Goal: Use online tool/utility: Use online tool/utility

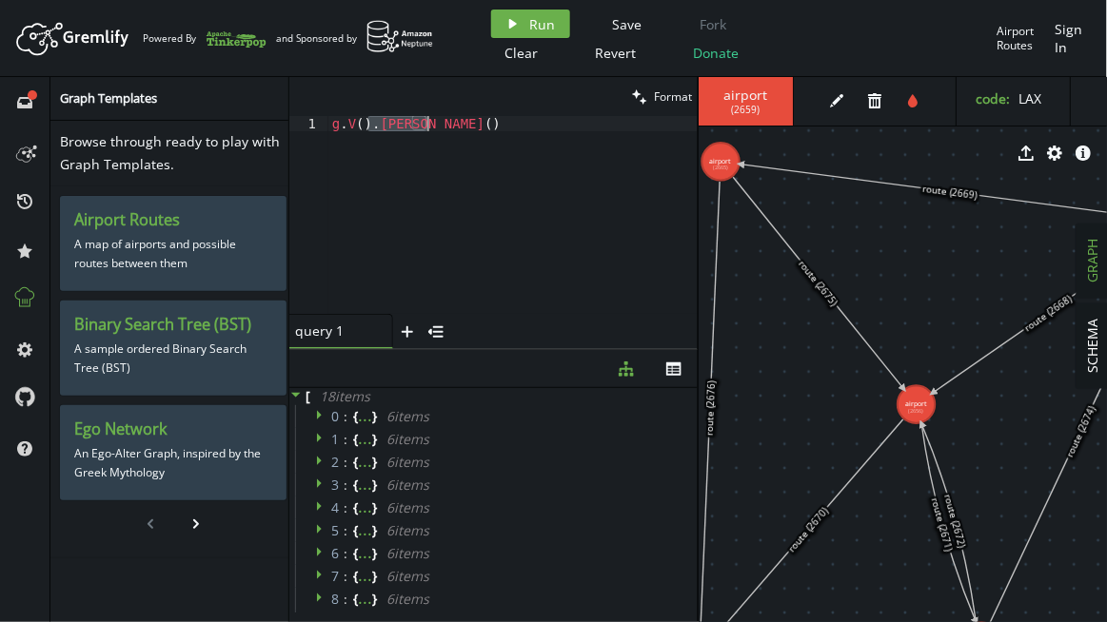
scroll to position [196, 0]
click at [442, 121] on div "g . V ( ) . [PERSON_NAME] ( )" at bounding box center [512, 215] width 369 height 198
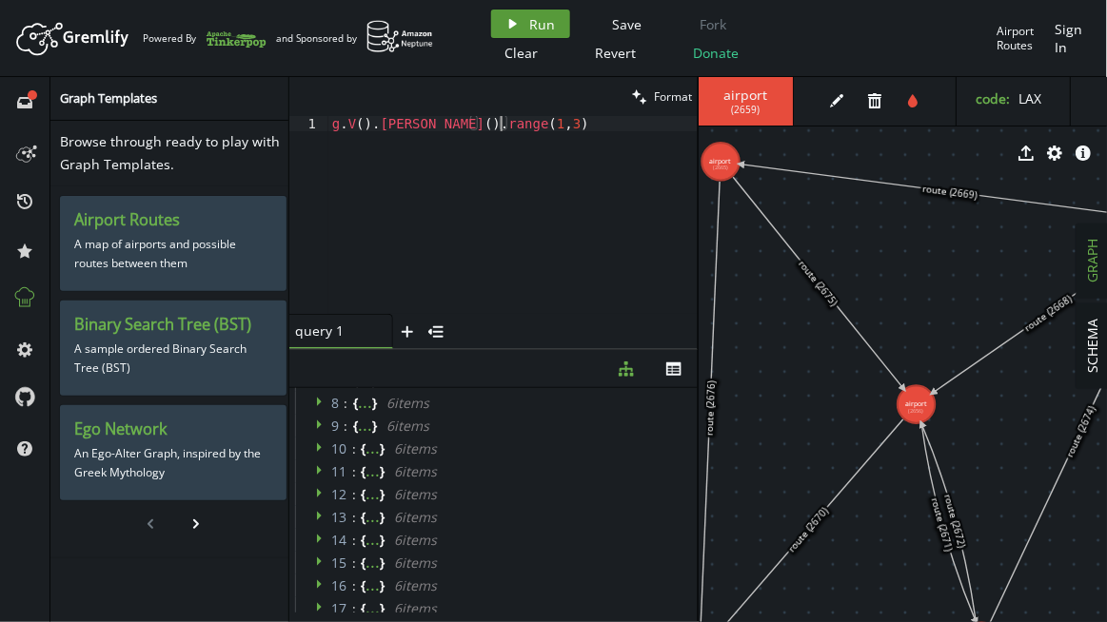
click at [536, 10] on button "play Run" at bounding box center [530, 24] width 79 height 29
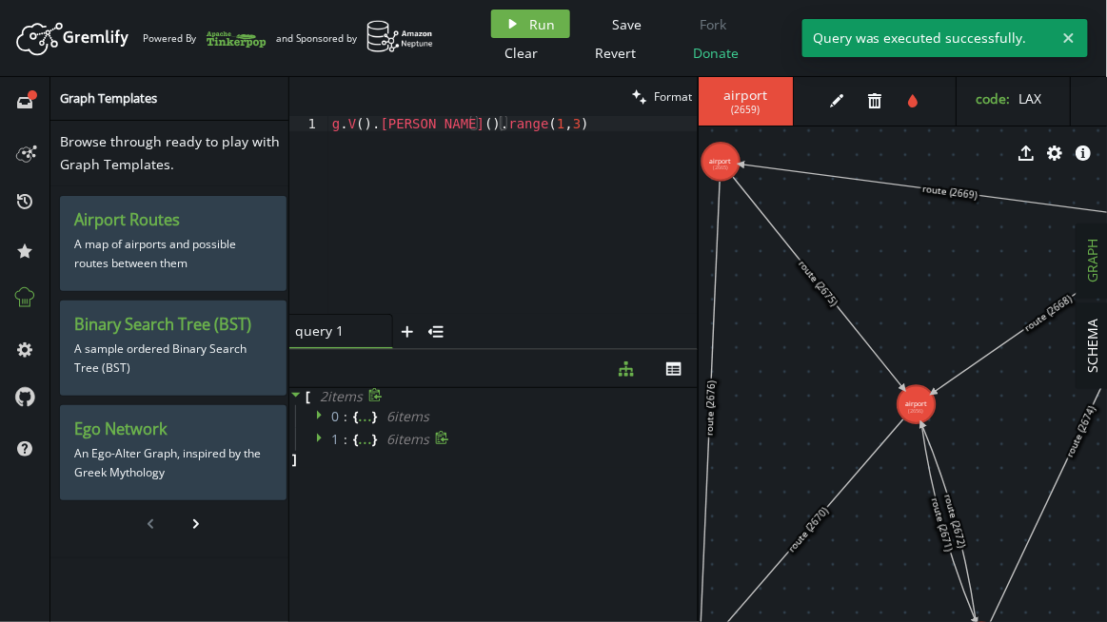
click at [317, 440] on icon at bounding box center [319, 439] width 5 height 10
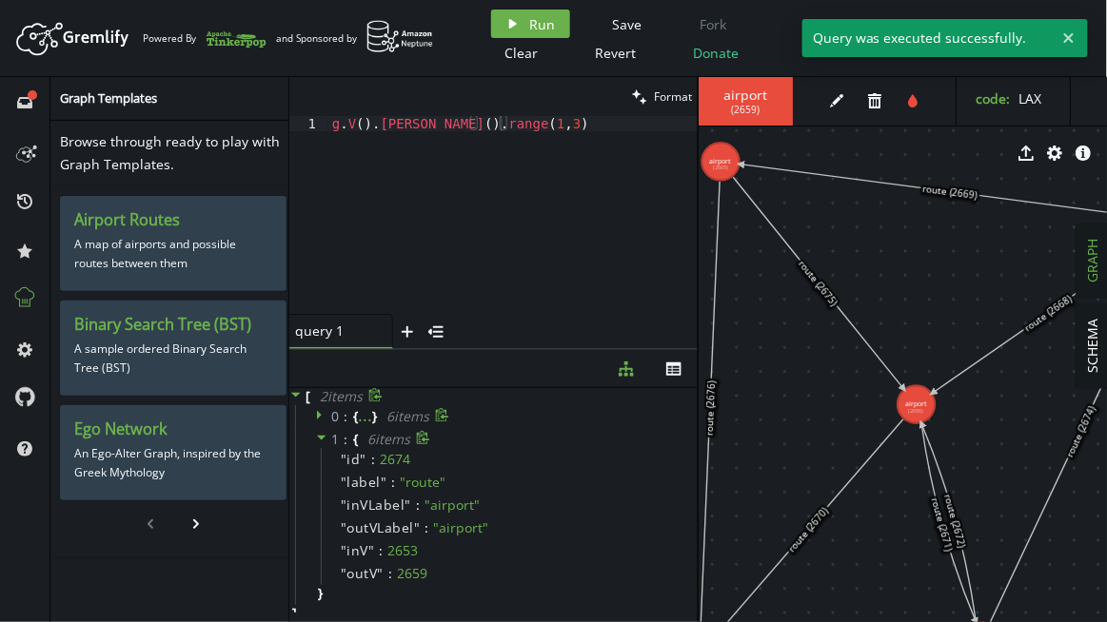
click at [323, 413] on icon at bounding box center [321, 414] width 13 height 13
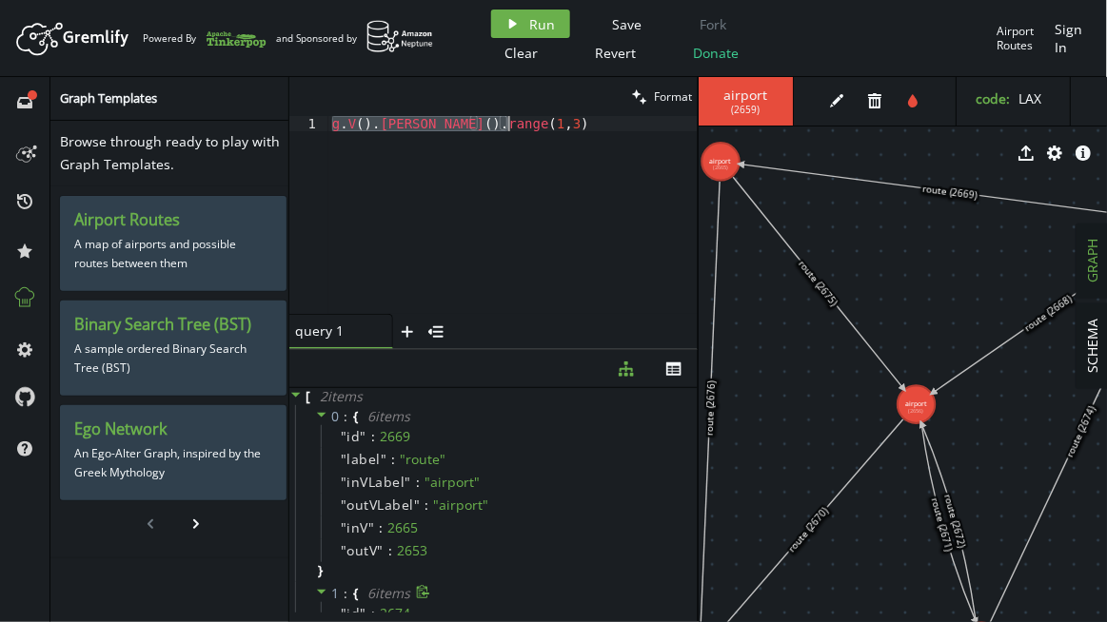
drag, startPoint x: 331, startPoint y: 126, endPoint x: 529, endPoint y: 125, distance: 197.9
click at [529, 125] on div "g . V ( ) . [PERSON_NAME] ( ) . range ( 1 , 3 )" at bounding box center [513, 230] width 370 height 229
click at [477, 239] on div "g . V ( ) . [PERSON_NAME] ( ) . range ( 1 , 3 )" at bounding box center [512, 215] width 369 height 198
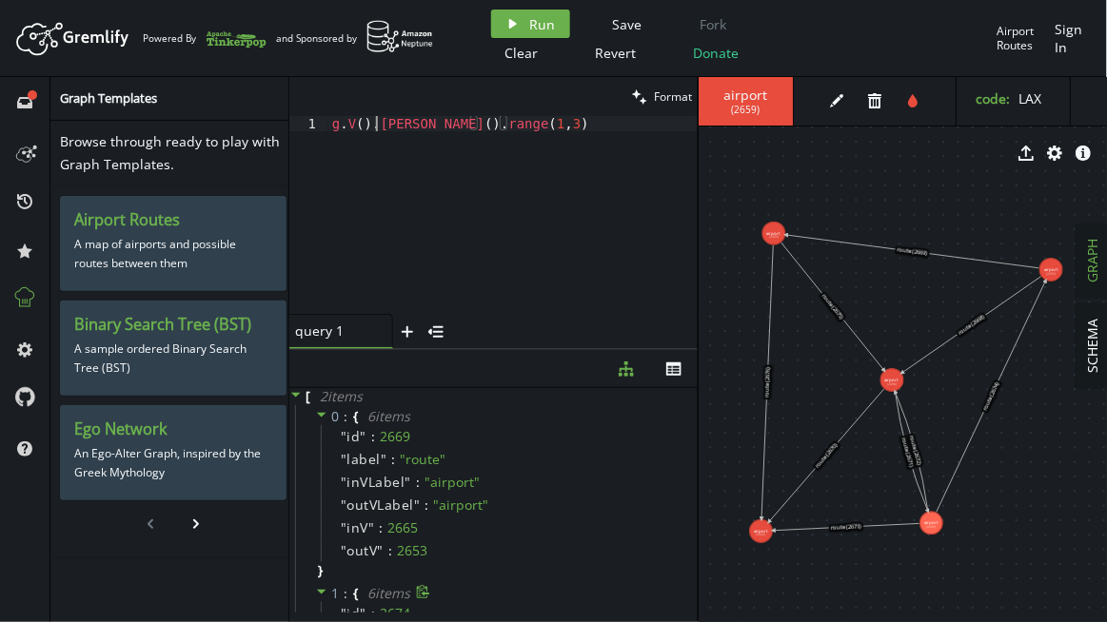
click at [377, 120] on div "g . V ( ) . [PERSON_NAME] ( ) . range ( 1 , 3 )" at bounding box center [513, 230] width 370 height 229
click at [396, 120] on div "g . V ( ) . [PERSON_NAME] ( ) . range ( 1 , 3 )" at bounding box center [513, 230] width 370 height 229
drag, startPoint x: 374, startPoint y: 121, endPoint x: 519, endPoint y: 126, distance: 144.7
click at [519, 126] on div "g . V ( ) . [PERSON_NAME] ( ) . range ( 1 , 3 )" at bounding box center [513, 230] width 370 height 229
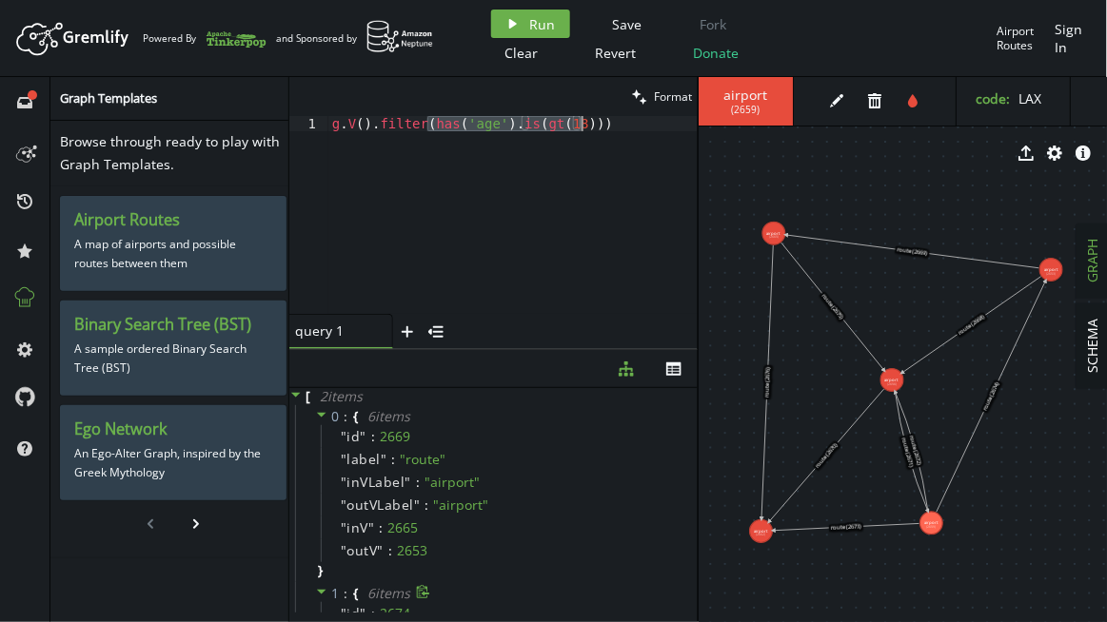
drag, startPoint x: 424, startPoint y: 127, endPoint x: 580, endPoint y: 123, distance: 156.1
click at [580, 123] on div "g . V ( ) . filter ( has ( 'age' ) . is ( gt ( 18 )))" at bounding box center [513, 230] width 370 height 229
click at [437, 123] on div "g . V ( ) . filter ( "name" , "" )" at bounding box center [513, 230] width 370 height 229
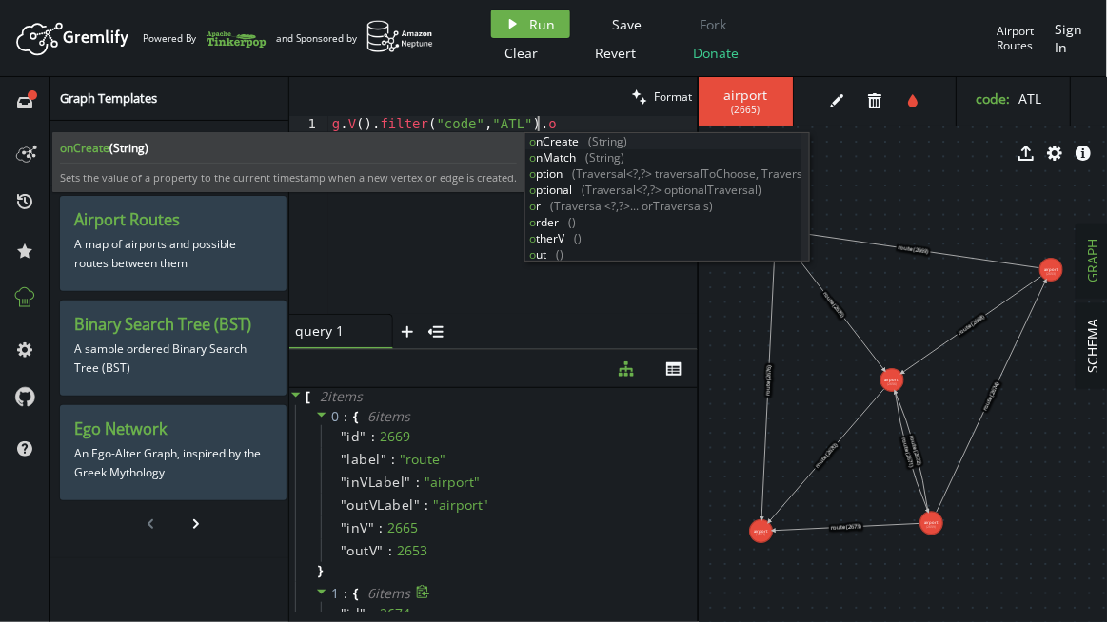
scroll to position [0, 210]
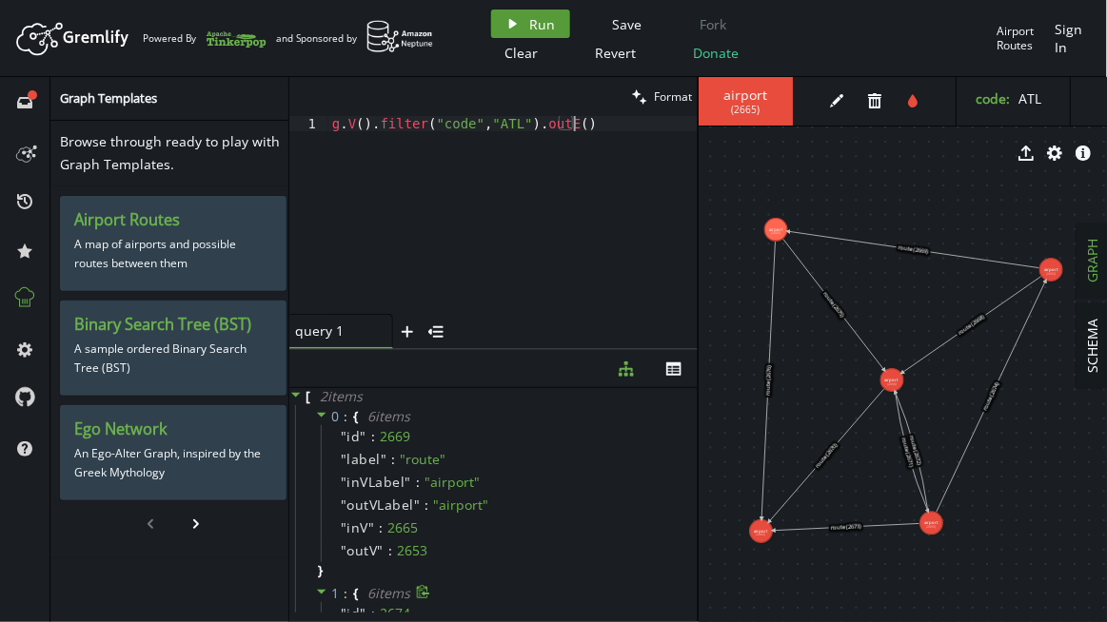
click at [539, 27] on span "Run" at bounding box center [543, 24] width 26 height 18
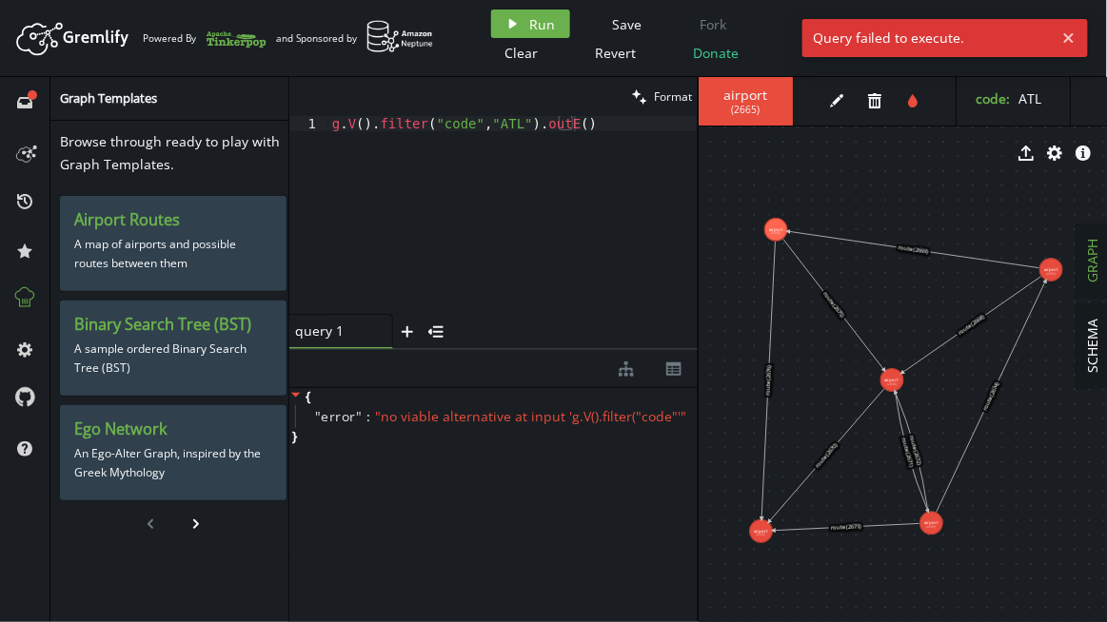
click at [488, 126] on div "g . V ( ) . filter ( "code" , "ATL" ) . outE ( )" at bounding box center [513, 230] width 370 height 229
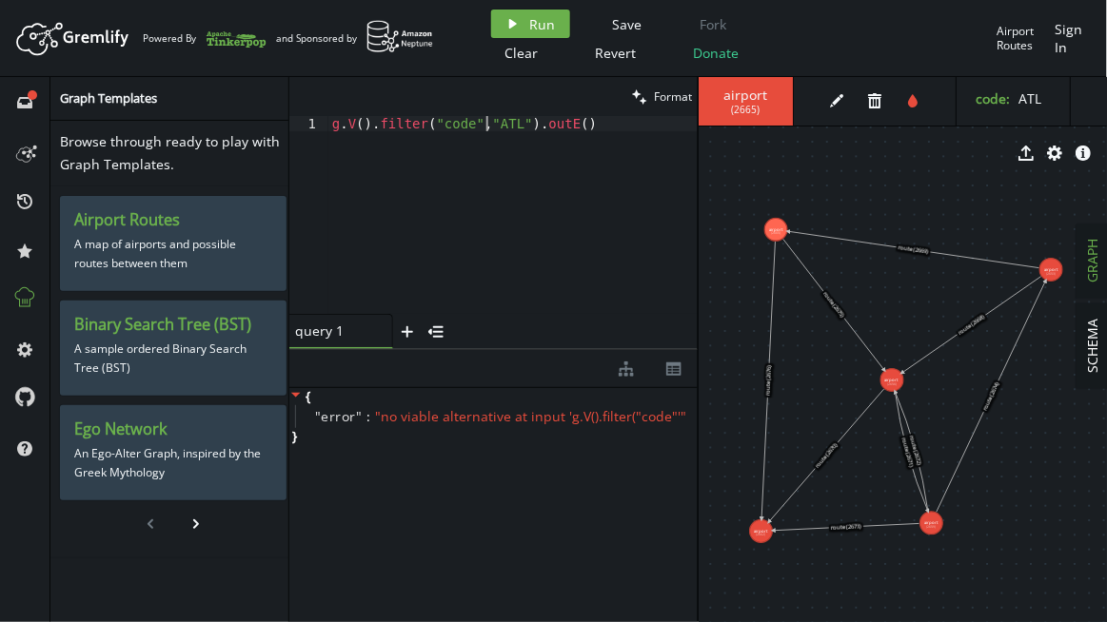
click at [433, 117] on div "g . V ( ) . filter ( "code" , "ATL" ) . outE ( )" at bounding box center [513, 230] width 370 height 229
paste textarea "'"
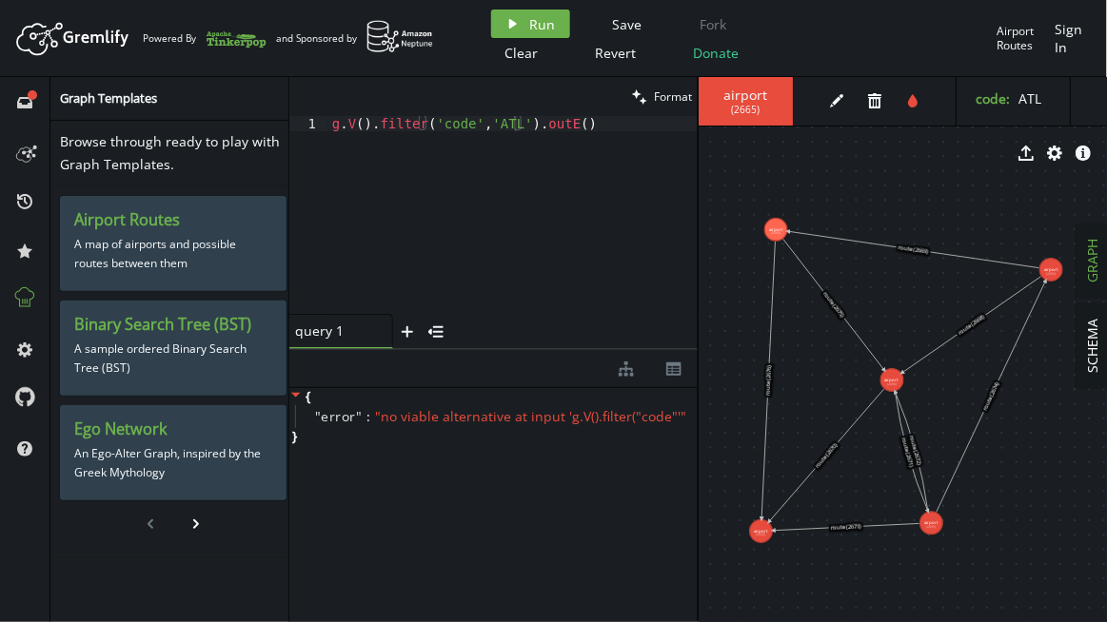
drag, startPoint x: 533, startPoint y: 27, endPoint x: 531, endPoint y: 122, distance: 95.2
click at [533, 27] on span "Run" at bounding box center [543, 24] width 26 height 18
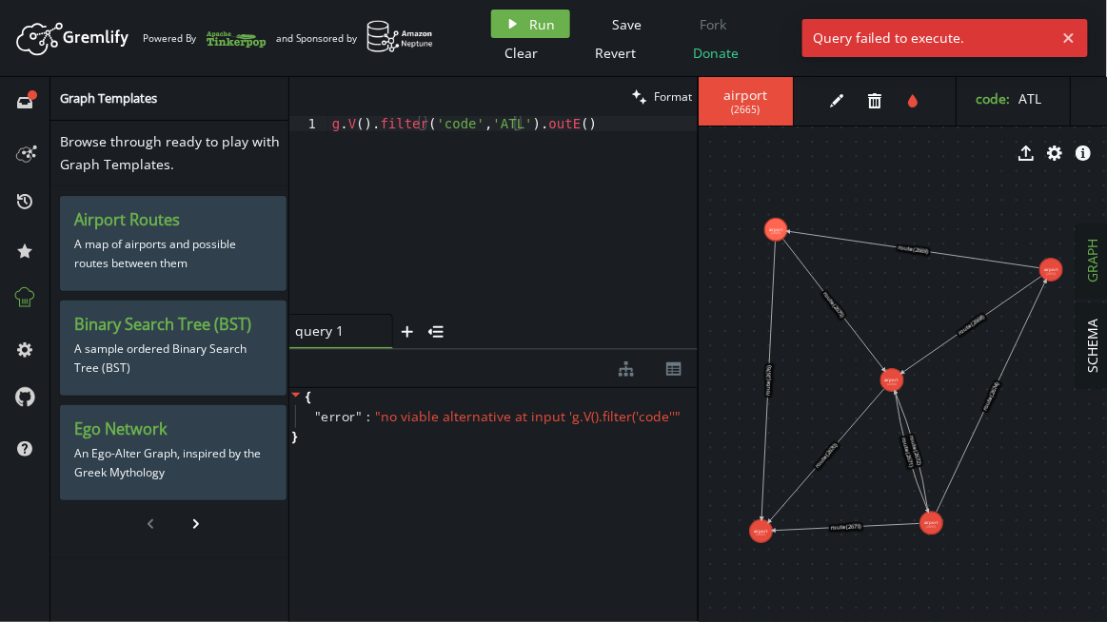
drag, startPoint x: 555, startPoint y: 136, endPoint x: 536, endPoint y: 143, distance: 20.2
click at [555, 135] on div "g . V ( ) . filter ( 'code' , 'ATL' ) . outE ( )" at bounding box center [513, 230] width 370 height 229
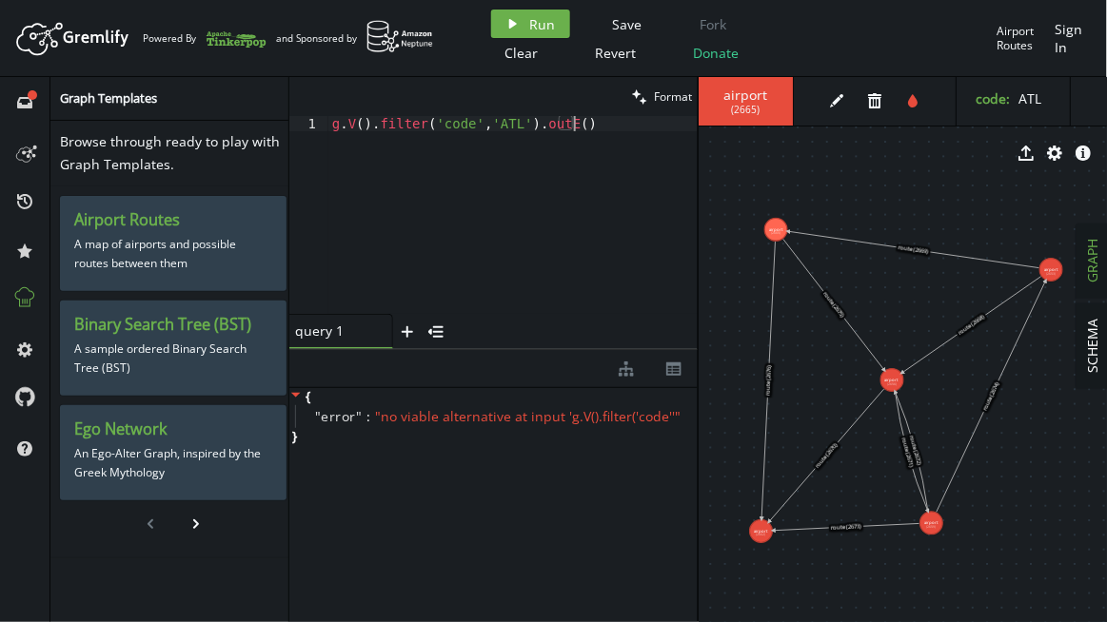
click at [476, 117] on div "g . V ( ) . filter ( 'code' , 'ATL' ) . outE ( )" at bounding box center [513, 230] width 370 height 229
click at [395, 119] on div "g . V ( ) . filter ( 'code' , 'ATL' ) . outE ( )" at bounding box center [513, 230] width 370 height 229
click at [402, 121] on div "g . V ( ) . filter ( 'code' , 'ATL' ) . outE ( )" at bounding box center [513, 230] width 370 height 229
drag, startPoint x: 426, startPoint y: 119, endPoint x: 515, endPoint y: 120, distance: 88.5
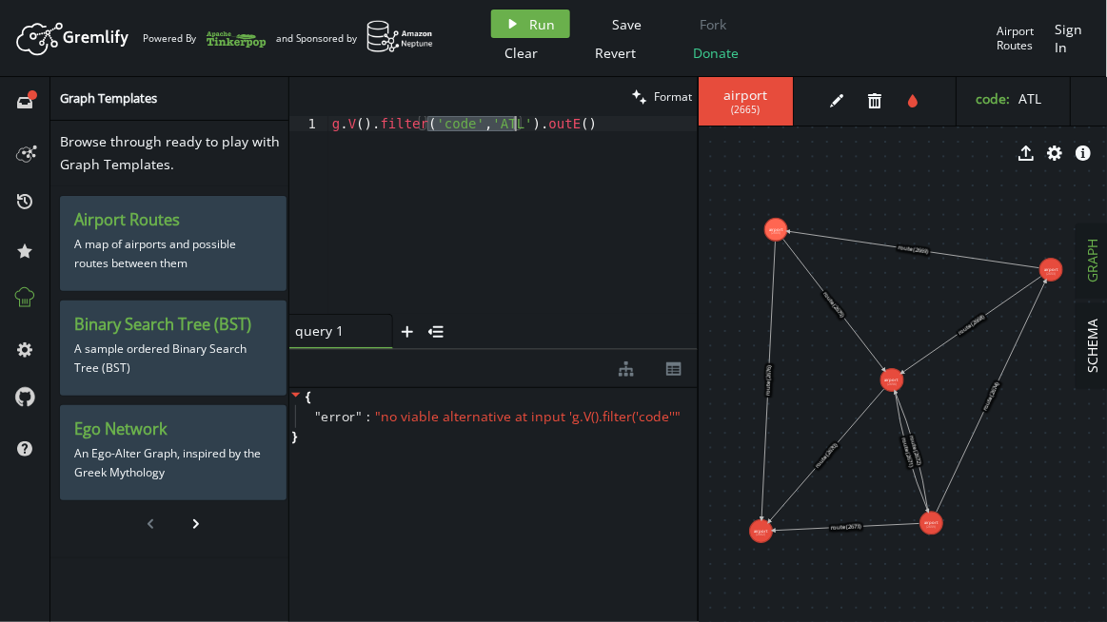
click at [515, 120] on div "g . V ( ) . filter ( 'code' , 'ATL' ) . outE ( )" at bounding box center [513, 230] width 370 height 229
click at [525, 21] on button "play Run" at bounding box center [530, 24] width 79 height 29
drag, startPoint x: 436, startPoint y: 123, endPoint x: 373, endPoint y: 125, distance: 62.8
click at [373, 125] on div "g . V ( ) . filter ( ) . outE ( )" at bounding box center [513, 230] width 370 height 229
paste textarea "hasLabel('person'"
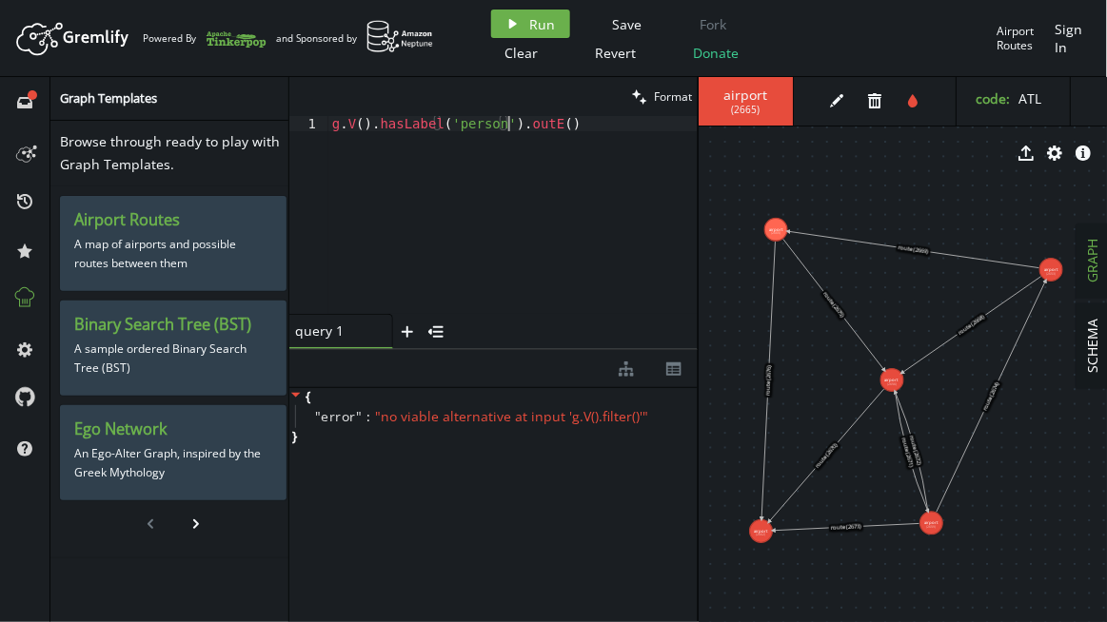
click at [751, 96] on span "airport" at bounding box center [745, 95] width 56 height 17
click at [847, 95] on button "edit" at bounding box center [836, 101] width 29 height 29
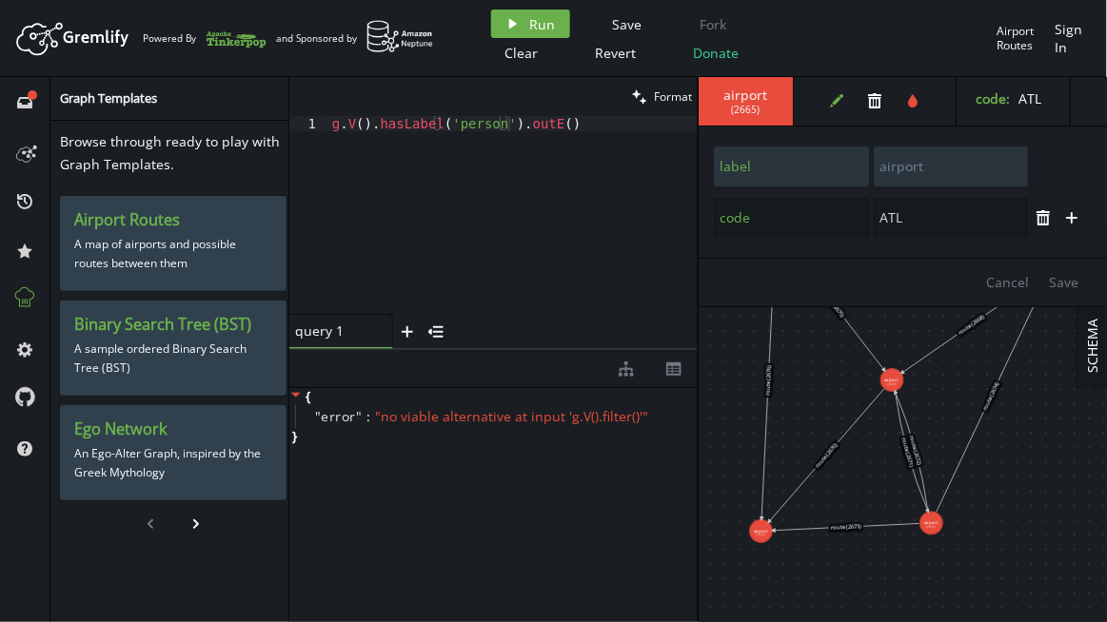
click at [856, 165] on div "label airport" at bounding box center [871, 167] width 316 height 42
click at [468, 126] on div "g . V ( ) . hasLabel ( 'person' ) . outE ( )" at bounding box center [513, 230] width 370 height 229
paste textarea "airport"
click at [591, 116] on div "g . V ( ) . [GEOGRAPHIC_DATA] ( 'airport' ) . outE ( )" at bounding box center [513, 230] width 370 height 229
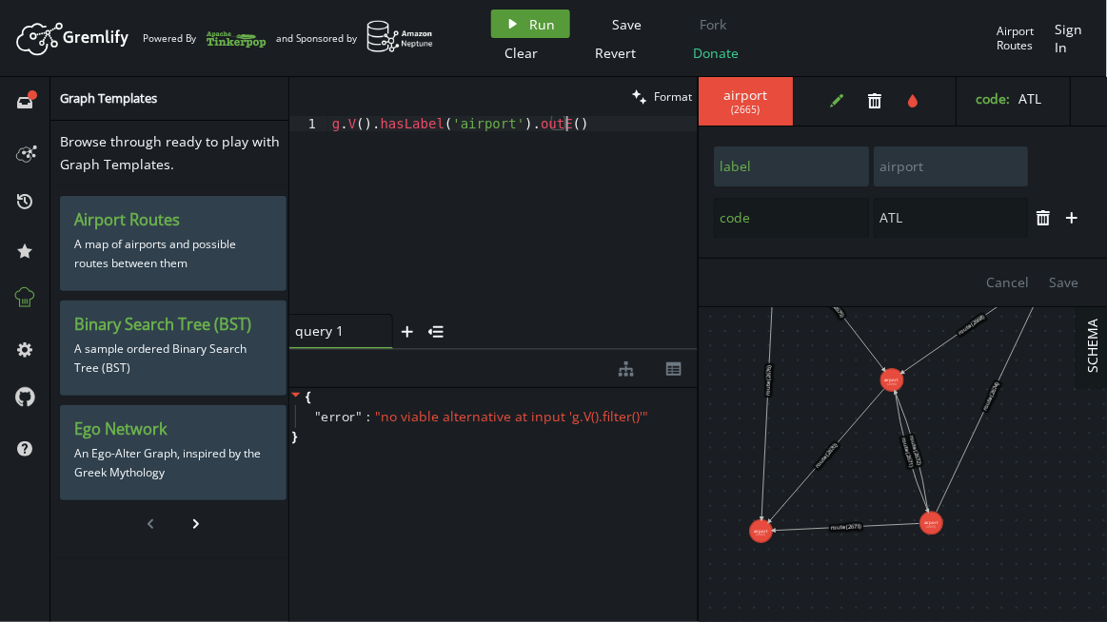
click at [533, 15] on span "Run" at bounding box center [543, 24] width 26 height 18
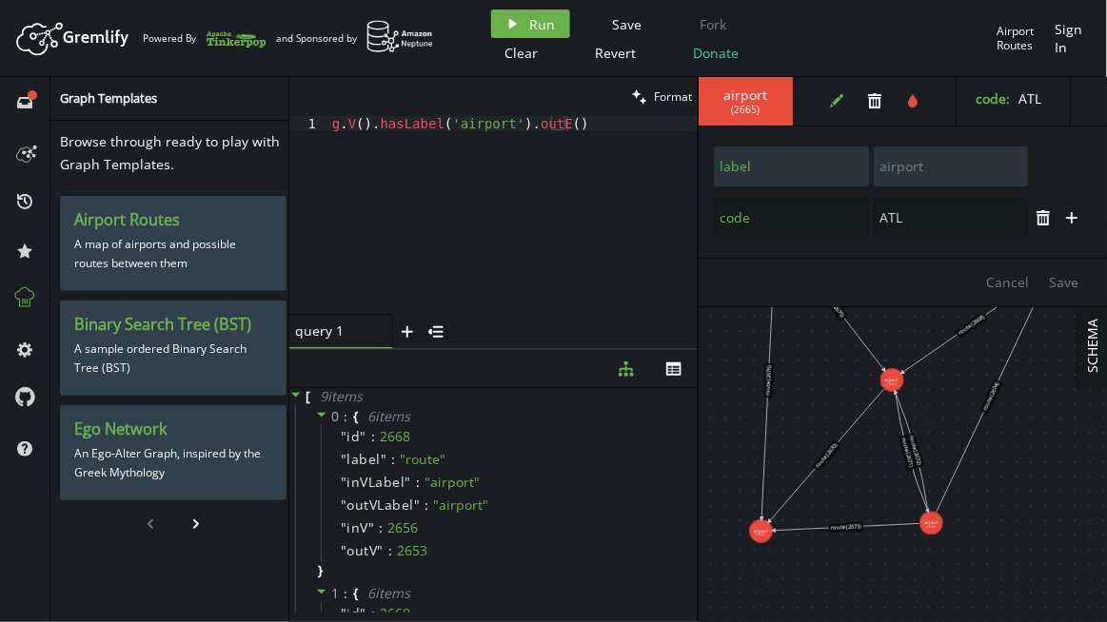
drag, startPoint x: 510, startPoint y: 127, endPoint x: 522, endPoint y: 139, distance: 16.8
click at [510, 127] on div "g . V ( ) . [GEOGRAPHIC_DATA] ( 'airport' ) . outE ( )" at bounding box center [513, 230] width 370 height 229
paste textarea "hasValue"
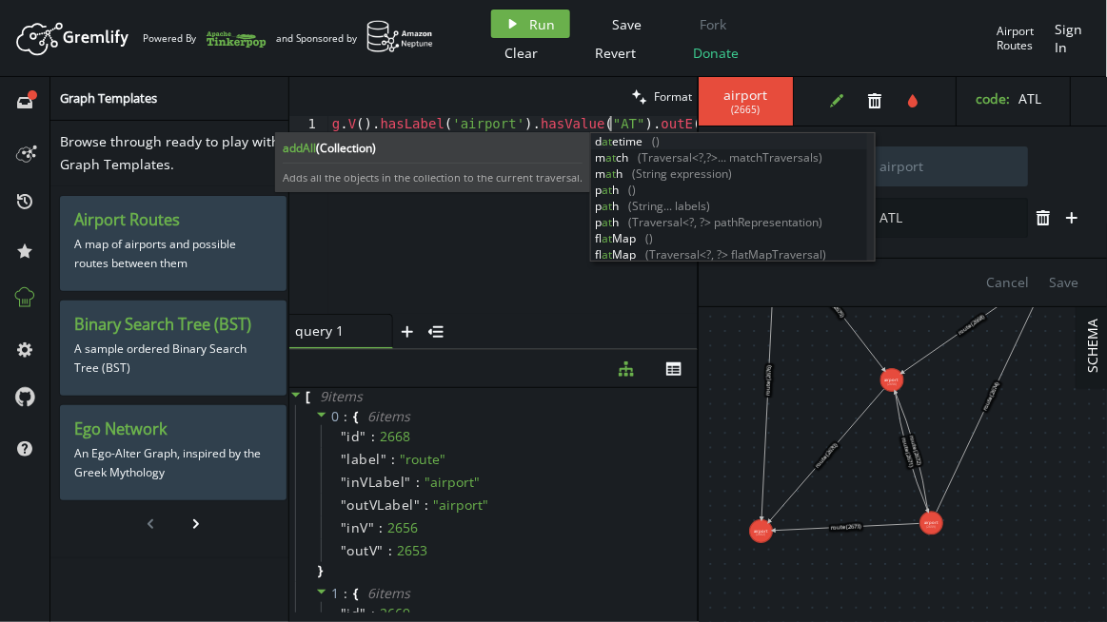
scroll to position [0, 284]
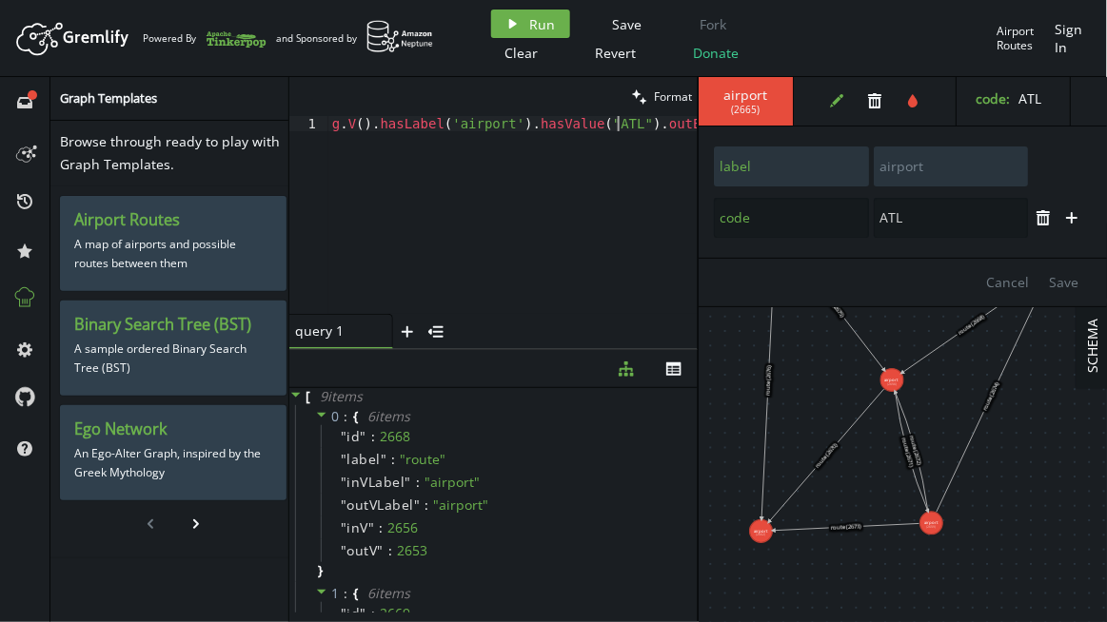
click at [726, 108] on div "airport ( 2665 )" at bounding box center [745, 101] width 95 height 49
click at [512, 21] on icon "button" at bounding box center [513, 24] width 8 height 10
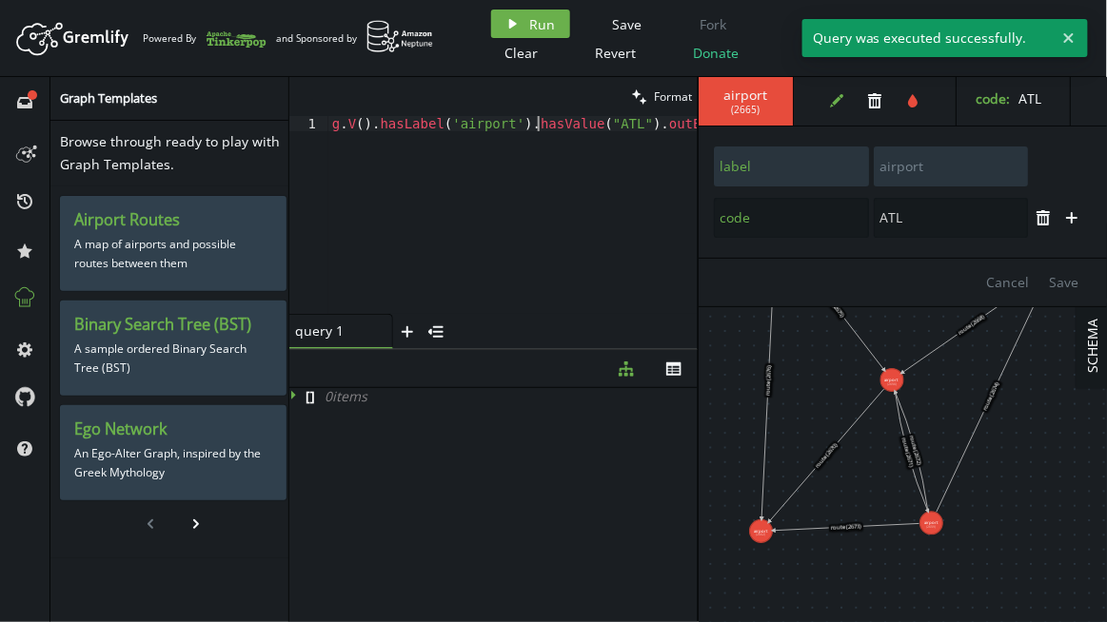
click at [536, 123] on div "g . V ( ) . [GEOGRAPHIC_DATA] ( 'airport' ) . hasValue ( "ATL" ) . outE ( )" at bounding box center [513, 230] width 370 height 229
click at [568, 128] on div "g . V ( ) . [GEOGRAPHIC_DATA] ( 'airport' ) . hasValue ( "ATL" ) . outE ( )" at bounding box center [513, 230] width 370 height 229
click at [735, 94] on span "airport" at bounding box center [745, 95] width 56 height 17
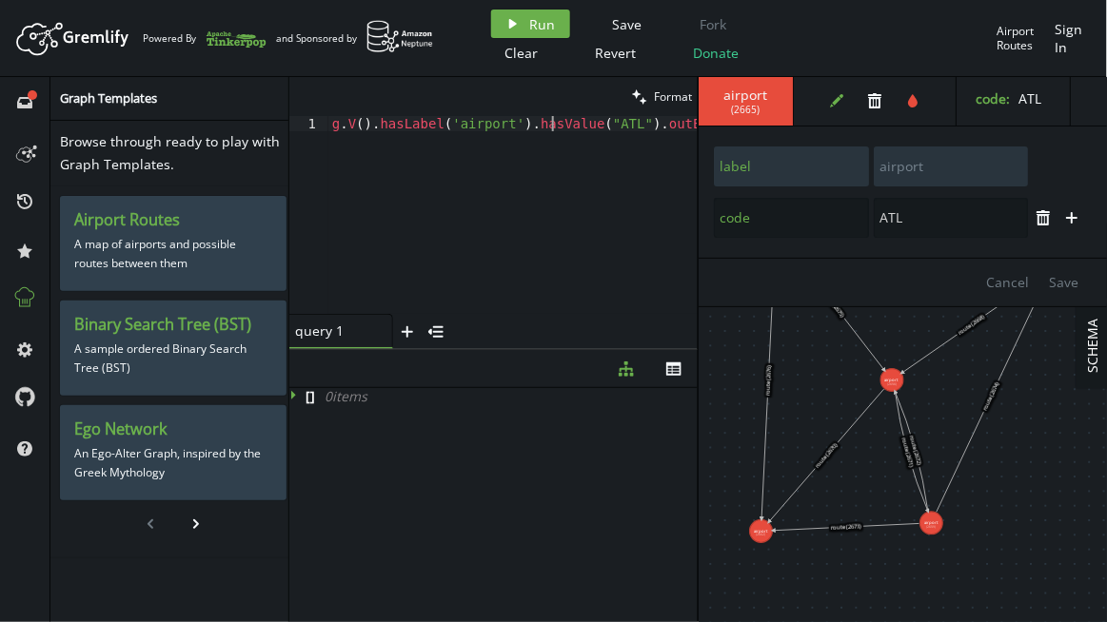
click at [552, 123] on div "g . V ( ) . [GEOGRAPHIC_DATA] ( 'airport' ) . hasValue ( "ATL" ) . outE ( )" at bounding box center [513, 230] width 370 height 229
type textarea "g.V().hasLabel('airport').has("code", "ATL").outE()"
click at [524, 29] on button "play Run" at bounding box center [530, 24] width 79 height 29
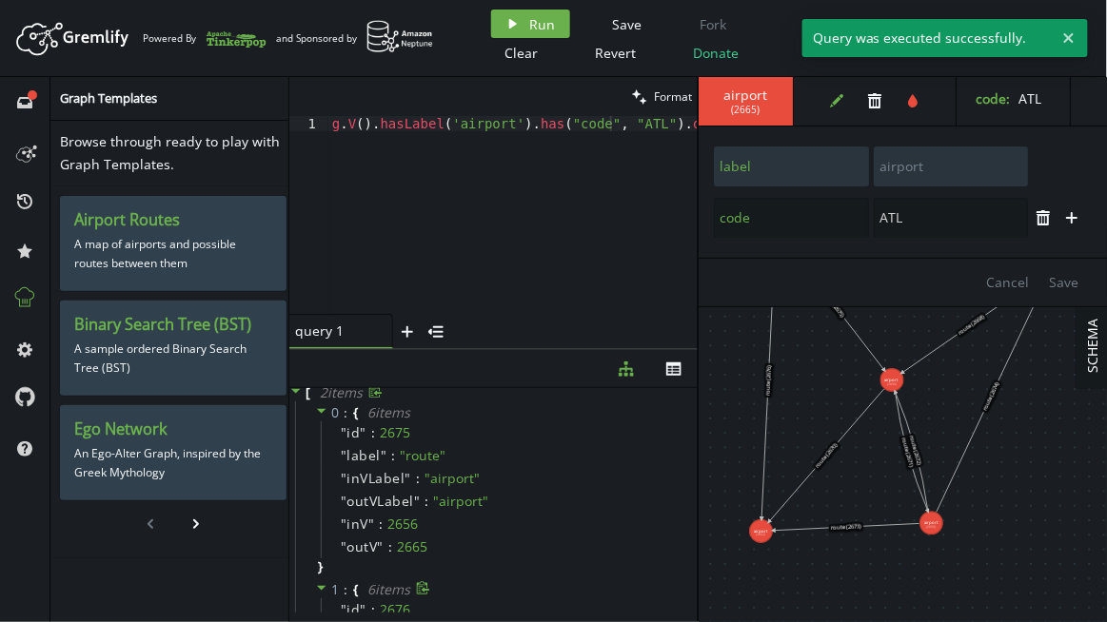
scroll to position [0, 0]
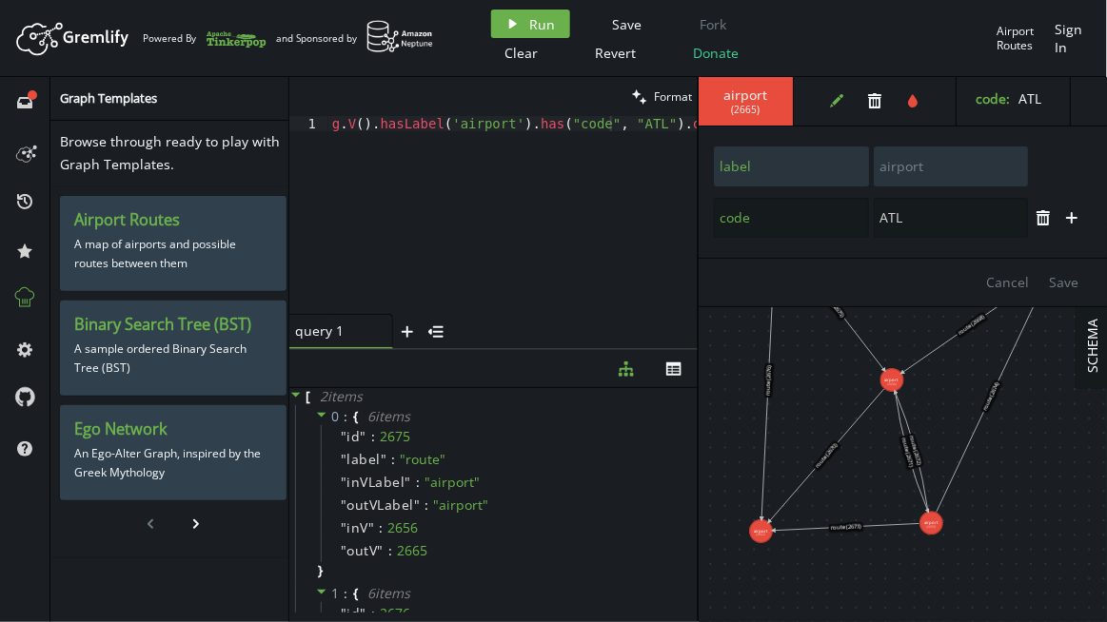
click at [907, 127] on div "label airport code ATL trash plus" at bounding box center [902, 192] width 408 height 131
click at [410, 123] on div "g . V ( ) . [GEOGRAPHIC_DATA] ( 'airport' ) . has ( "code" , "ATL" ) . outE ( )" at bounding box center [519, 227] width 382 height 222
click at [465, 207] on div "g . V ( ) . [GEOGRAPHIC_DATA] ( 'airport' ) . has ( "code" , "ATL" ) . outE ( )" at bounding box center [519, 227] width 382 height 222
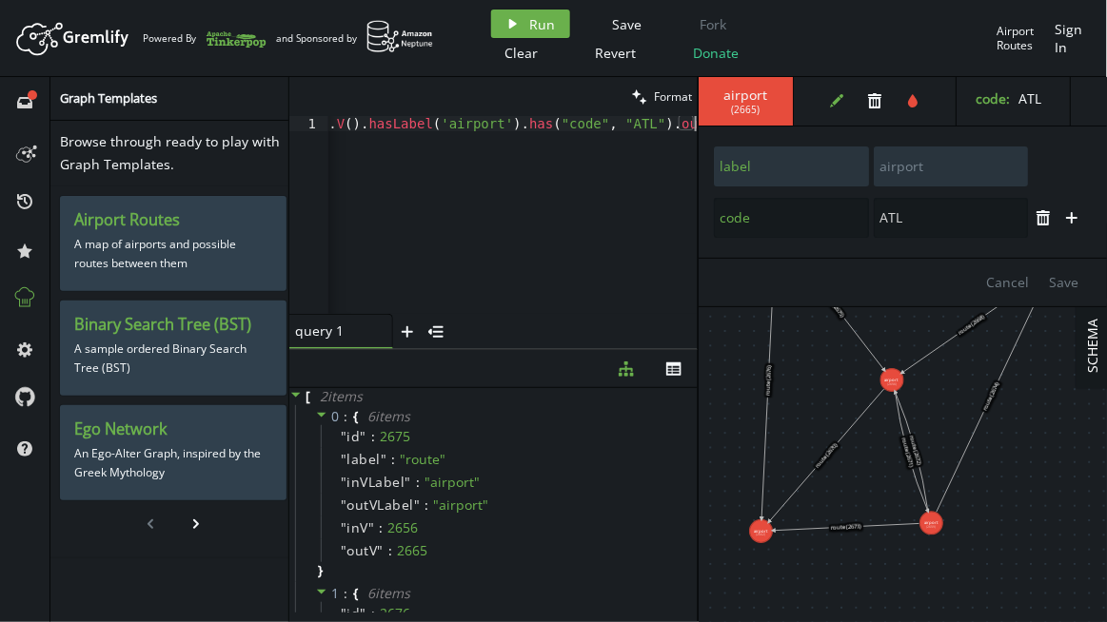
click at [751, 88] on span "airport" at bounding box center [745, 95] width 56 height 17
click at [507, 175] on div "g . V ( ) . [GEOGRAPHIC_DATA] ( 'airport' ) . has ( "code" , "ATL" ) . outE ( )" at bounding box center [508, 227] width 382 height 222
click at [1075, 179] on div at bounding box center [1060, 167] width 64 height 42
type input "DFW"
click at [798, 497] on icon at bounding box center [837, 448] width 102 height 117
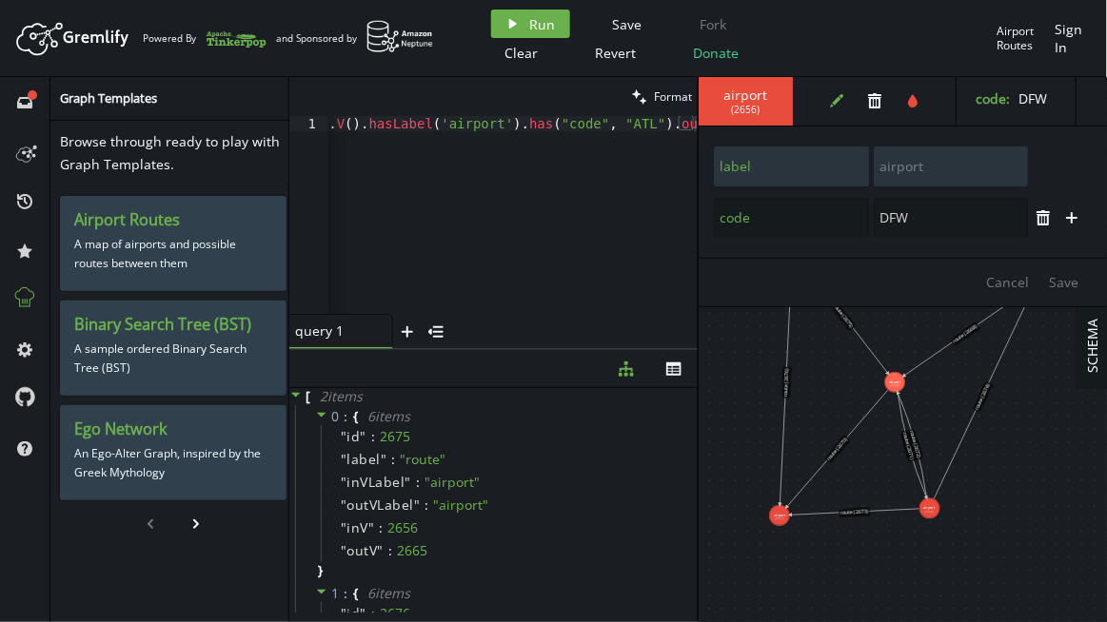
type input "label"
type input "route"
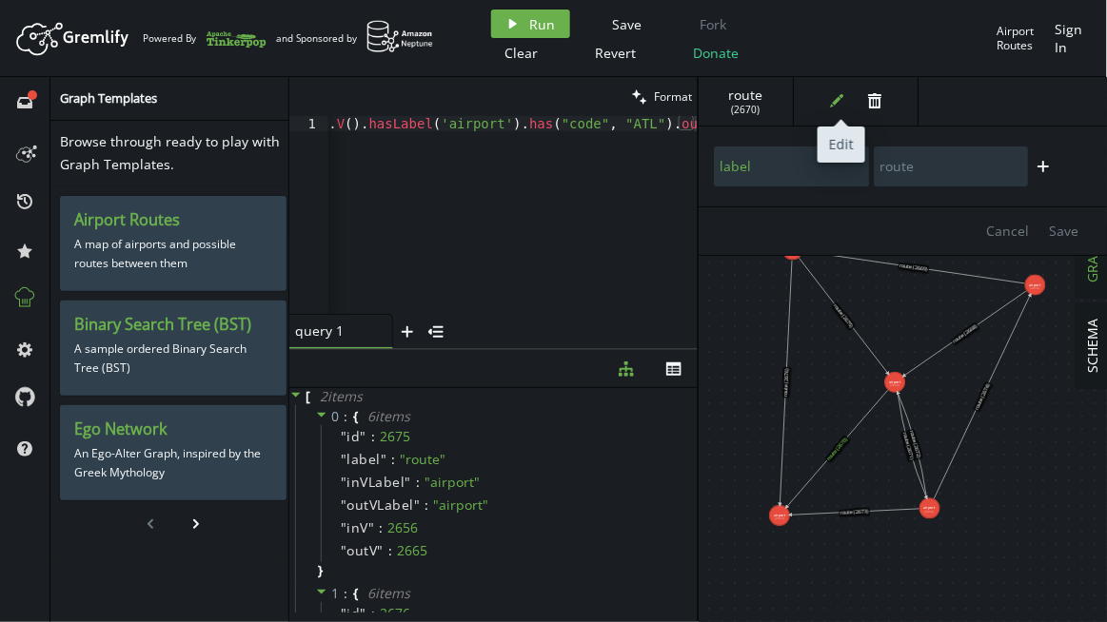
click at [840, 99] on icon "edit" at bounding box center [836, 100] width 15 height 15
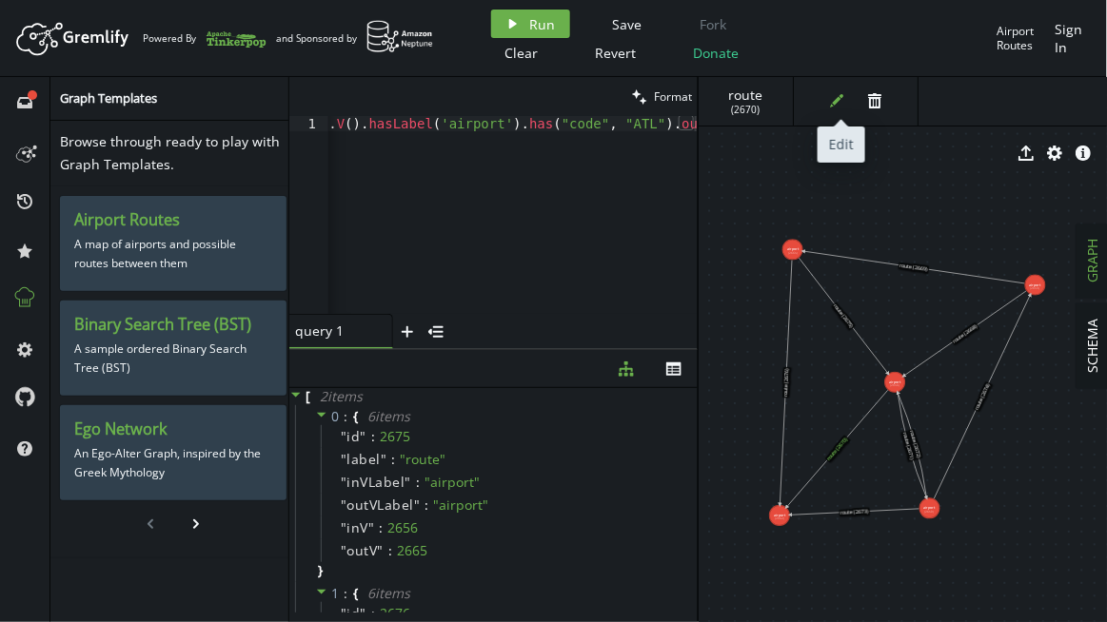
click at [836, 97] on icon "edit" at bounding box center [836, 100] width 15 height 15
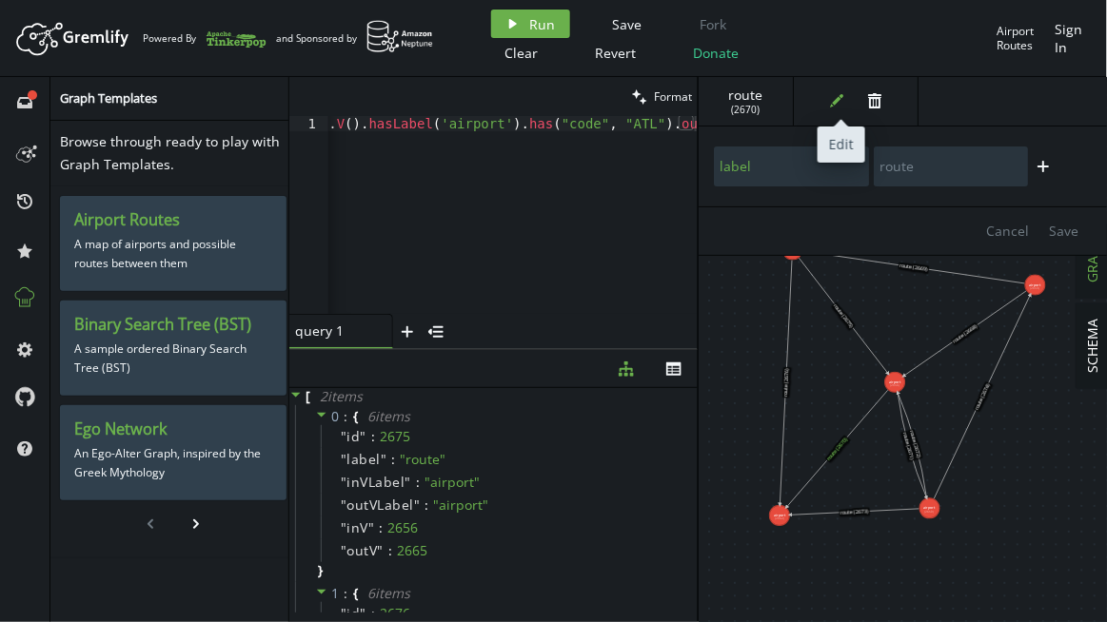
click at [836, 97] on icon "edit" at bounding box center [836, 100] width 15 height 15
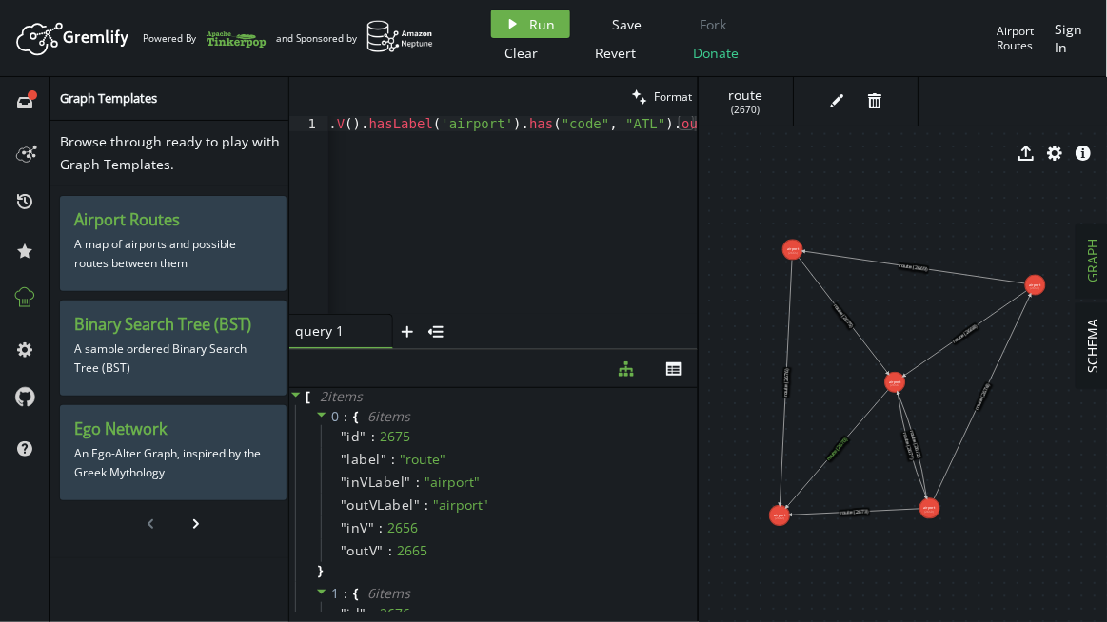
scroll to position [0, 0]
drag, startPoint x: 326, startPoint y: 127, endPoint x: 314, endPoint y: 125, distance: 12.5
click at [314, 125] on div "g.V().hasLabel('airport').has("code", "ATL").outE() 1 g . V ( ) . [GEOGRAPHIC_D…" at bounding box center [493, 215] width 408 height 198
click at [625, 157] on div "g . V ( ) . [GEOGRAPHIC_DATA] ( 'airport' ) . has ( "code" , "ATL" ) . outE ( )" at bounding box center [508, 227] width 382 height 222
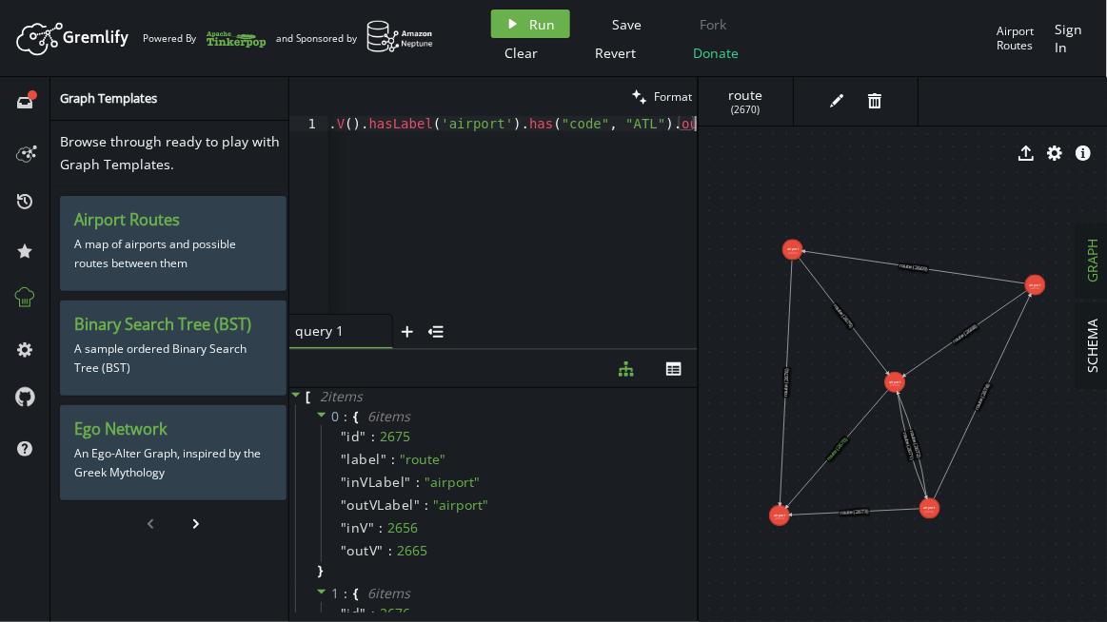
click at [645, 127] on div "g . V ( ) . [GEOGRAPHIC_DATA] ( 'airport' ) . has ( "code" , "ATL" ) . outE ( )" at bounding box center [508, 227] width 382 height 222
click at [513, 123] on div "g . V ( ) . [GEOGRAPHIC_DATA] ( 'airport' ) . has ( "code" , "ATL" ) . outE ( )" at bounding box center [513, 230] width 370 height 229
click at [369, 121] on div "g . V ( ) . [GEOGRAPHIC_DATA] ( 'airport' ) . has ( "code" , "ATL" ) . outE ( )" at bounding box center [513, 230] width 370 height 229
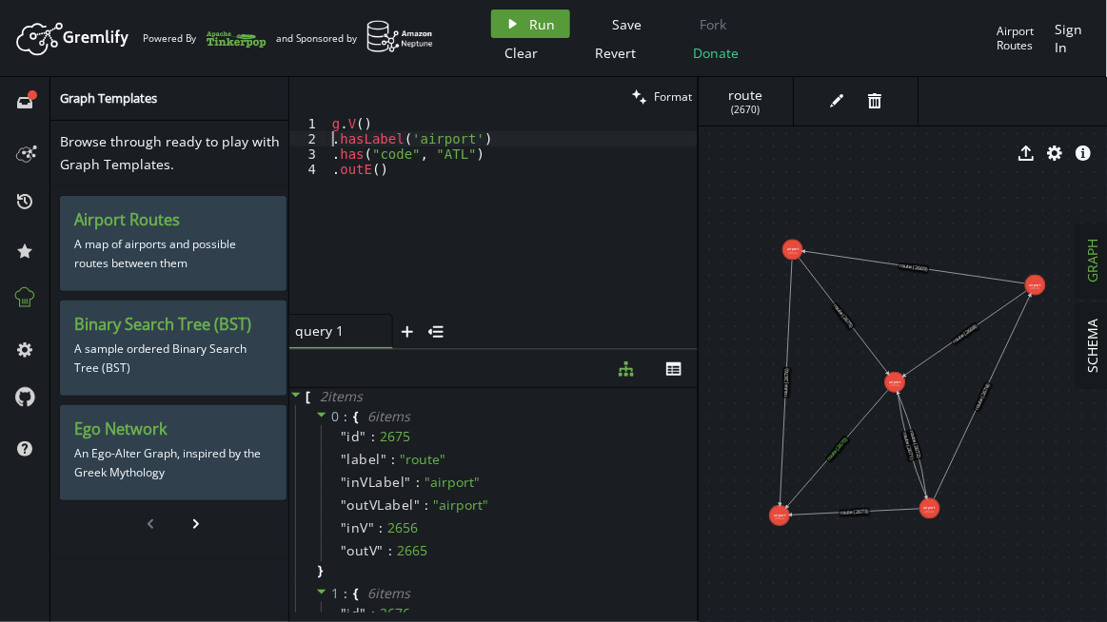
type textarea ".hasLabel('airport')"
click at [531, 15] on span "Run" at bounding box center [543, 24] width 26 height 18
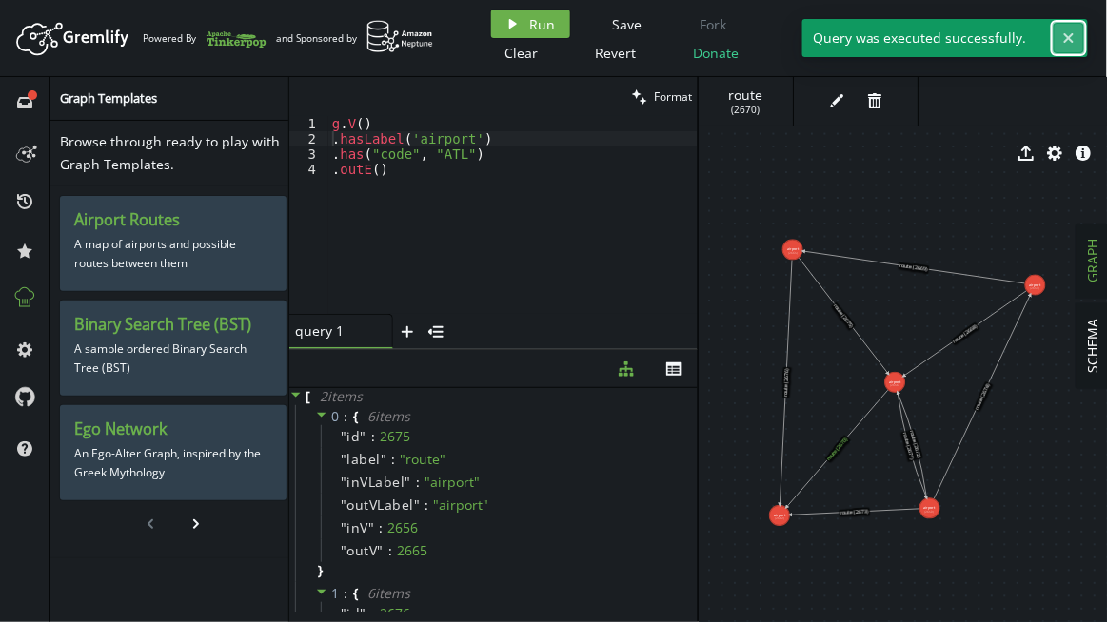
click at [1072, 34] on icon "button" at bounding box center [1069, 38] width 10 height 10
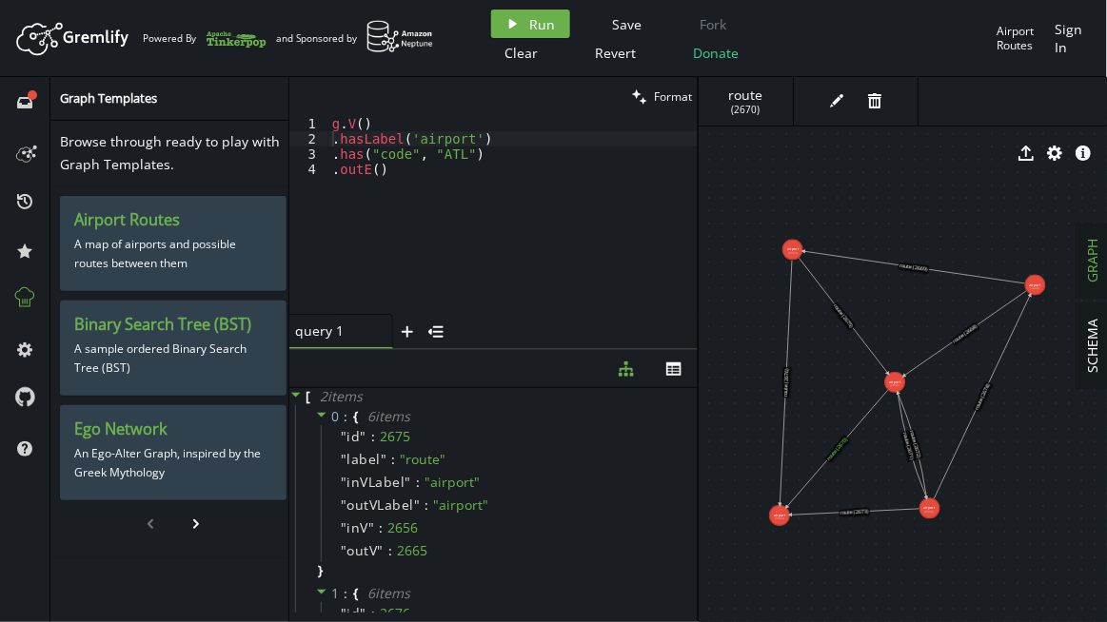
type textarea ".outE()"
click at [430, 195] on div "g . V ( ) . [GEOGRAPHIC_DATA] ( 'airport' ) . has ( "code" , "ATL" ) . outE ( )" at bounding box center [513, 230] width 370 height 229
paste textarea ".by(valueMap()) // 边显示属性（不含ID/label）"
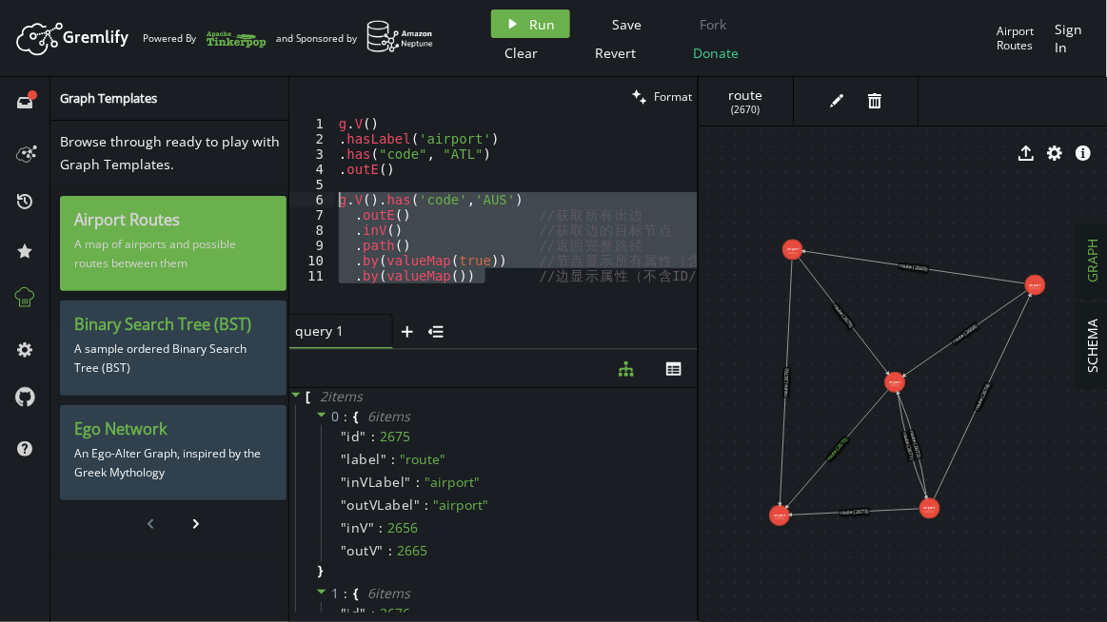
drag, startPoint x: 346, startPoint y: 253, endPoint x: 239, endPoint y: 199, distance: 120.4
click at [239, 199] on div "full-circle inbox history star cog help Graph Templates Browse through ready to…" at bounding box center [553, 349] width 1107 height 545
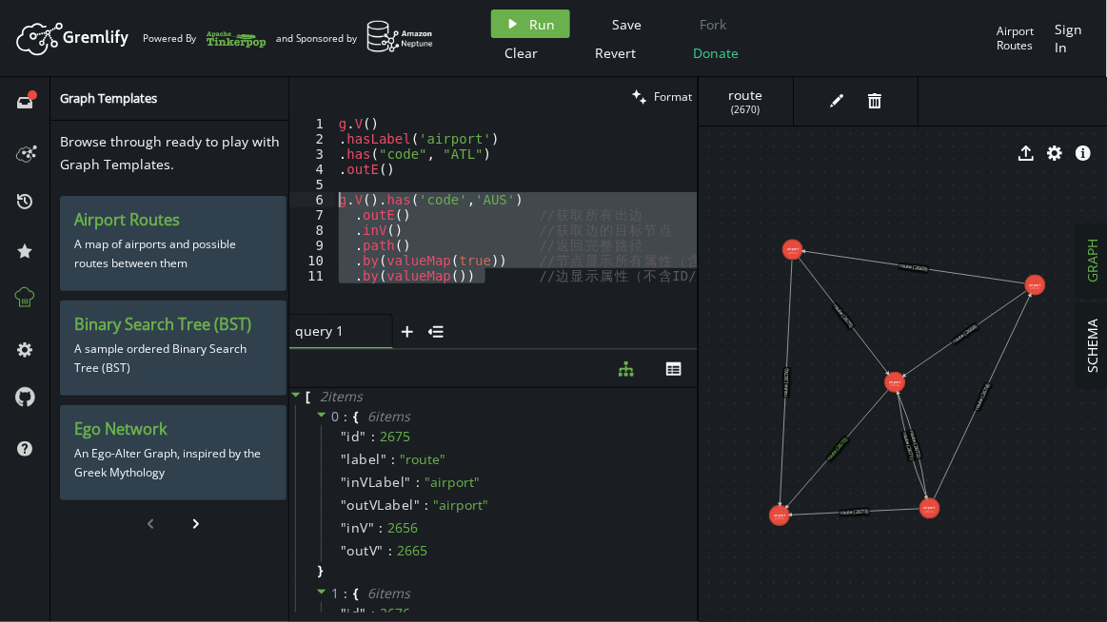
click at [430, 151] on div "g . V ( ) . [GEOGRAPHIC_DATA] ( 'airport' ) . has ( "code" , "ATL" ) . outE ( )…" at bounding box center [551, 227] width 432 height 222
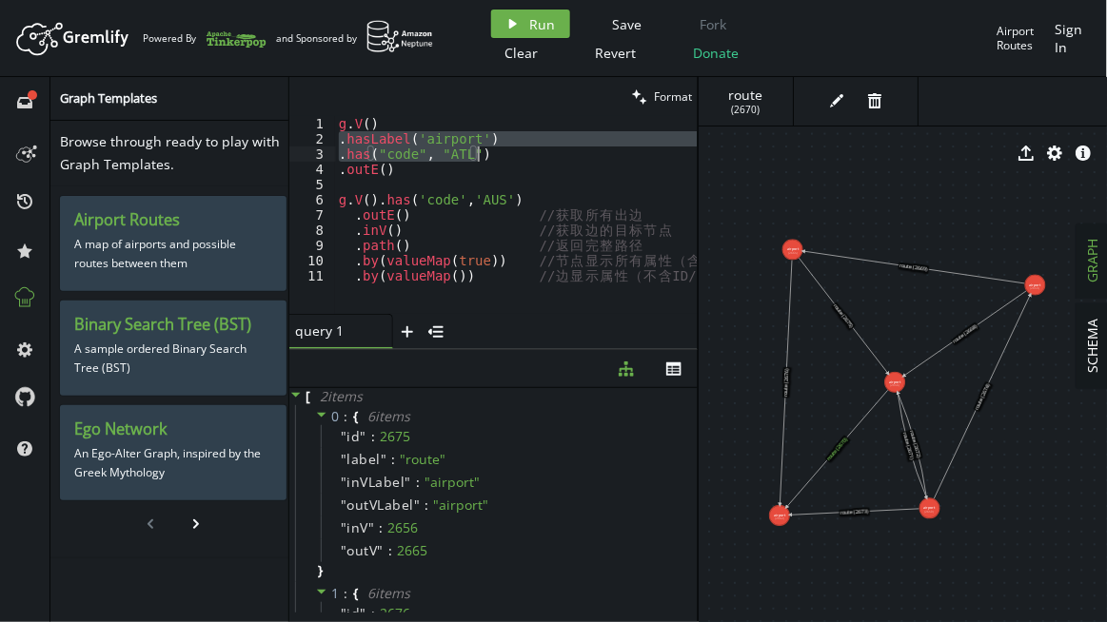
drag, startPoint x: 338, startPoint y: 137, endPoint x: 530, endPoint y: 152, distance: 192.8
click at [530, 152] on div "g . V ( ) . [GEOGRAPHIC_DATA] ( 'airport' ) . has ( "code" , "ATL" ) . outE ( )…" at bounding box center [551, 227] width 432 height 222
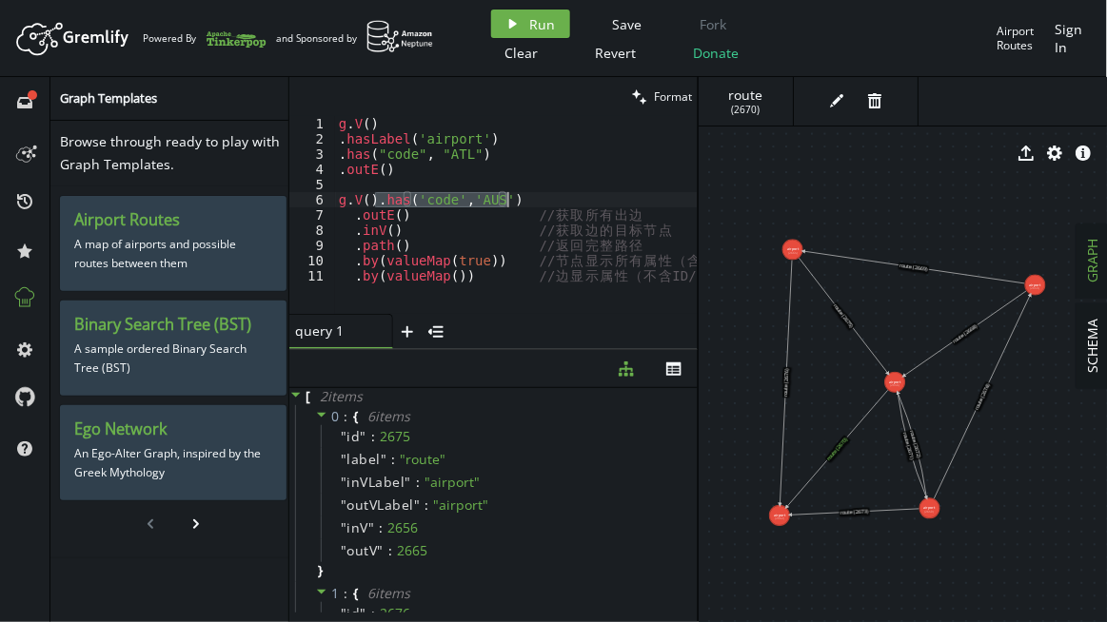
drag, startPoint x: 376, startPoint y: 199, endPoint x: 544, endPoint y: 200, distance: 168.4
click at [544, 200] on div "g . V ( ) . [GEOGRAPHIC_DATA] ( 'airport' ) . has ( "code" , "ATL" ) . outE ( )…" at bounding box center [551, 227] width 432 height 222
type textarea "g.V()"
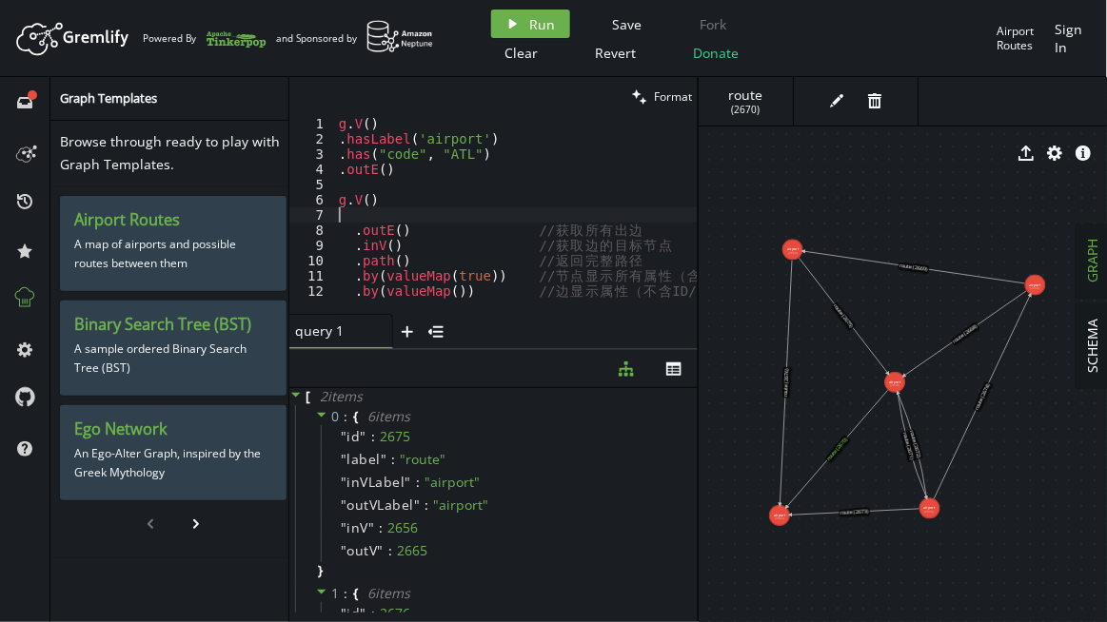
paste textarea ".has("code", "ATL")"
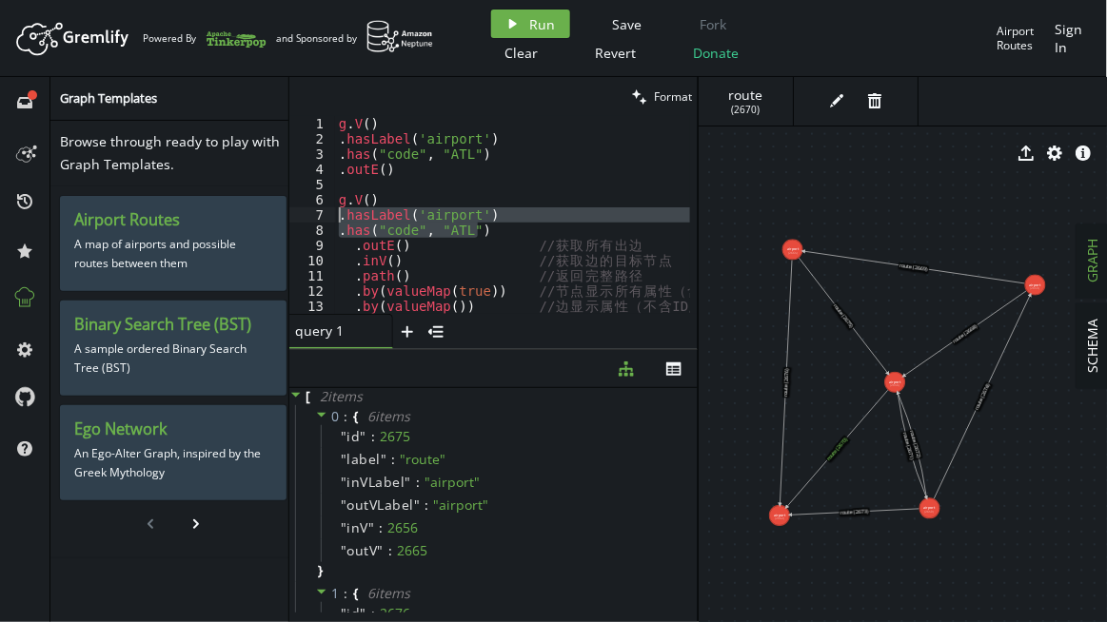
drag, startPoint x: 488, startPoint y: 228, endPoint x: 332, endPoint y: 221, distance: 156.2
click at [332, 221] on div ".has("code", "ATL") 1 2 3 4 5 6 7 8 9 10 11 12 13 g . V ( ) . [GEOGRAPHIC_DATA]…" at bounding box center [493, 215] width 408 height 198
type textarea ".hasLabel('airport') .has("code", "ATL")"
click at [416, 182] on div "g . V ( ) . [GEOGRAPHIC_DATA] ( 'airport' ) . has ( "code" , "ATL" ) . outE ( )…" at bounding box center [551, 227] width 432 height 222
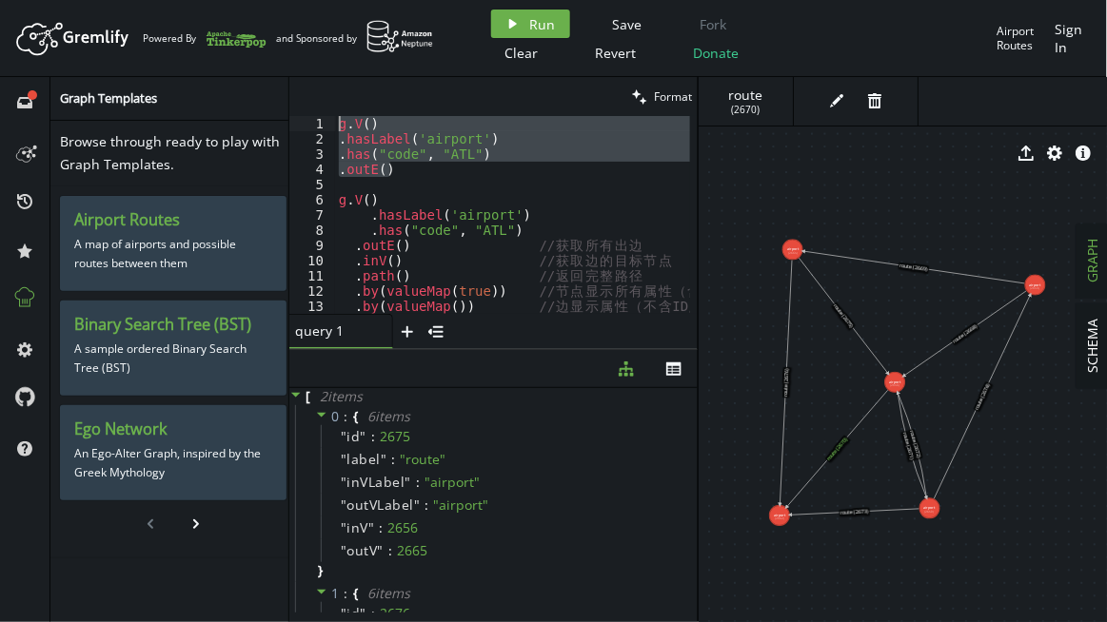
drag, startPoint x: 408, startPoint y: 174, endPoint x: 328, endPoint y: 127, distance: 92.5
click at [328, 127] on div "1 2 3 4 5 6 7 8 9 10 11 12 13 g . V ( ) . [GEOGRAPHIC_DATA] ( 'airport' ) . has…" at bounding box center [493, 215] width 408 height 198
type textarea "g.V() .hasLabel('airport')"
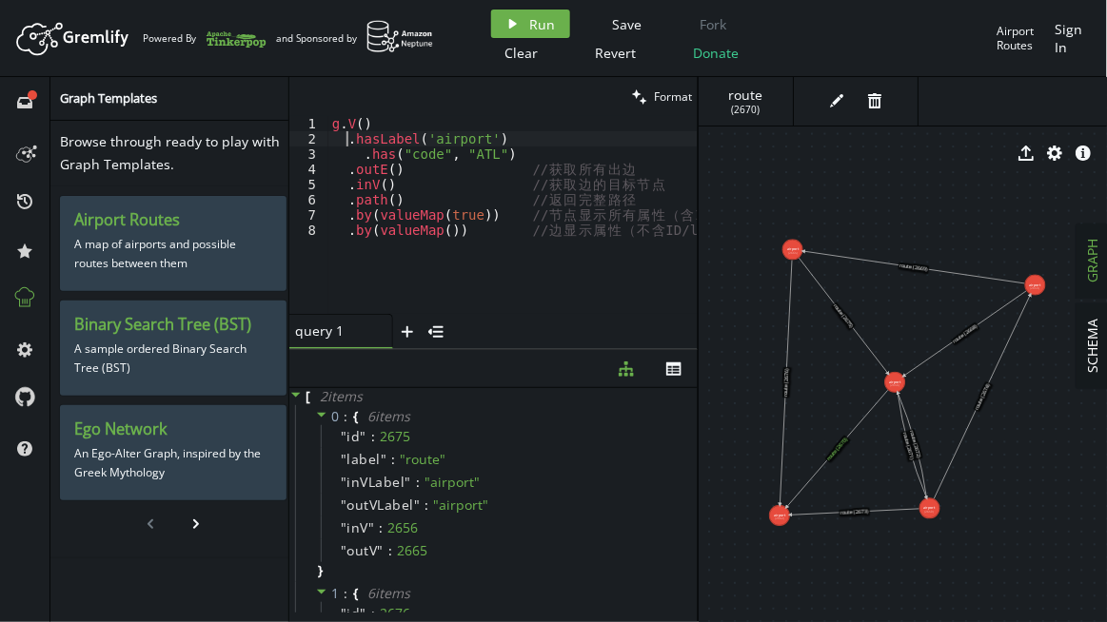
scroll to position [0, 21]
click at [537, 18] on span "Run" at bounding box center [543, 24] width 26 height 18
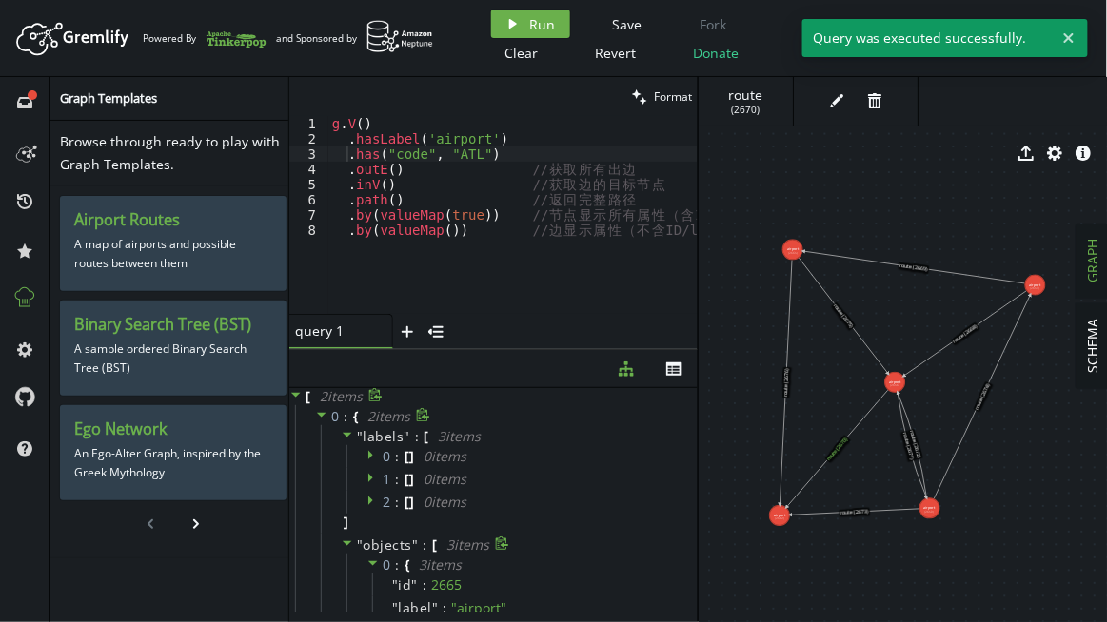
click at [343, 548] on icon at bounding box center [347, 543] width 13 height 13
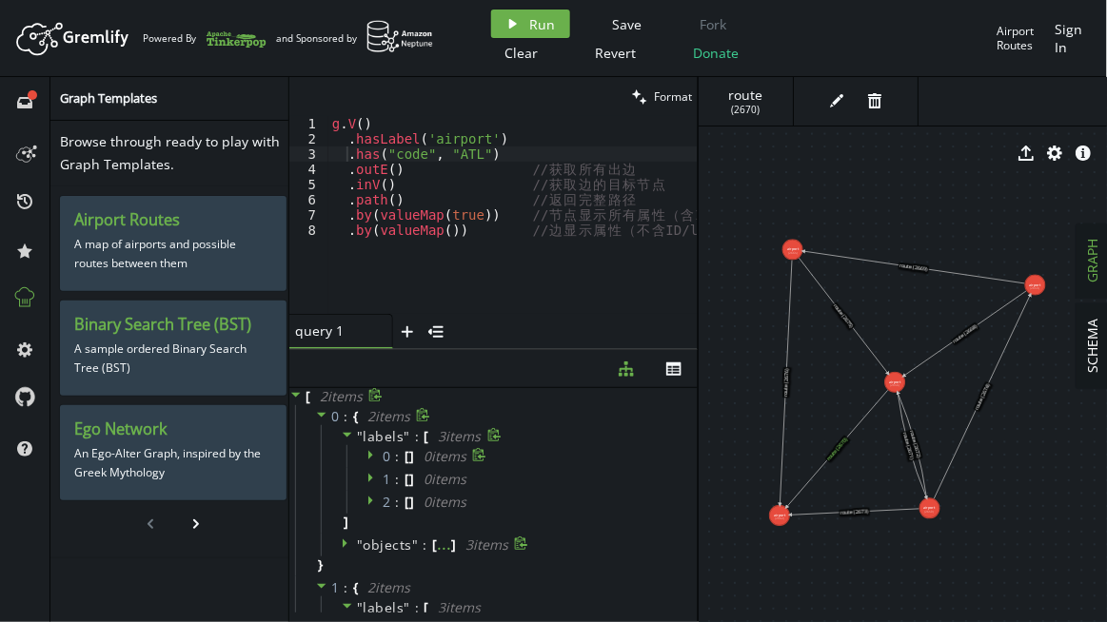
click at [431, 457] on span "0 item s" at bounding box center [444, 456] width 43 height 18
click at [369, 454] on icon at bounding box center [370, 456] width 5 height 10
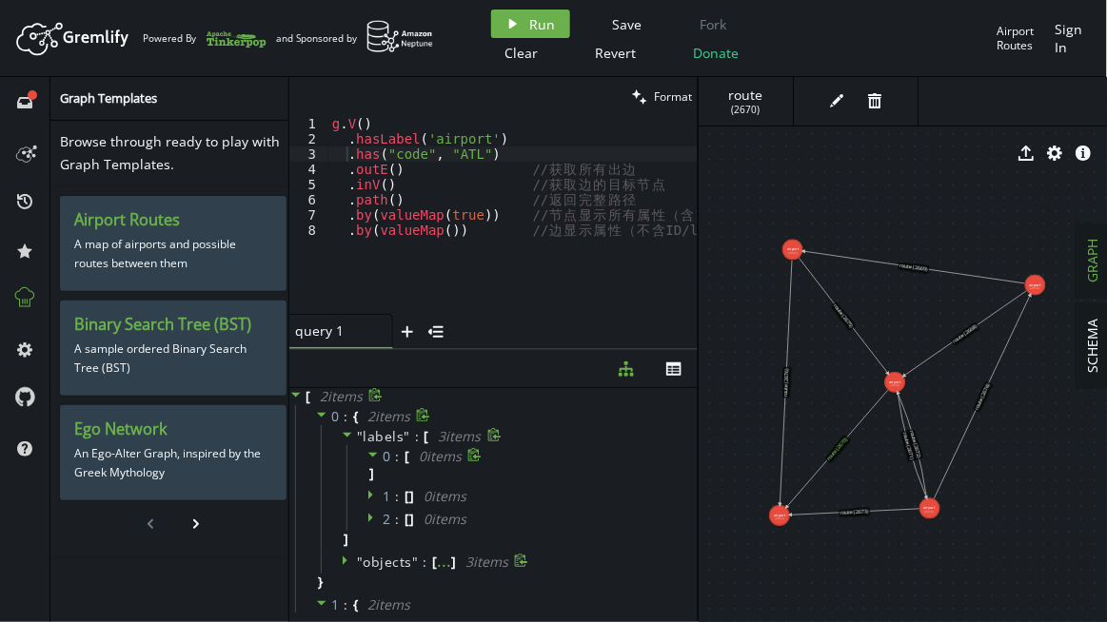
click at [369, 454] on icon at bounding box center [373, 455] width 10 height 5
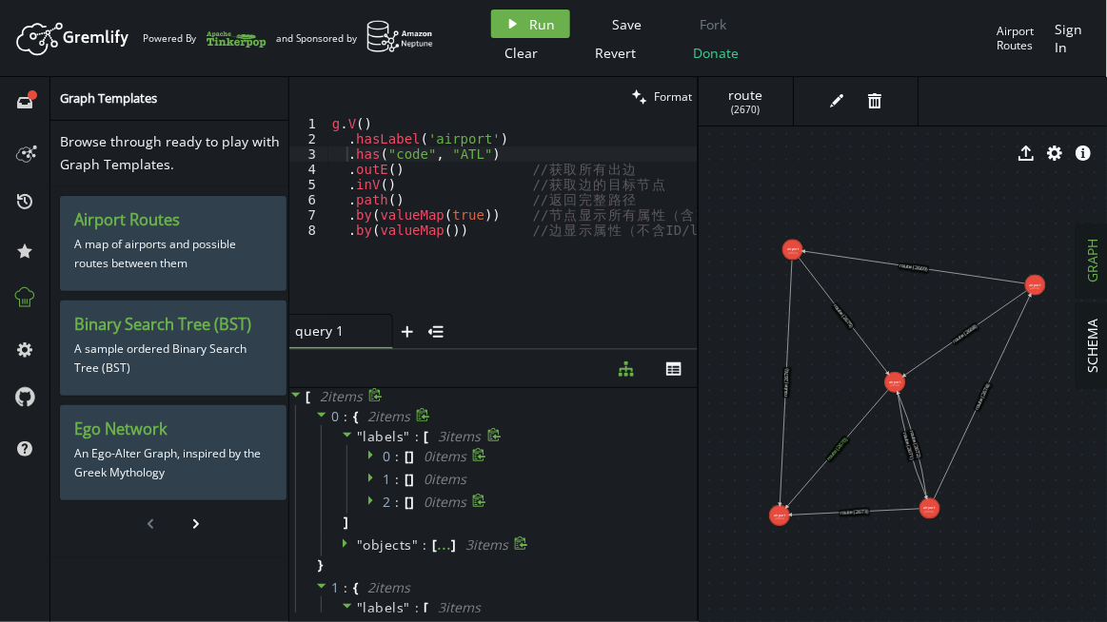
click at [368, 500] on icon at bounding box center [370, 502] width 5 height 10
click at [368, 500] on icon at bounding box center [373, 501] width 10 height 5
click at [349, 436] on icon at bounding box center [347, 434] width 13 height 13
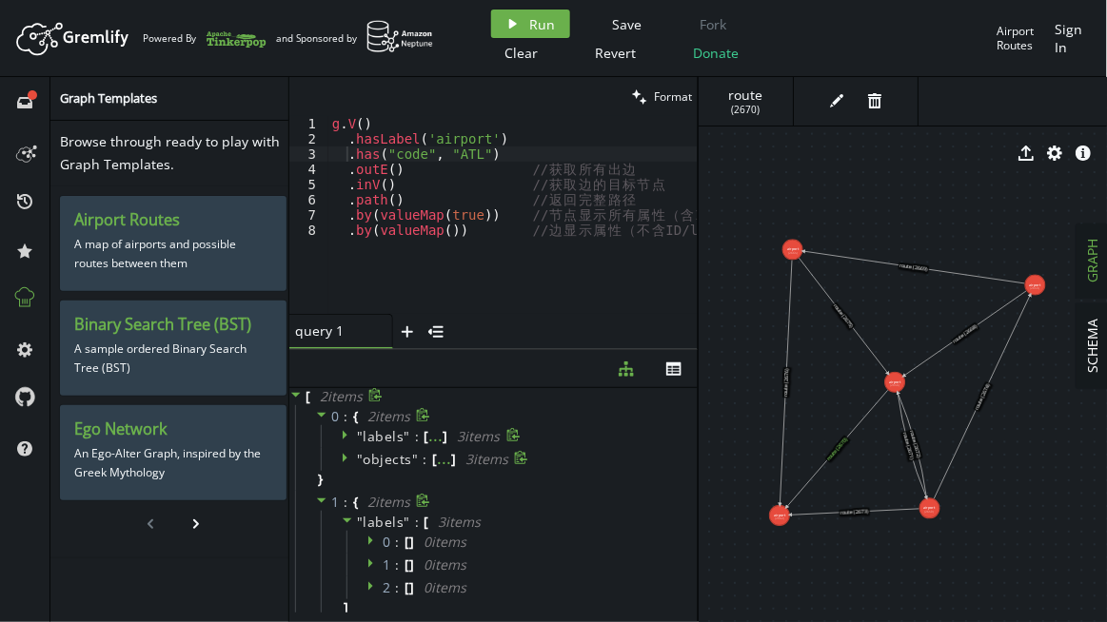
click at [317, 499] on icon at bounding box center [322, 501] width 10 height 5
click at [581, 214] on div "g . V ( ) . [GEOGRAPHIC_DATA] ( 'airport' ) . has ( "code" , "ATL" ) . outE ( )…" at bounding box center [544, 227] width 432 height 222
click at [321, 500] on icon at bounding box center [321, 500] width 13 height 13
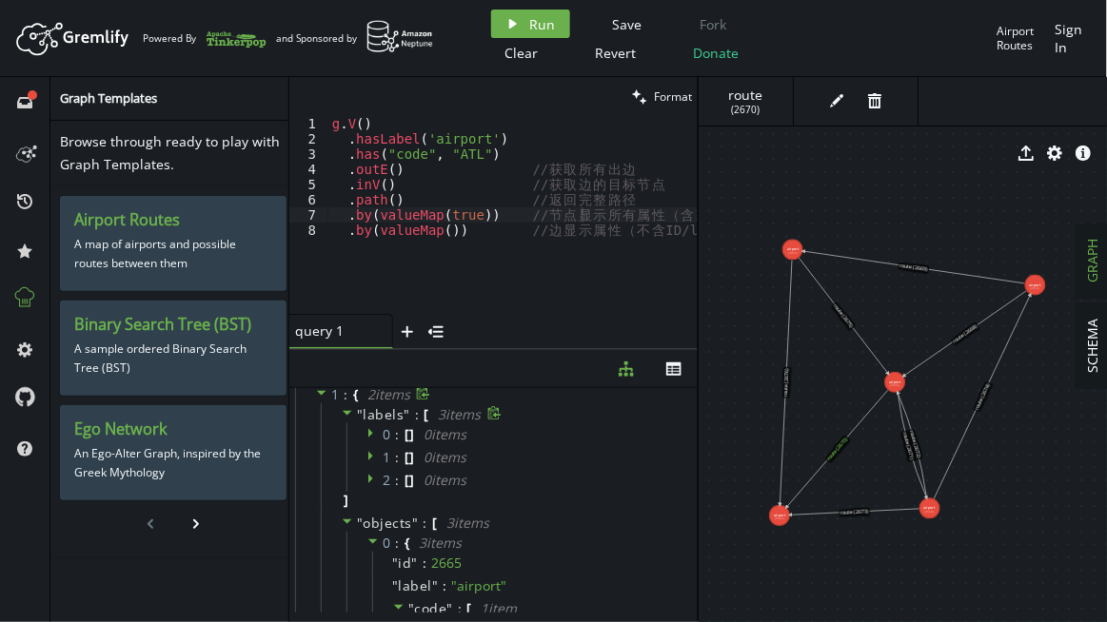
scroll to position [172, 0]
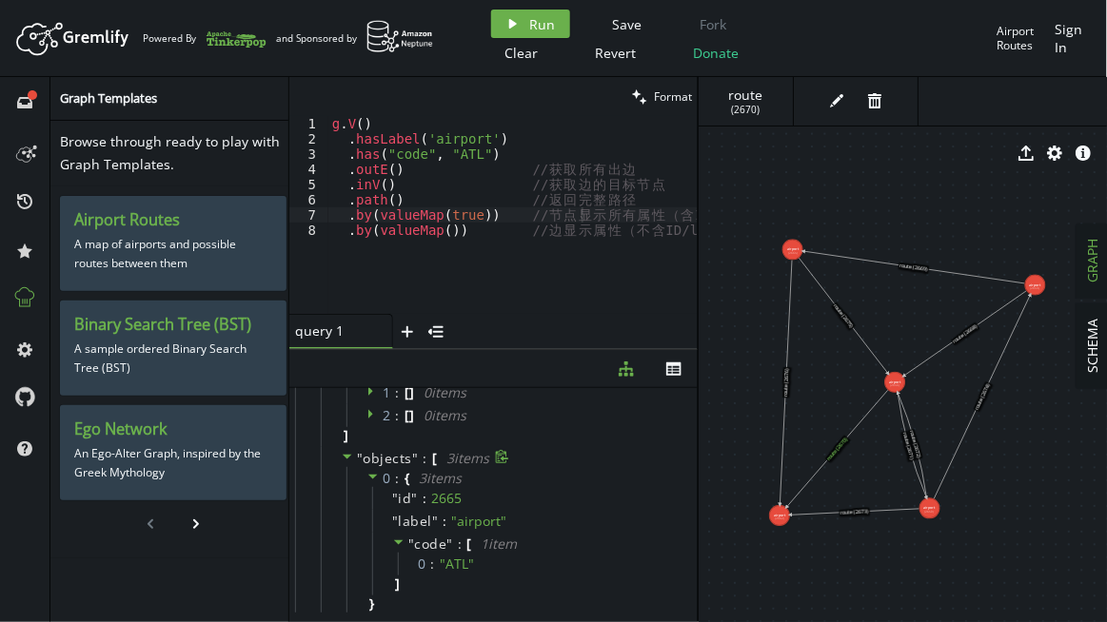
click at [348, 457] on icon at bounding box center [347, 456] width 13 height 13
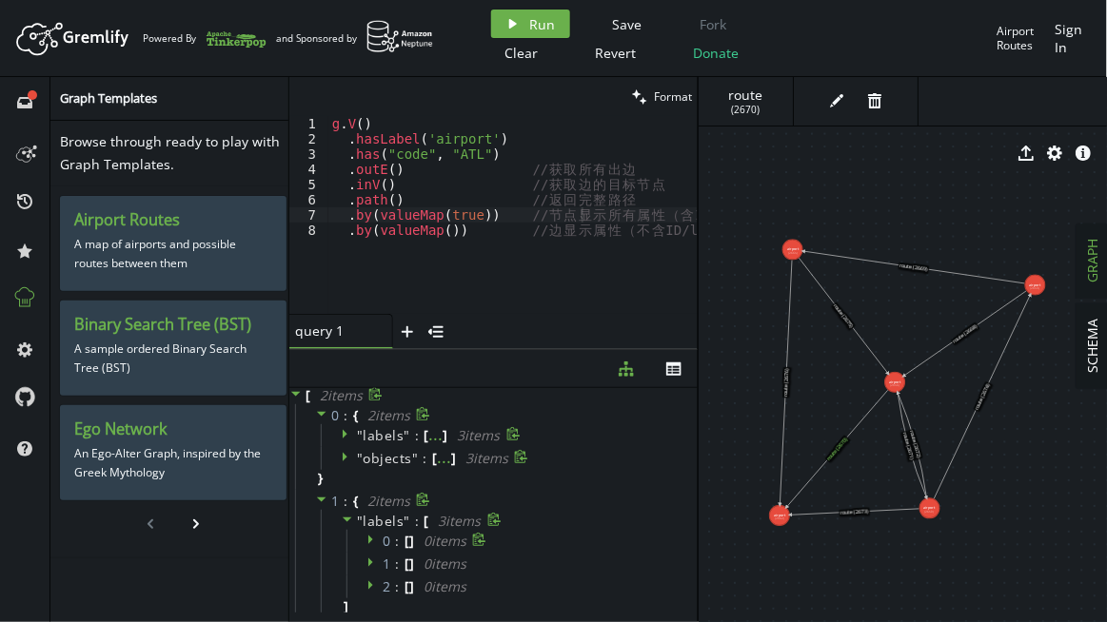
scroll to position [0, 0]
click at [344, 460] on icon at bounding box center [347, 457] width 13 height 13
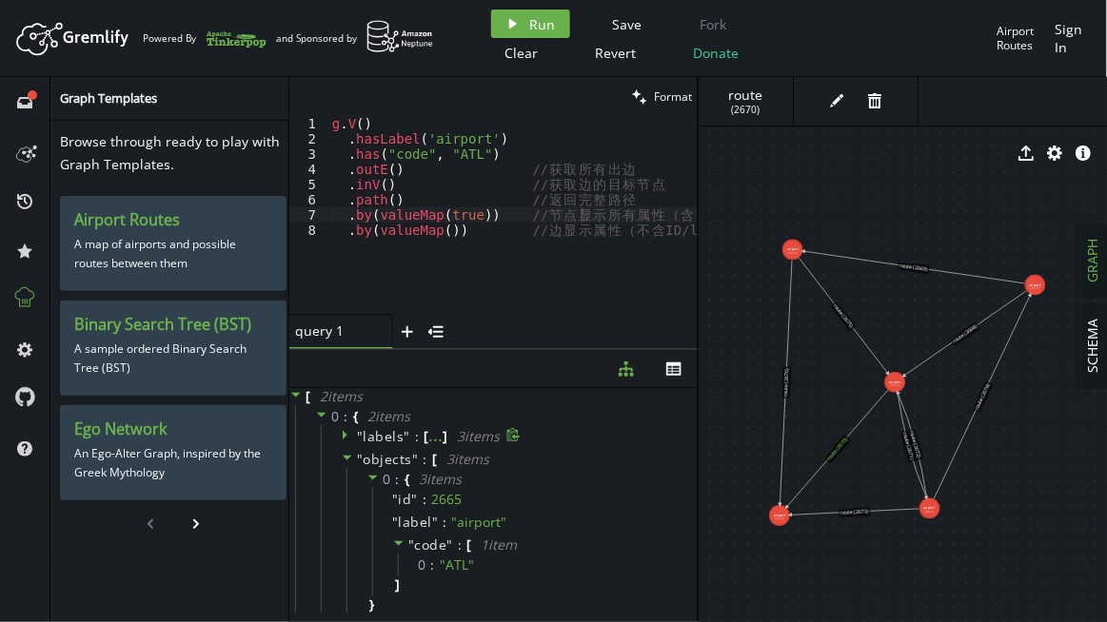
click at [346, 459] on icon at bounding box center [348, 458] width 10 height 5
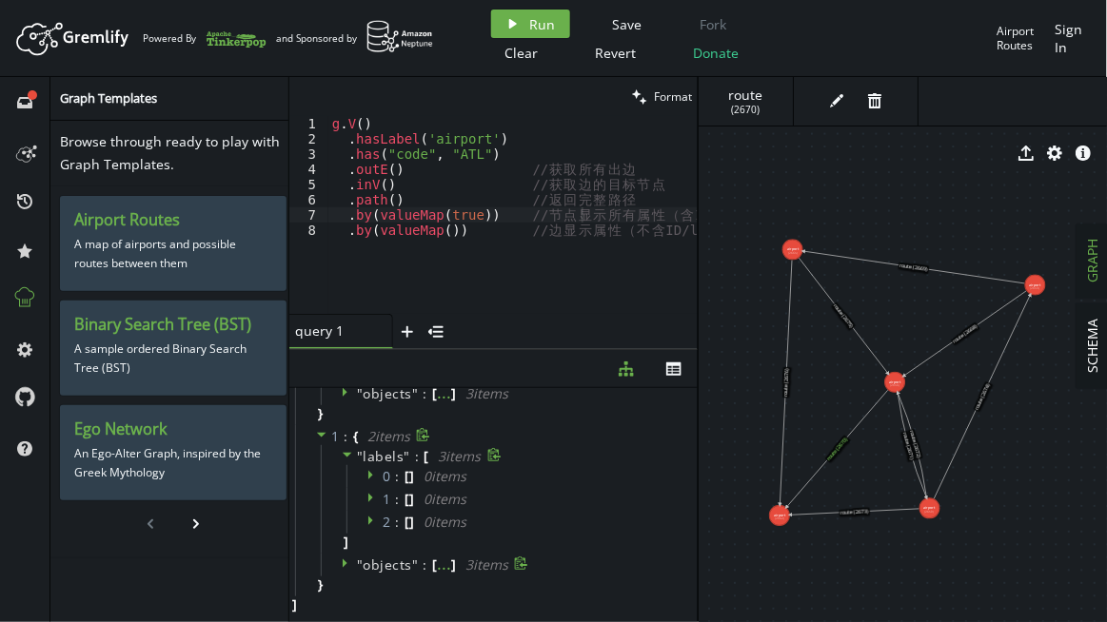
scroll to position [66, 0]
click at [343, 557] on icon at bounding box center [347, 563] width 13 height 13
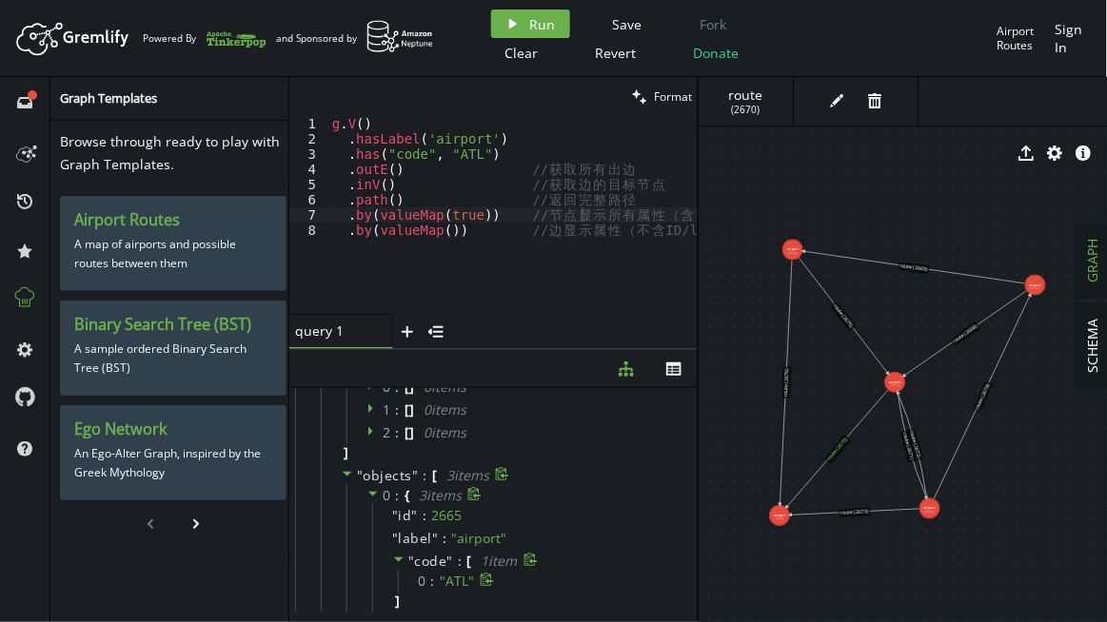
scroll to position [152, 0]
click at [368, 497] on icon at bounding box center [372, 496] width 13 height 13
click at [370, 540] on icon at bounding box center [373, 542] width 10 height 5
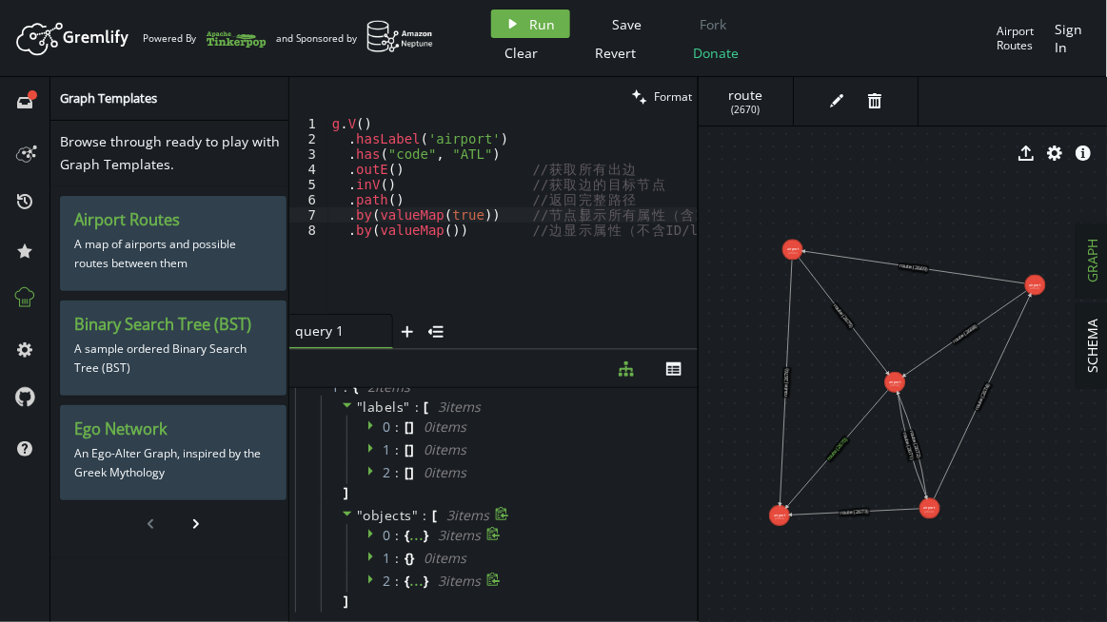
scroll to position [151, 0]
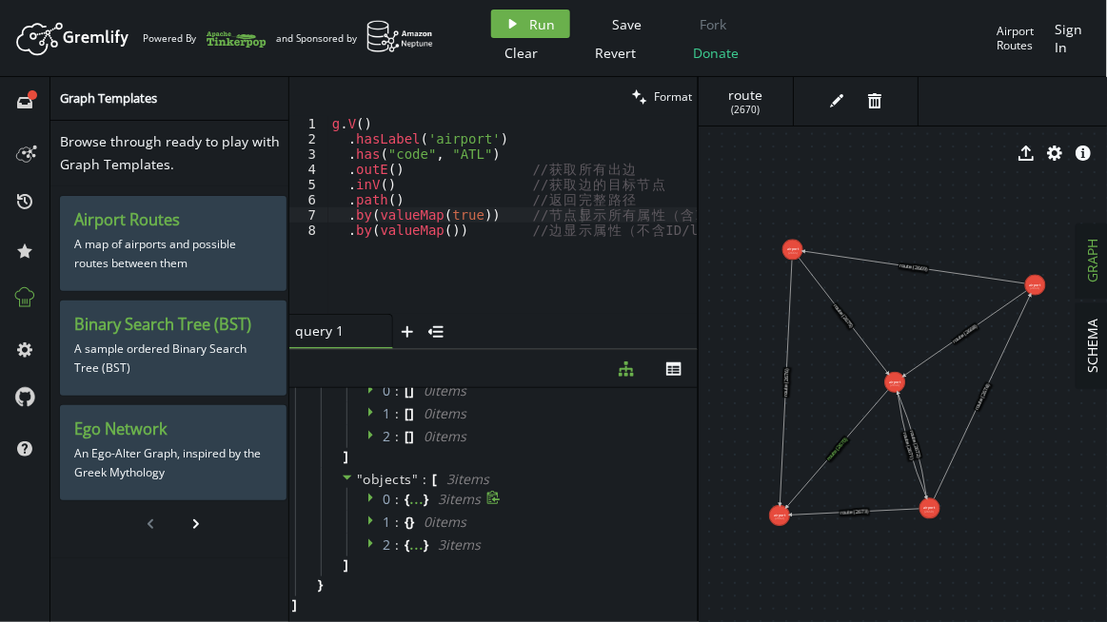
click at [368, 545] on icon at bounding box center [370, 544] width 5 height 10
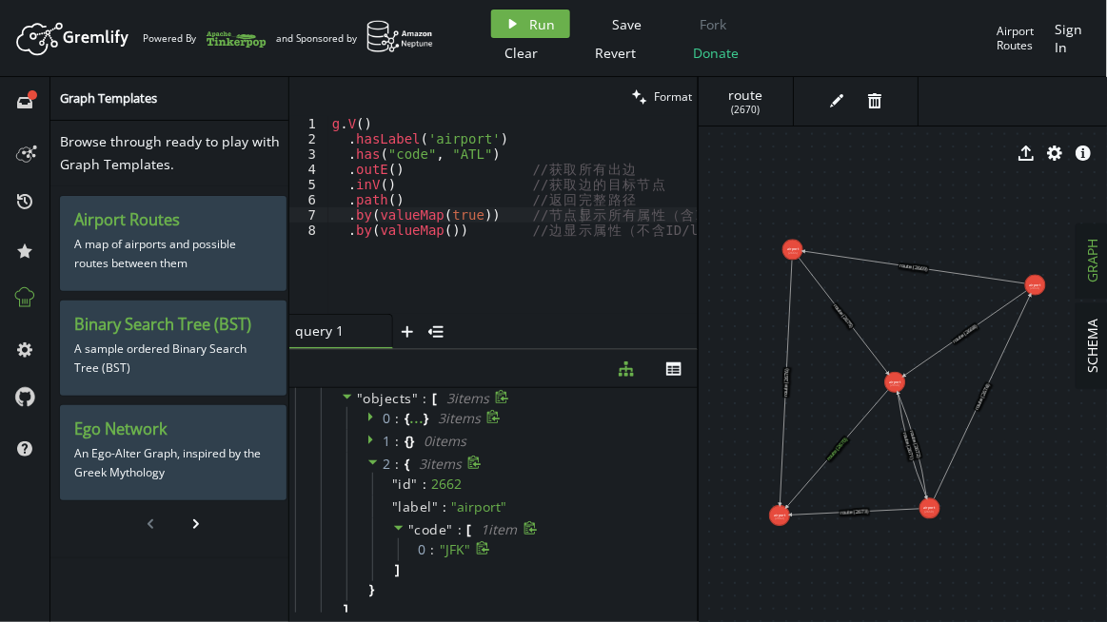
scroll to position [238, 0]
click at [371, 434] on icon at bounding box center [372, 433] width 13 height 13
click at [369, 411] on icon at bounding box center [370, 412] width 5 height 10
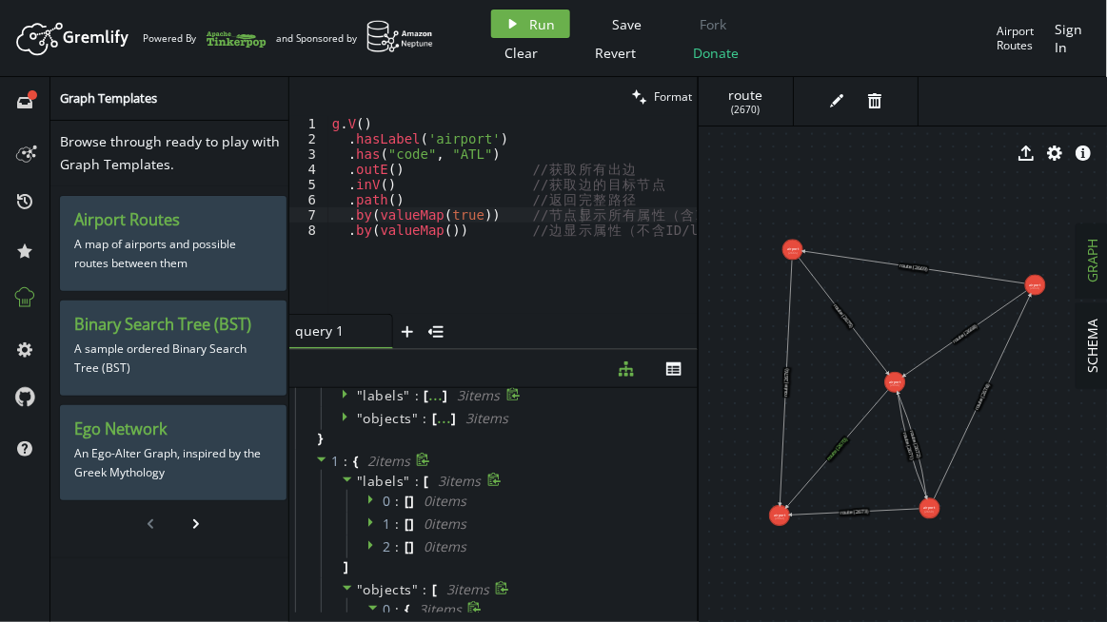
scroll to position [0, 0]
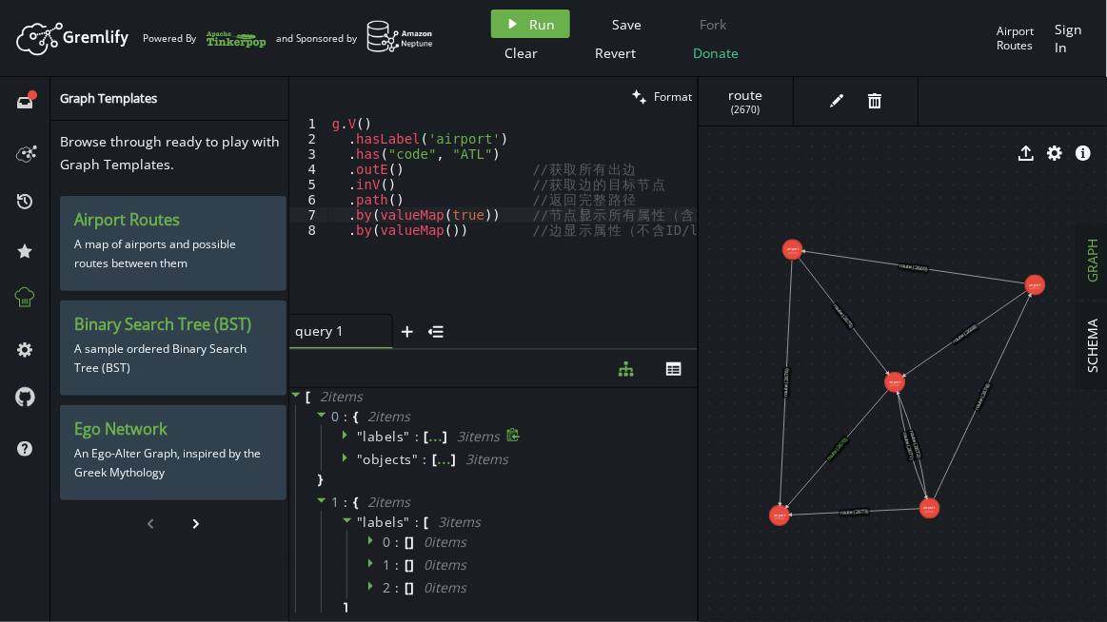
click at [344, 432] on icon at bounding box center [347, 434] width 13 height 13
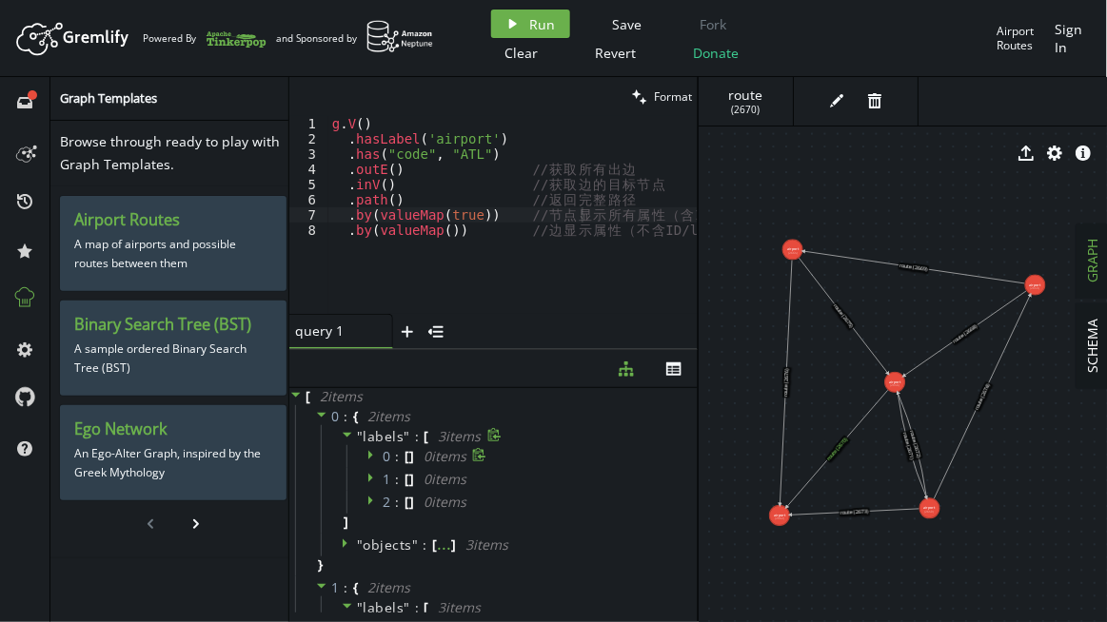
click at [368, 454] on icon at bounding box center [370, 456] width 5 height 10
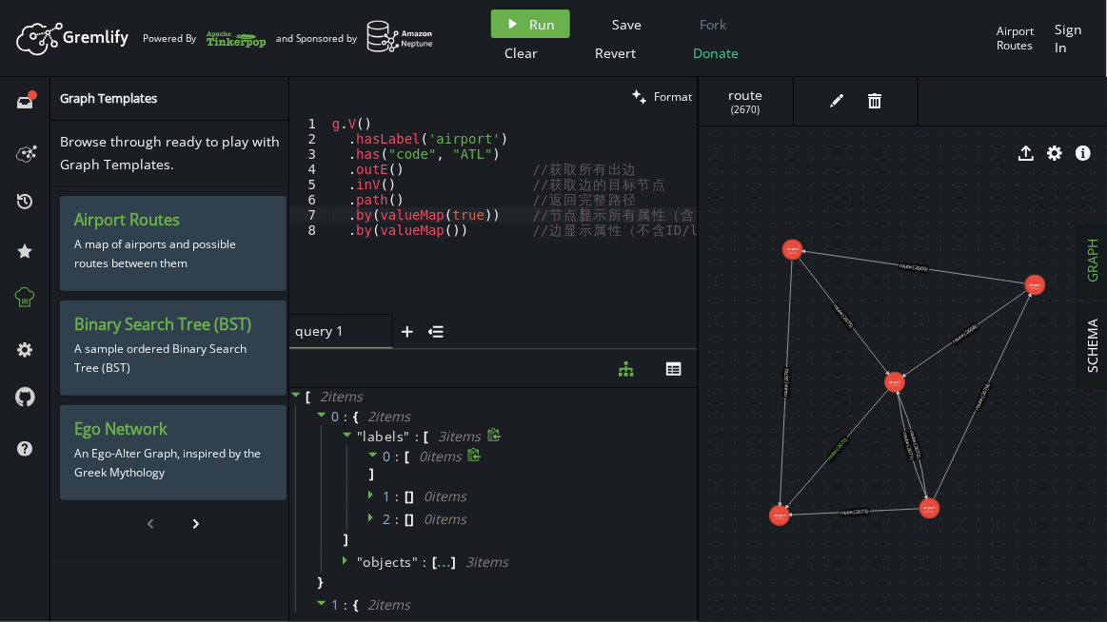
click at [345, 434] on icon at bounding box center [348, 435] width 10 height 5
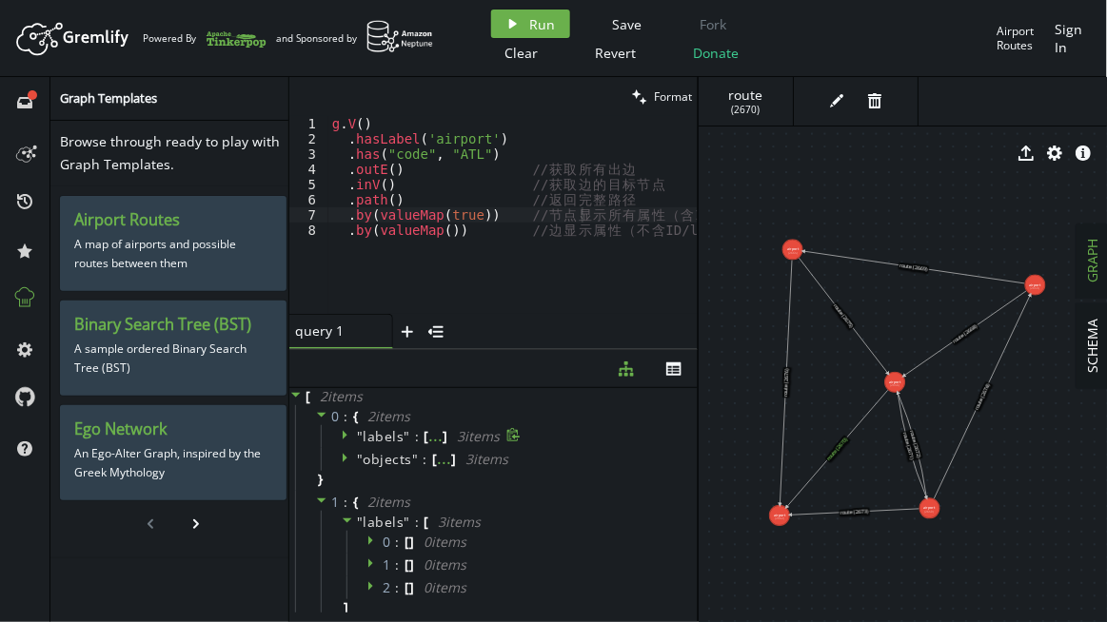
click at [346, 456] on icon at bounding box center [347, 457] width 13 height 13
click at [393, 212] on div "g . V ( ) . [GEOGRAPHIC_DATA] ( 'airport' ) . has ( "code" , "ATL" ) . outE ( )…" at bounding box center [544, 227] width 432 height 222
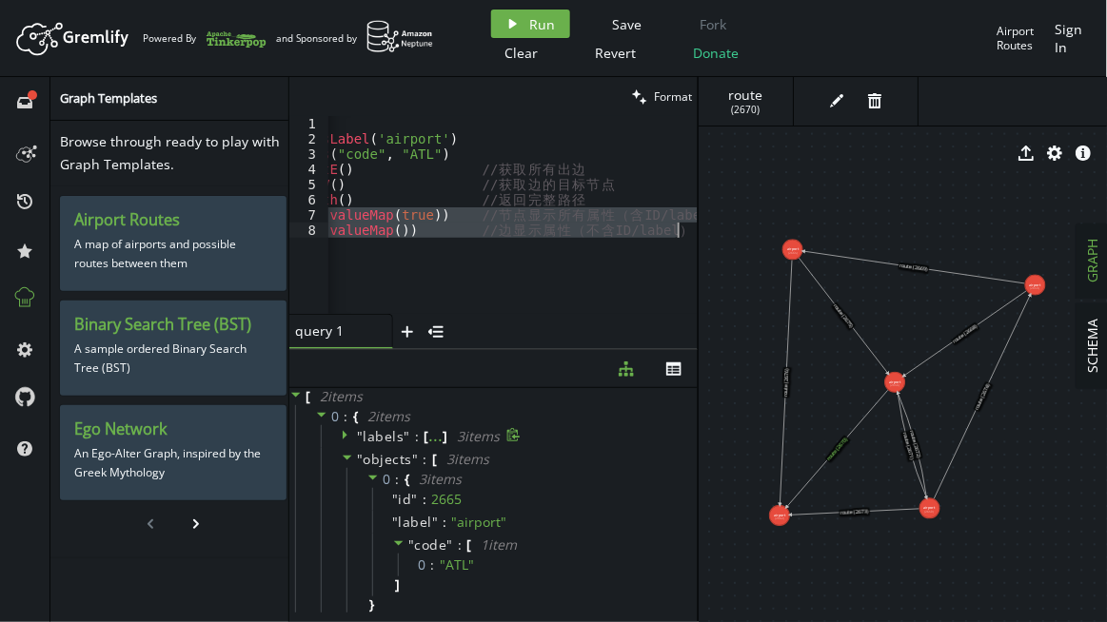
drag, startPoint x: 346, startPoint y: 221, endPoint x: 366, endPoint y: 253, distance: 38.0
click at [366, 253] on div "g . V ( ) . [GEOGRAPHIC_DATA] ( 'airport' ) . has ( "code" , "ATL" ) . outE ( )…" at bounding box center [494, 227] width 432 height 222
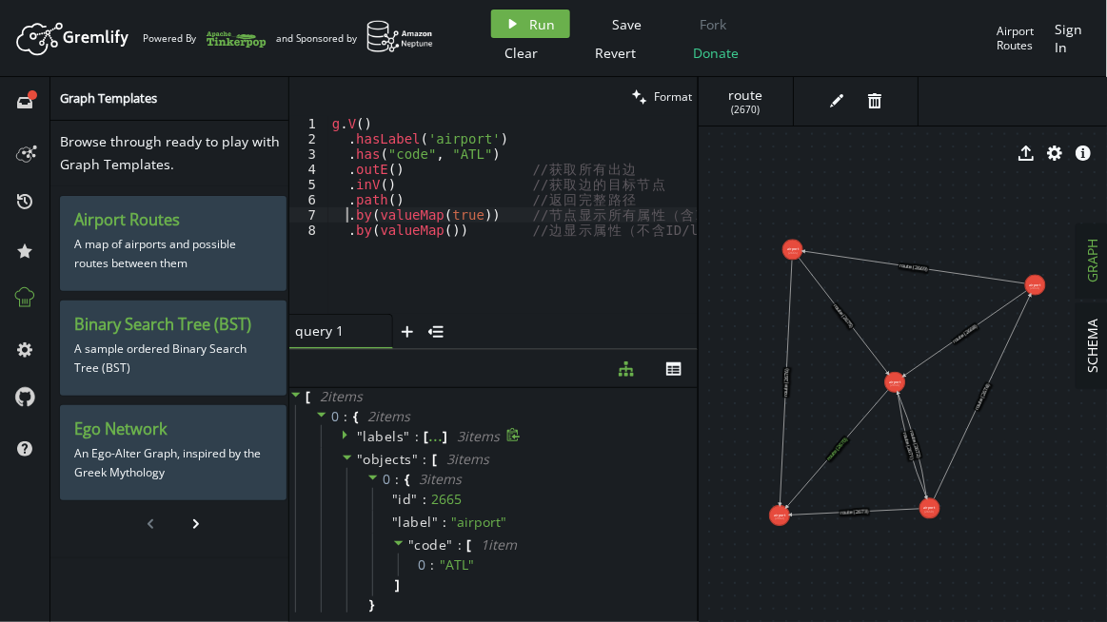
scroll to position [0, 0]
type textarea ".by(valueMap()) // 边显示属性（不含ID/label）"
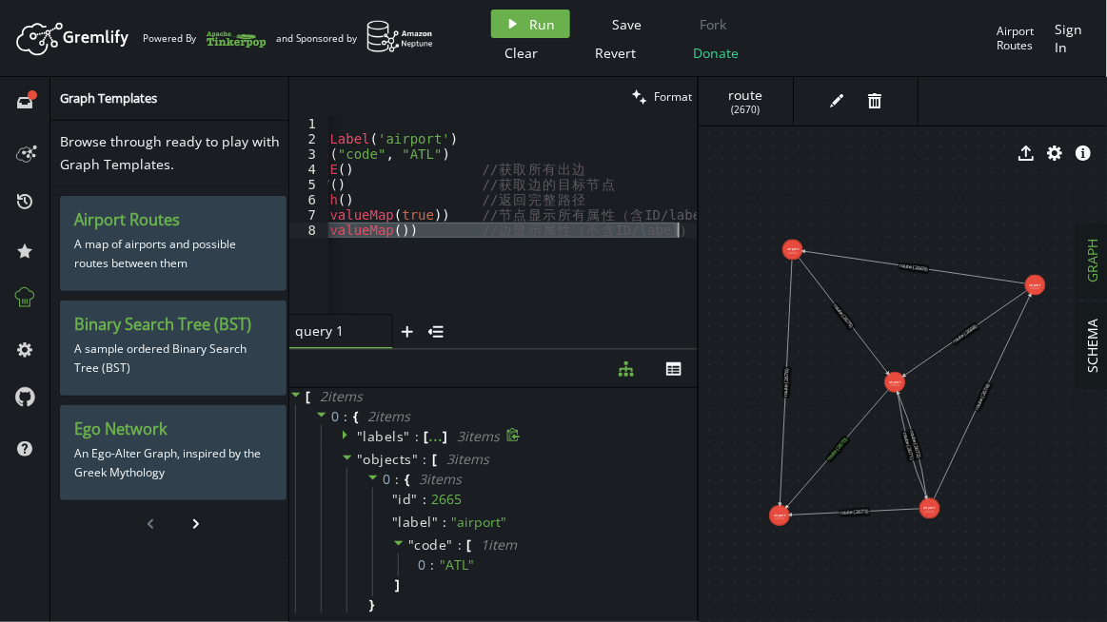
scroll to position [0, 49]
click at [393, 238] on div "g . V ( ) . [GEOGRAPHIC_DATA] ( 'airport' ) . has ( "code" , "ATL" ) . outE ( )…" at bounding box center [512, 215] width 369 height 198
click at [393, 227] on div "g . V ( ) . [GEOGRAPHIC_DATA] ( 'airport' ) . has ( "code" , "ATL" ) . outE ( )…" at bounding box center [494, 227] width 432 height 222
click at [524, 27] on button "play Run" at bounding box center [530, 24] width 79 height 29
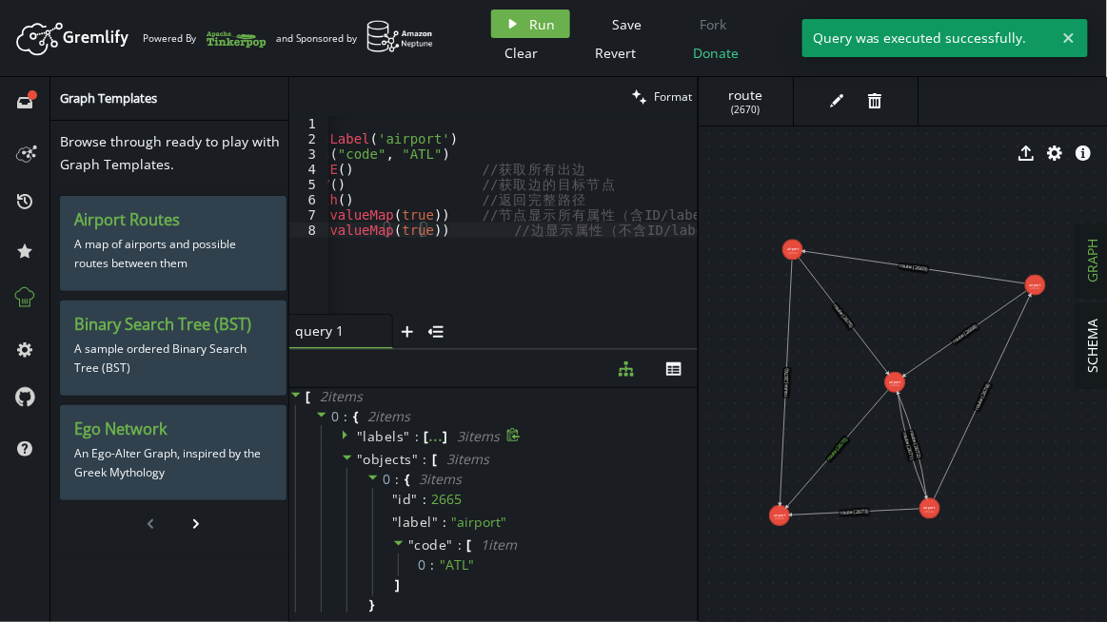
click at [343, 434] on icon at bounding box center [345, 436] width 5 height 10
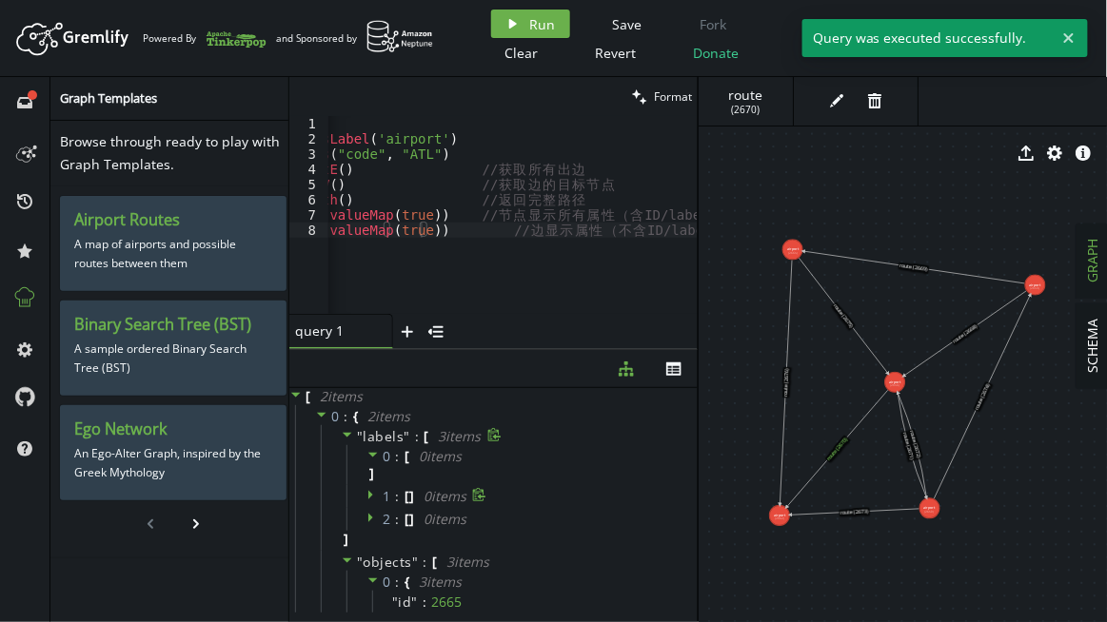
click at [366, 495] on icon at bounding box center [372, 494] width 13 height 13
click at [367, 496] on icon at bounding box center [372, 494] width 13 height 13
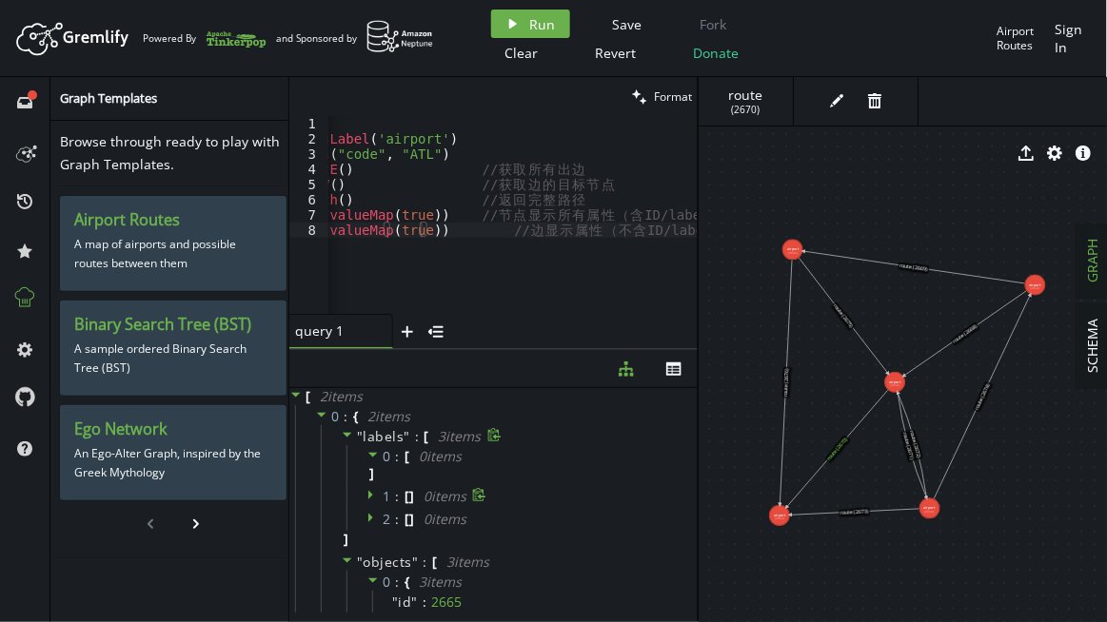
click at [343, 436] on icon at bounding box center [347, 434] width 13 height 13
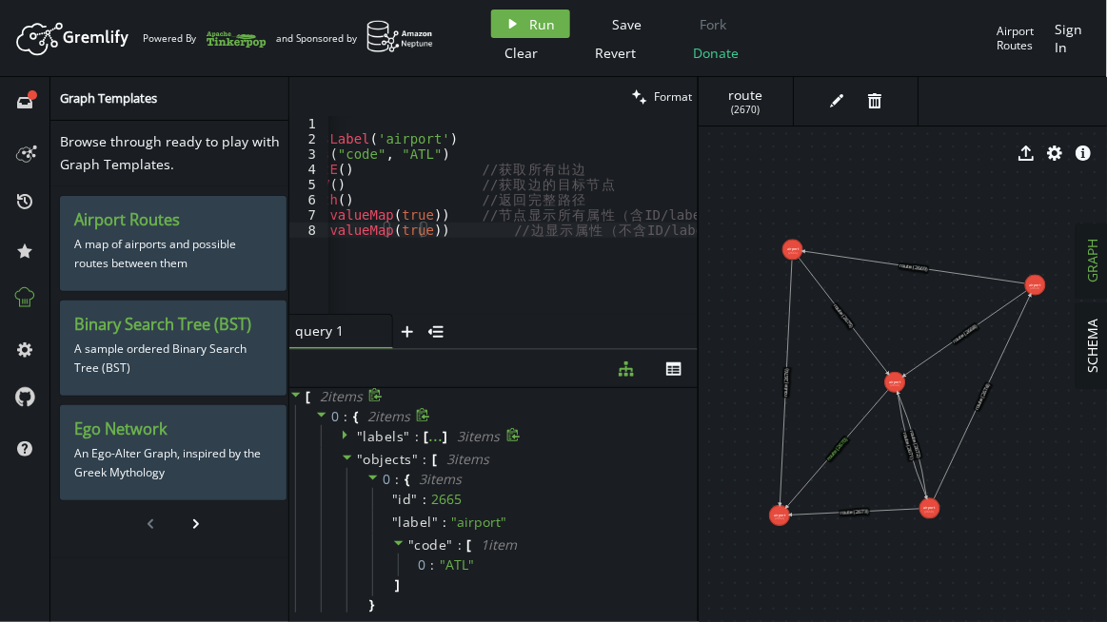
click at [318, 416] on icon at bounding box center [321, 414] width 13 height 13
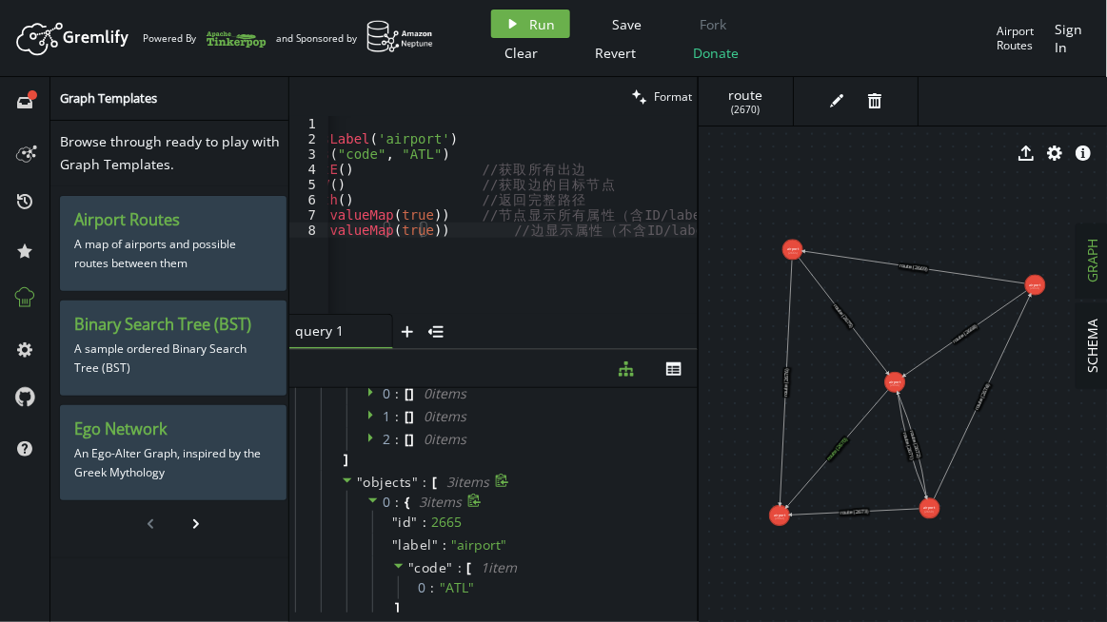
scroll to position [0, 61]
click at [350, 249] on div "g . V ( ) . [GEOGRAPHIC_DATA] ( 'airport' ) . has ( "code" , "ATL" ) . outE ( )…" at bounding box center [494, 227] width 432 height 222
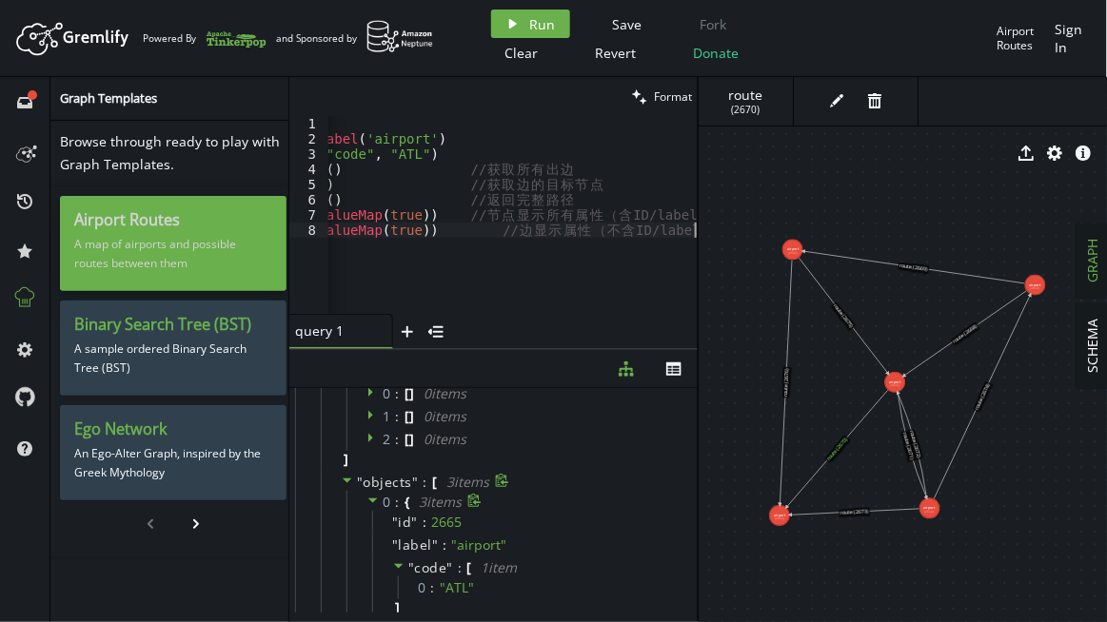
scroll to position [0, 0]
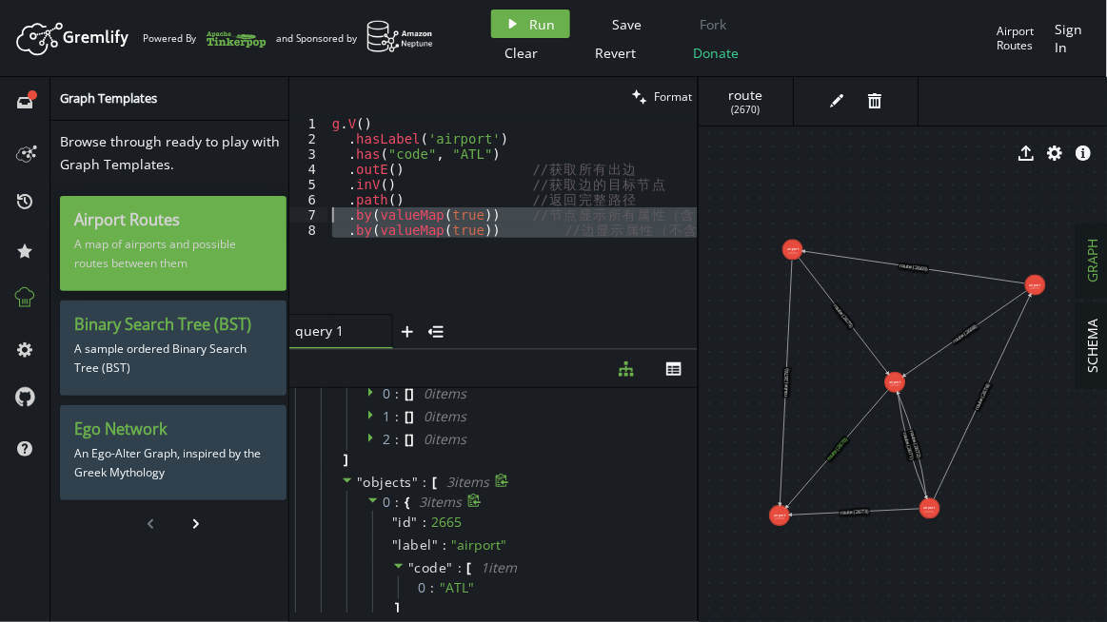
drag, startPoint x: 254, startPoint y: 220, endPoint x: 241, endPoint y: 217, distance: 13.6
click at [241, 217] on div "full-circle inbox history star cog help Graph Templates Browse through ready to…" at bounding box center [553, 349] width 1107 height 545
type textarea ".by(valueMap(true)) // 节点显示所有属性（含ID/label） .by(valueMap(true)) // 边显示属性（不含ID/la…"
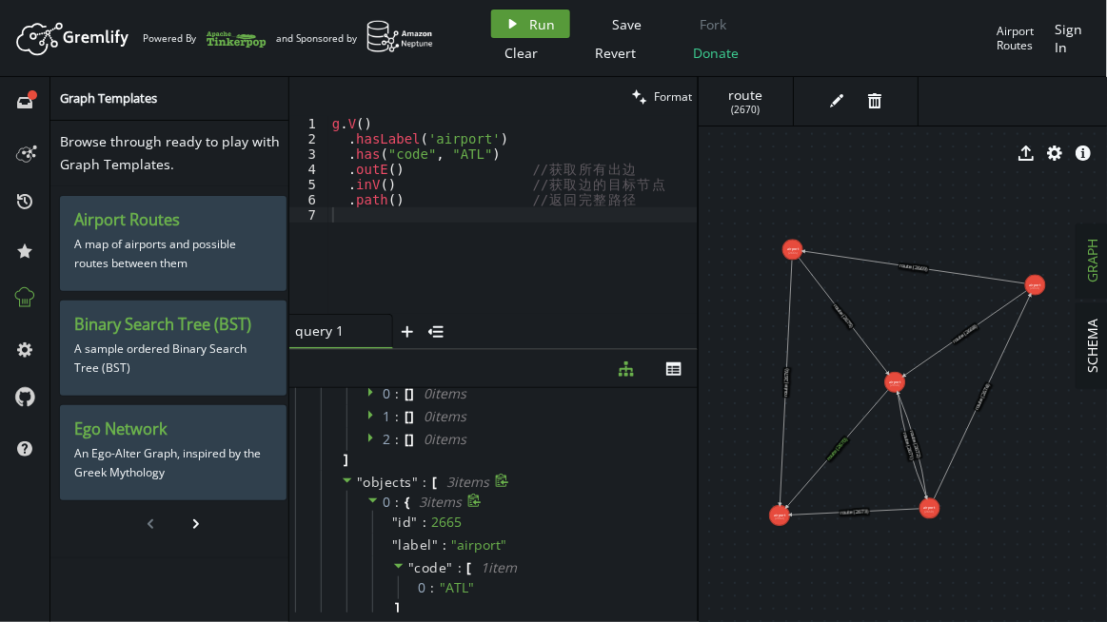
click at [539, 26] on span "Run" at bounding box center [543, 24] width 26 height 18
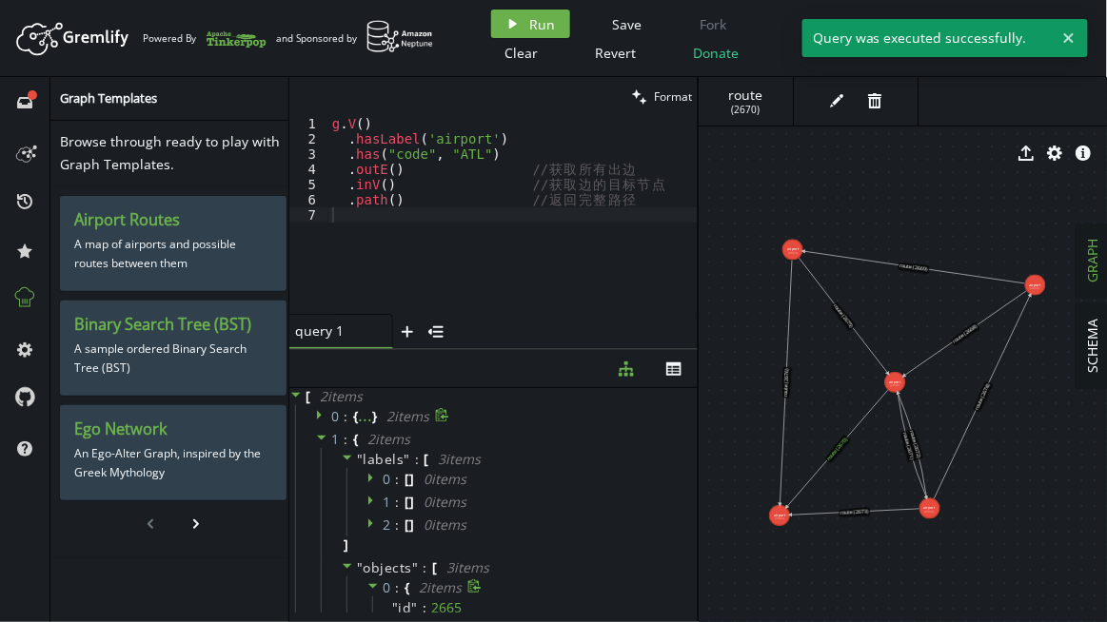
click at [317, 438] on icon at bounding box center [321, 437] width 13 height 13
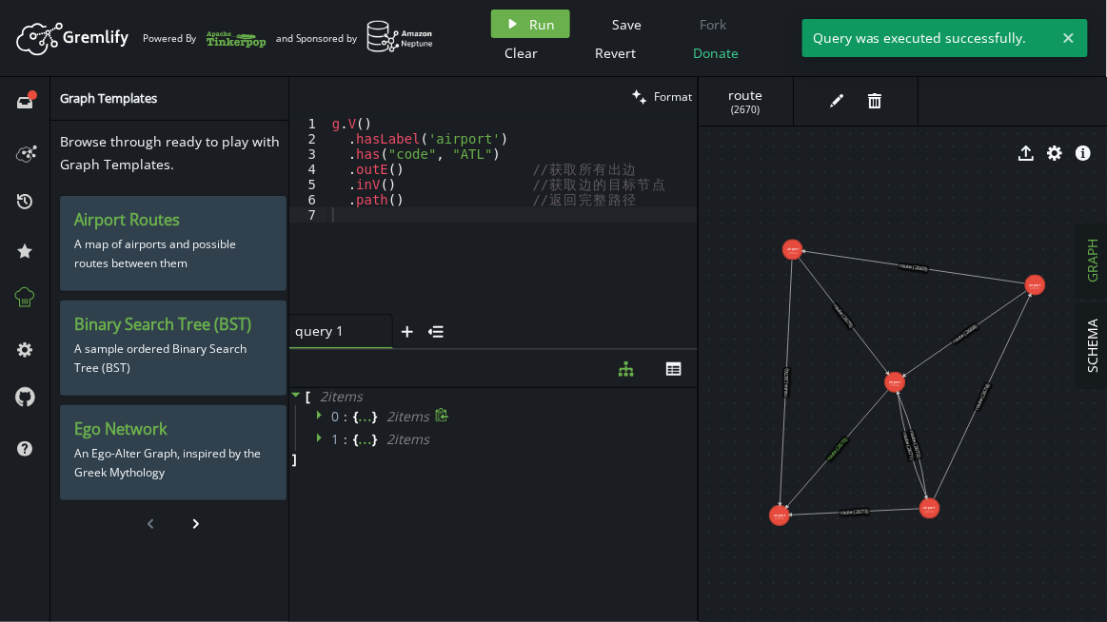
click at [315, 408] on icon at bounding box center [321, 414] width 13 height 13
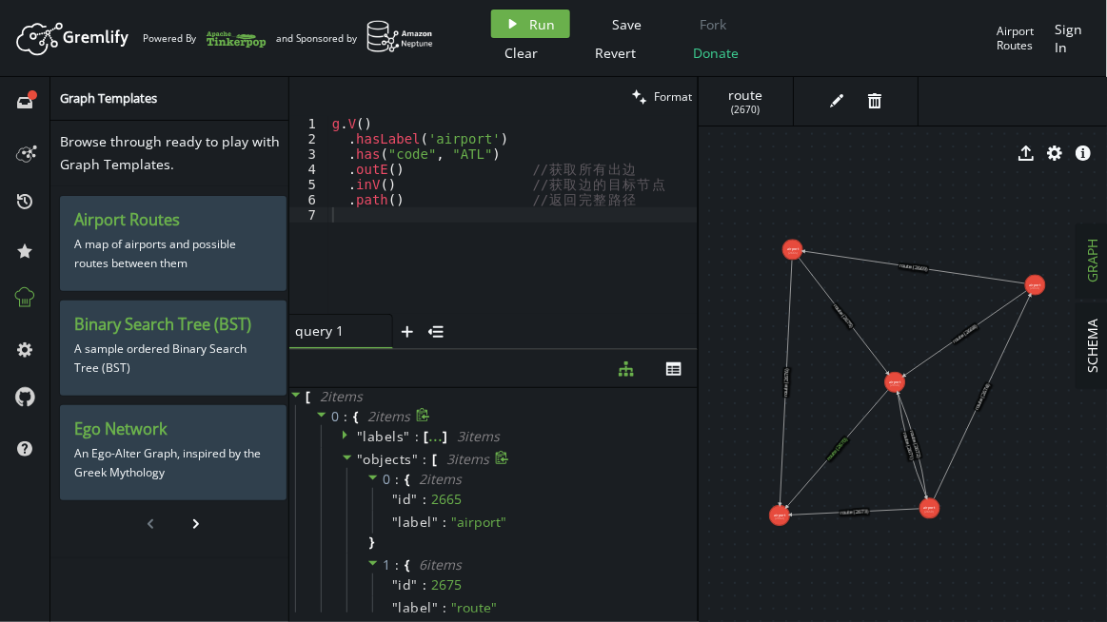
click at [348, 456] on icon at bounding box center [348, 458] width 10 height 5
click at [346, 457] on icon at bounding box center [347, 457] width 13 height 13
click at [371, 476] on icon at bounding box center [373, 478] width 10 height 5
click at [372, 499] on icon at bounding box center [373, 501] width 10 height 5
click at [374, 519] on icon at bounding box center [372, 523] width 13 height 13
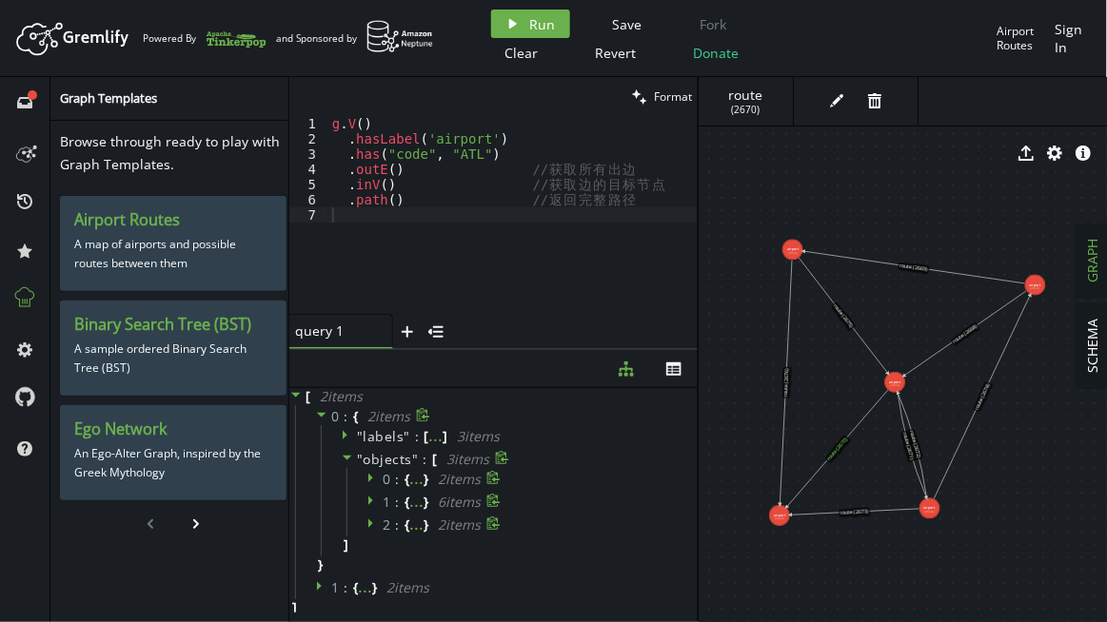
click at [369, 479] on icon at bounding box center [370, 479] width 5 height 10
click at [369, 479] on icon at bounding box center [372, 477] width 13 height 13
click at [368, 503] on icon at bounding box center [372, 500] width 13 height 13
click at [368, 520] on icon at bounding box center [370, 524] width 5 height 10
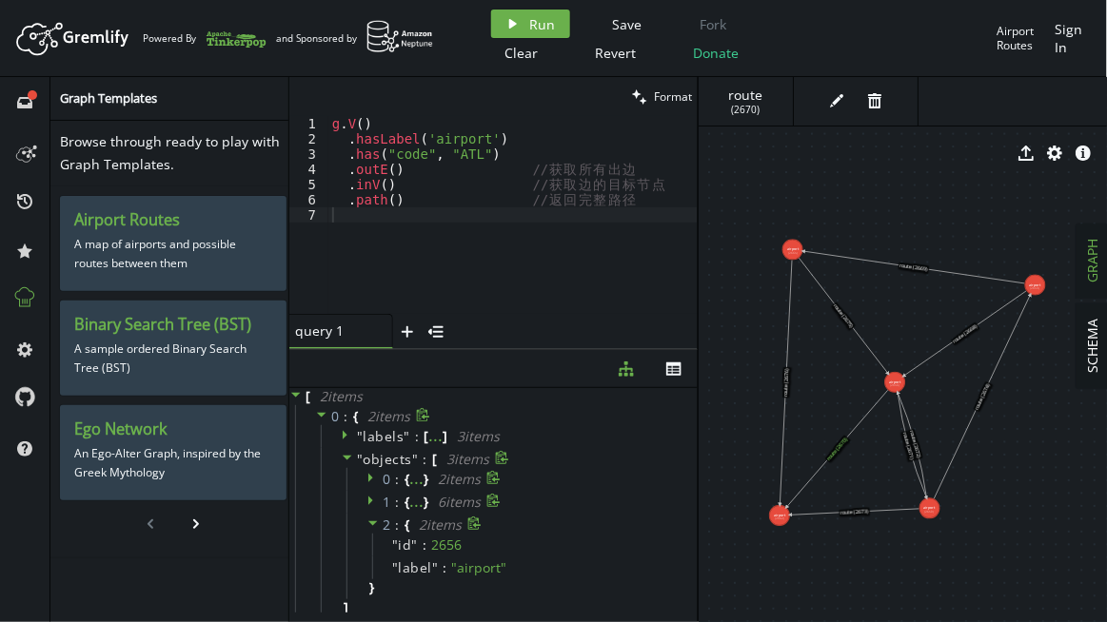
click at [367, 520] on icon at bounding box center [372, 523] width 13 height 13
click at [346, 459] on icon at bounding box center [347, 457] width 13 height 13
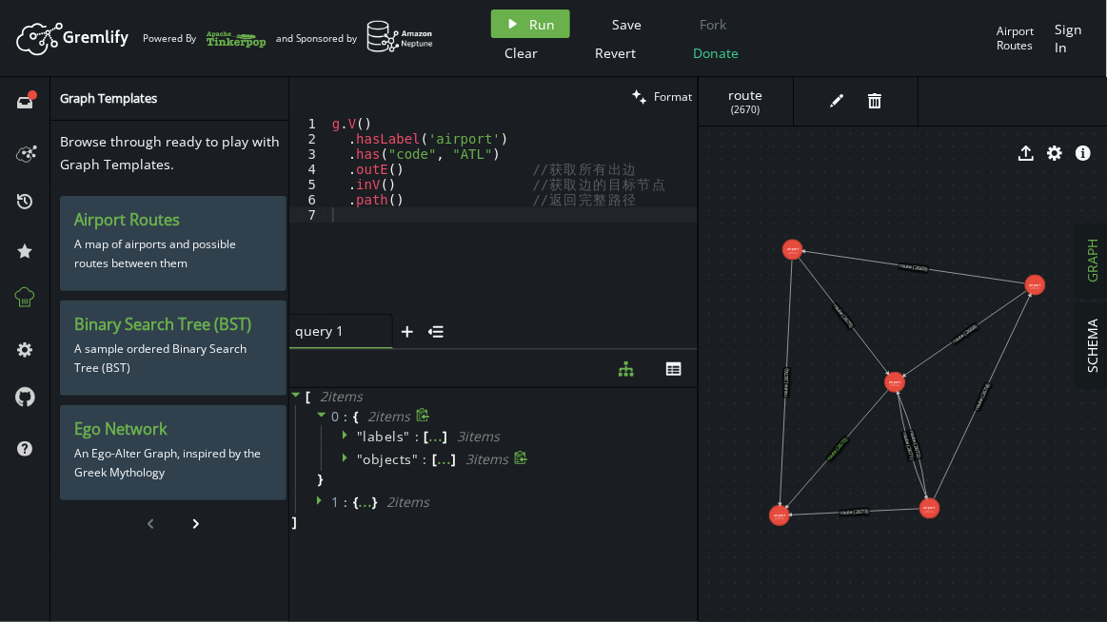
click at [321, 500] on icon at bounding box center [321, 500] width 13 height 13
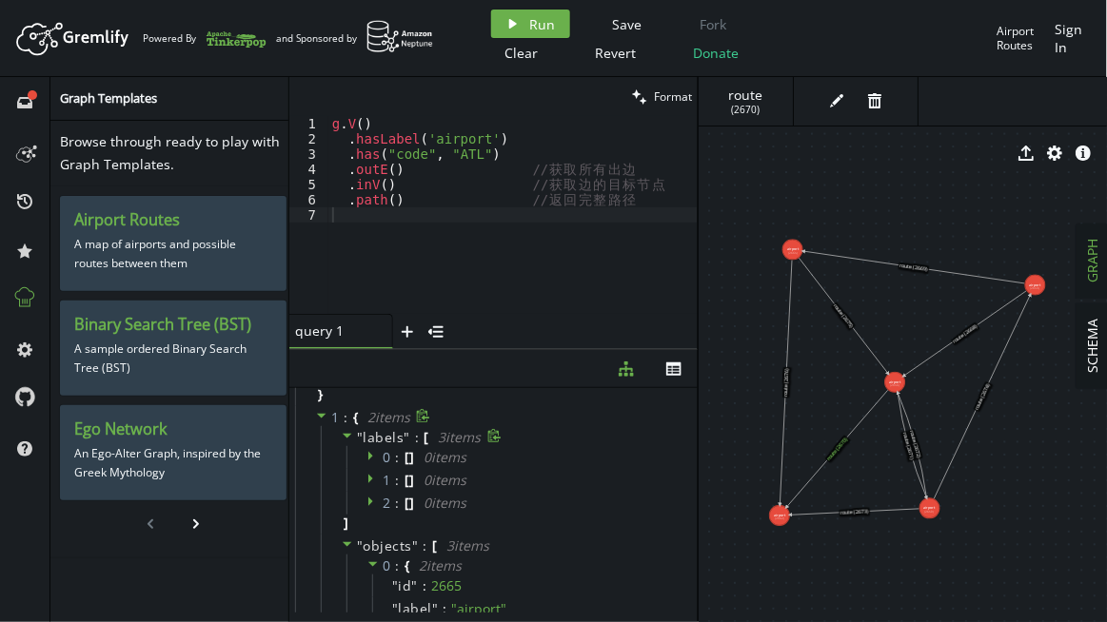
scroll to position [86, 0]
click at [371, 505] on icon at bounding box center [372, 500] width 13 height 13
click at [371, 503] on icon at bounding box center [372, 500] width 13 height 13
click at [372, 479] on icon at bounding box center [372, 477] width 13 height 13
click at [368, 453] on icon at bounding box center [370, 456] width 5 height 10
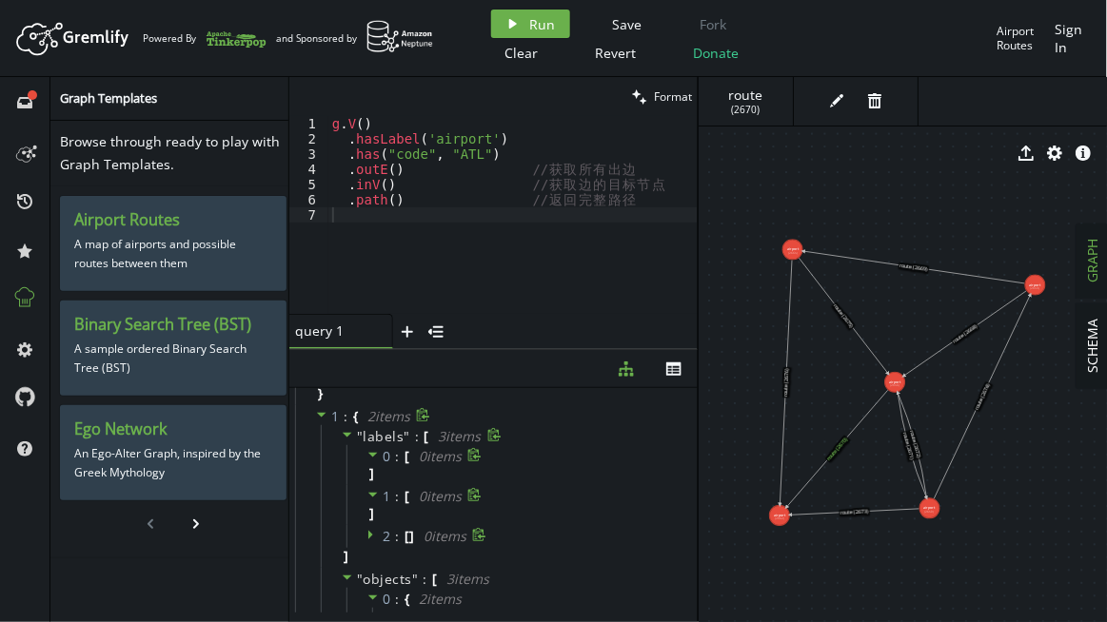
click at [368, 453] on icon at bounding box center [373, 455] width 10 height 5
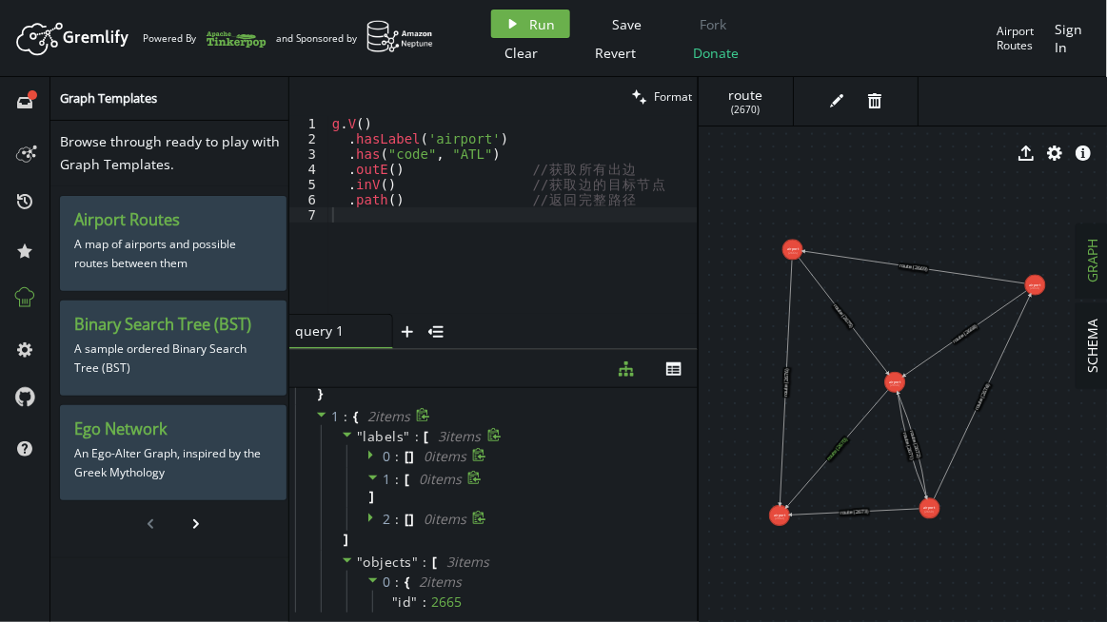
click at [345, 433] on icon at bounding box center [348, 435] width 10 height 5
click at [348, 457] on icon at bounding box center [347, 457] width 13 height 13
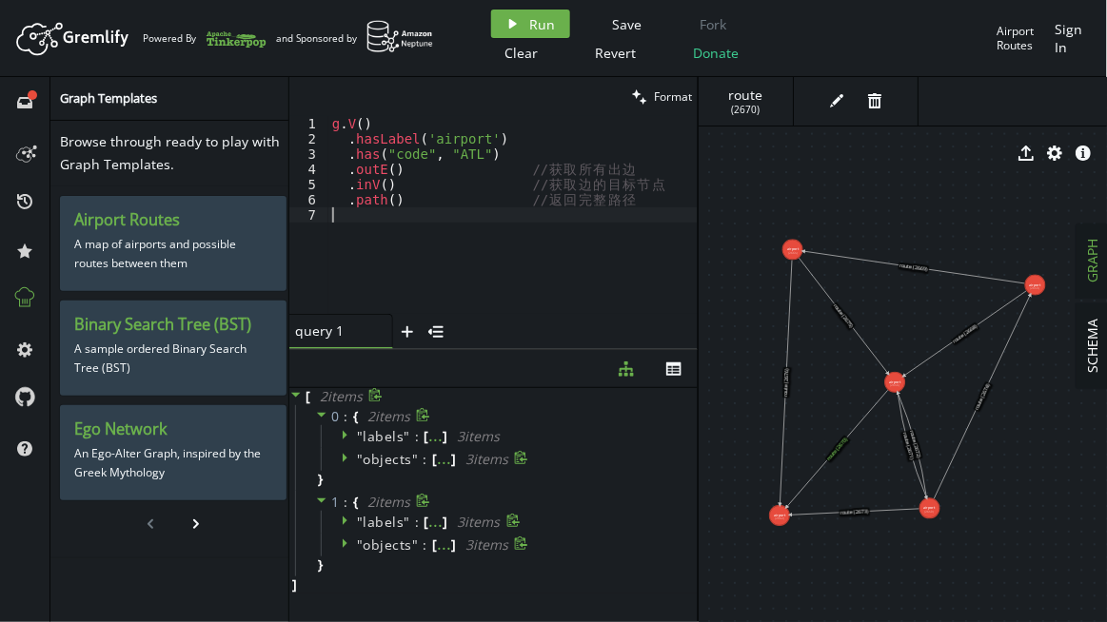
click at [453, 212] on div "g . V ( ) . [GEOGRAPHIC_DATA] ( 'airport' ) . has ( "code" , "ATL" ) . outE ( )…" at bounding box center [513, 230] width 370 height 229
click at [343, 200] on div "g . V ( ) . [GEOGRAPHIC_DATA] ( 'airport' ) . has ( "code" , "ATL" ) . outE ( )…" at bounding box center [513, 230] width 370 height 229
click at [530, 19] on span "Run" at bounding box center [543, 24] width 26 height 18
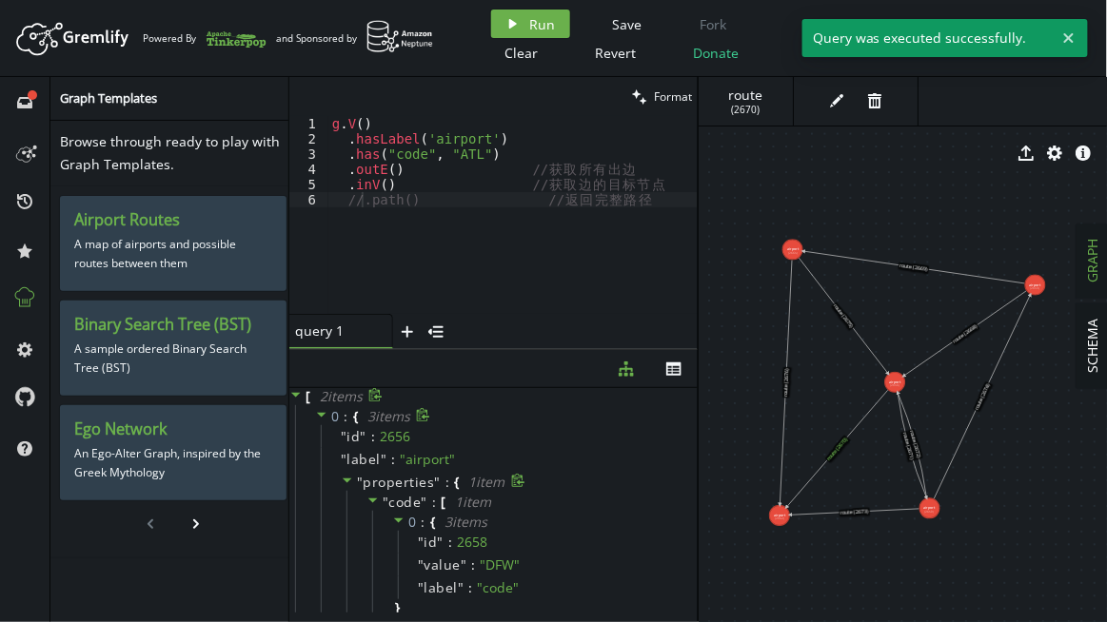
click at [348, 480] on icon at bounding box center [348, 481] width 10 height 5
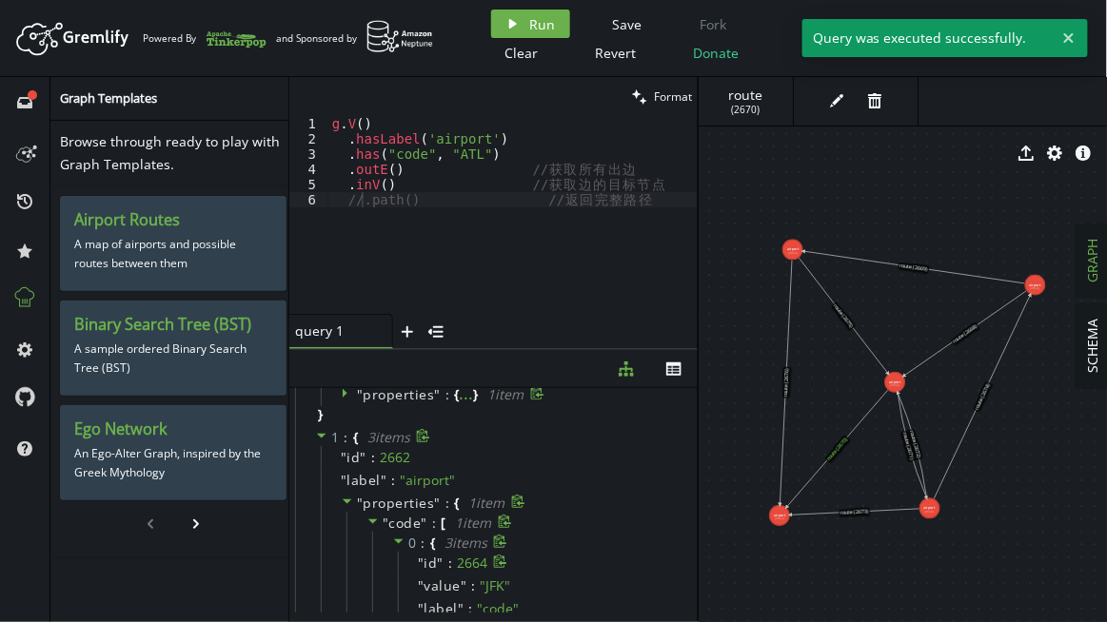
scroll to position [86, 0]
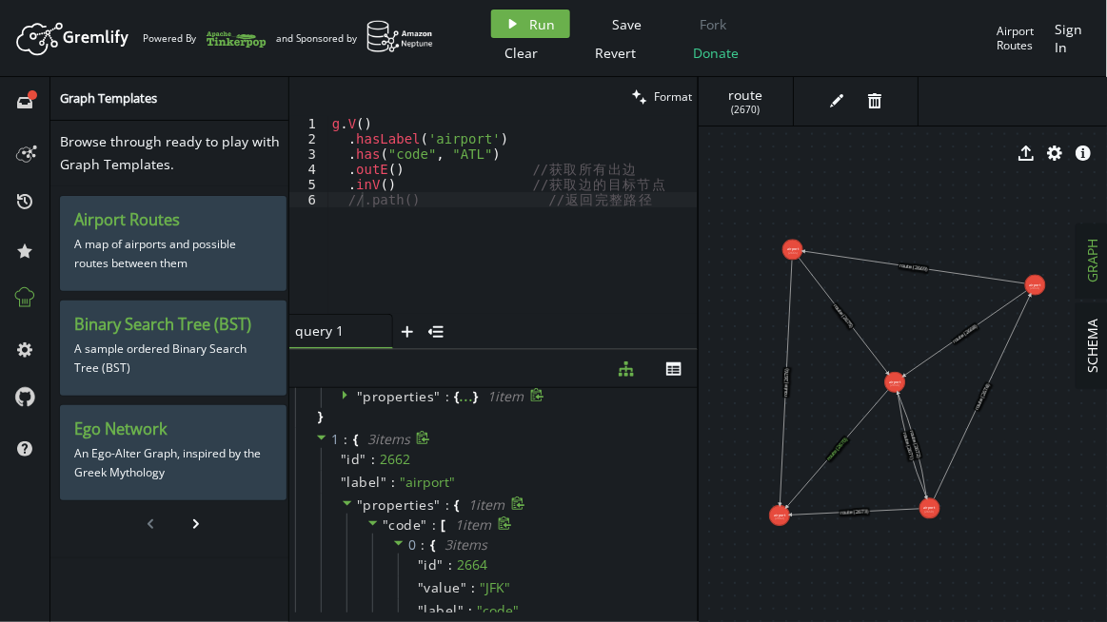
click at [377, 519] on icon at bounding box center [372, 523] width 13 height 13
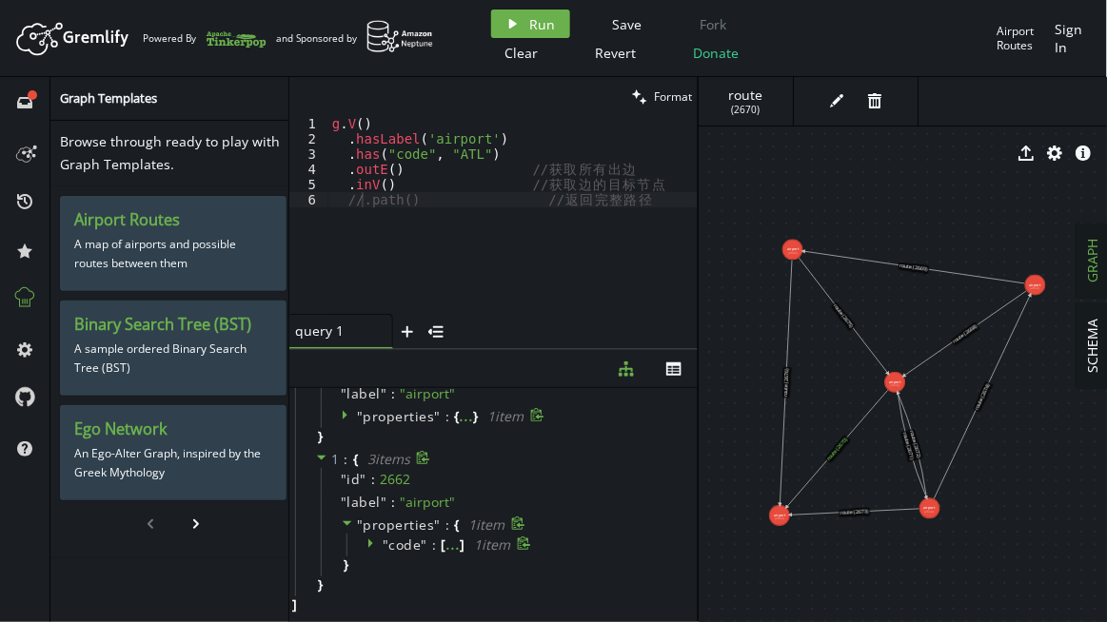
click at [377, 538] on icon at bounding box center [372, 543] width 13 height 13
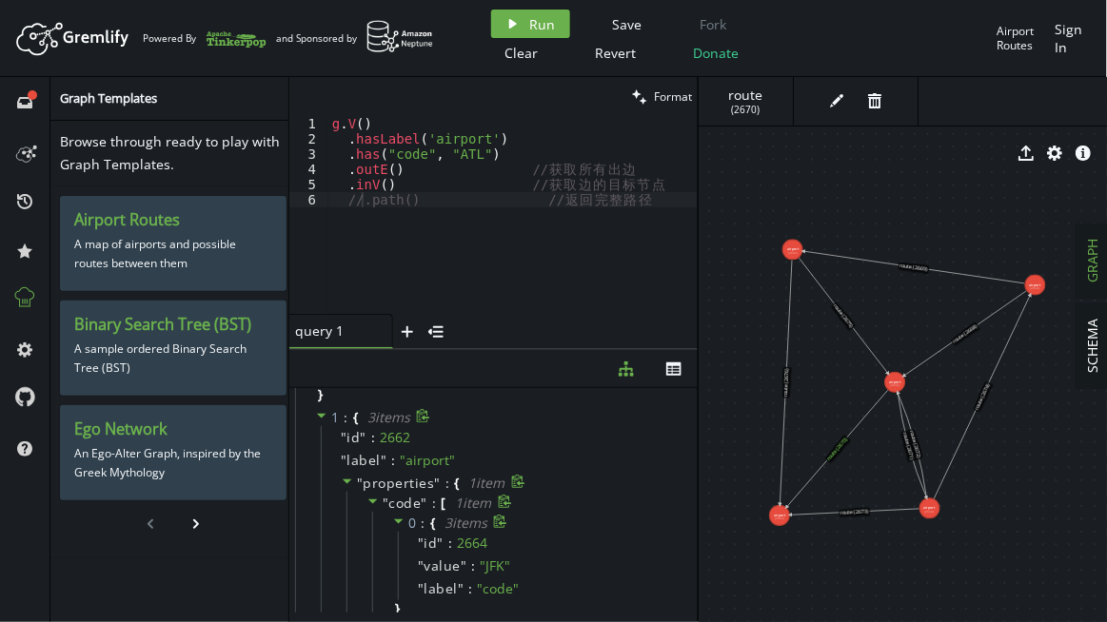
scroll to position [105, 0]
click at [425, 198] on div "g . V ( ) . [GEOGRAPHIC_DATA] ( 'airport' ) . has ( "code" , "ATL" ) . outE ( )…" at bounding box center [513, 230] width 370 height 229
click at [377, 199] on div "g . V ( ) . [GEOGRAPHIC_DATA] ( 'airport' ) . has ( "code" , "ATL" ) . outE ( )…" at bounding box center [513, 230] width 370 height 229
click at [349, 171] on div "g . V ( ) . [GEOGRAPHIC_DATA] ( 'airport' ) . has ( "code" , "ATL" ) . outE ( )…" at bounding box center [513, 230] width 370 height 229
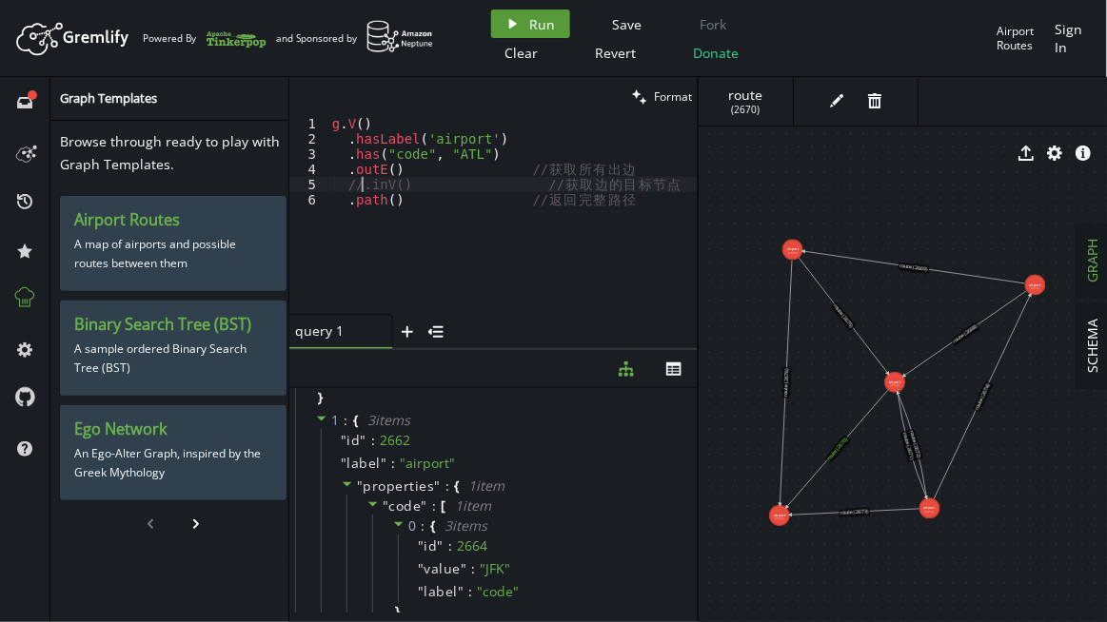
click at [531, 24] on span "Run" at bounding box center [543, 24] width 26 height 18
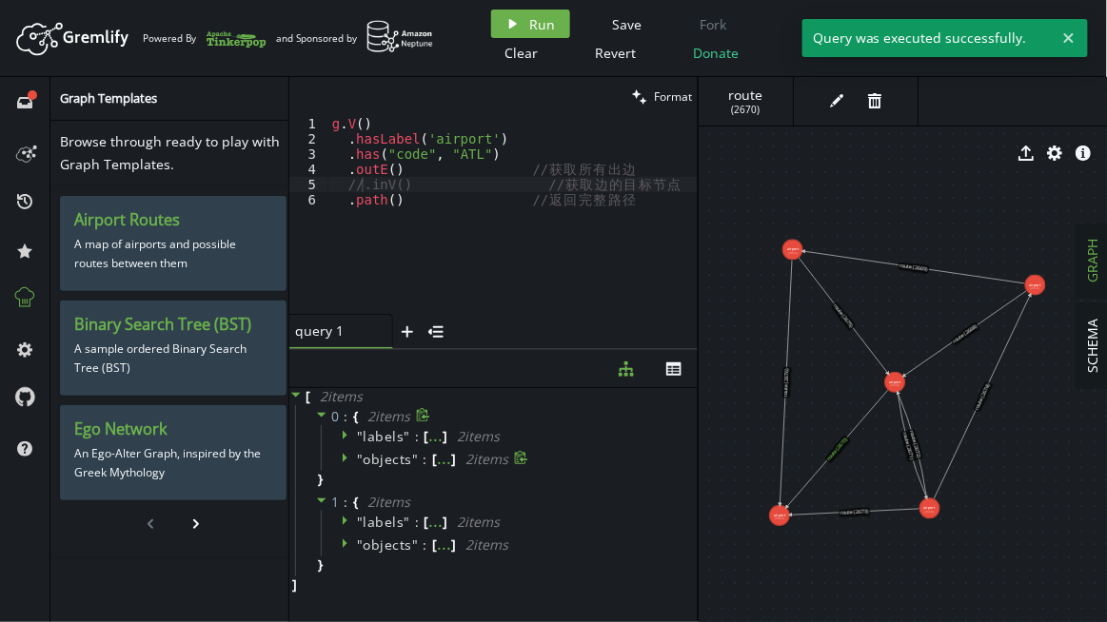
click at [346, 462] on icon at bounding box center [347, 457] width 13 height 13
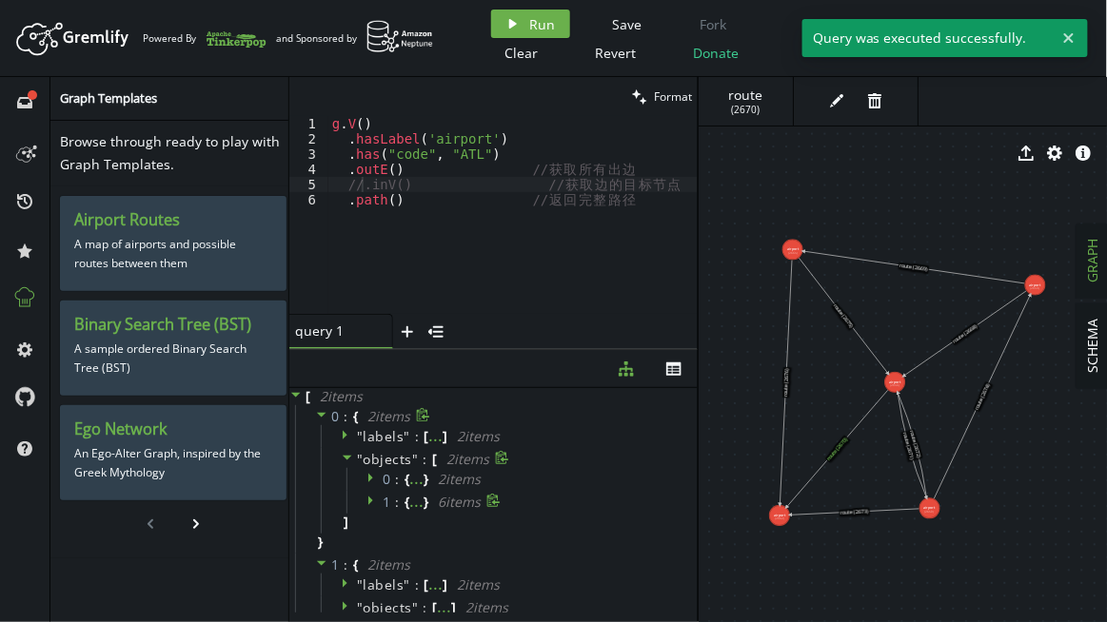
click at [369, 501] on icon at bounding box center [372, 500] width 13 height 13
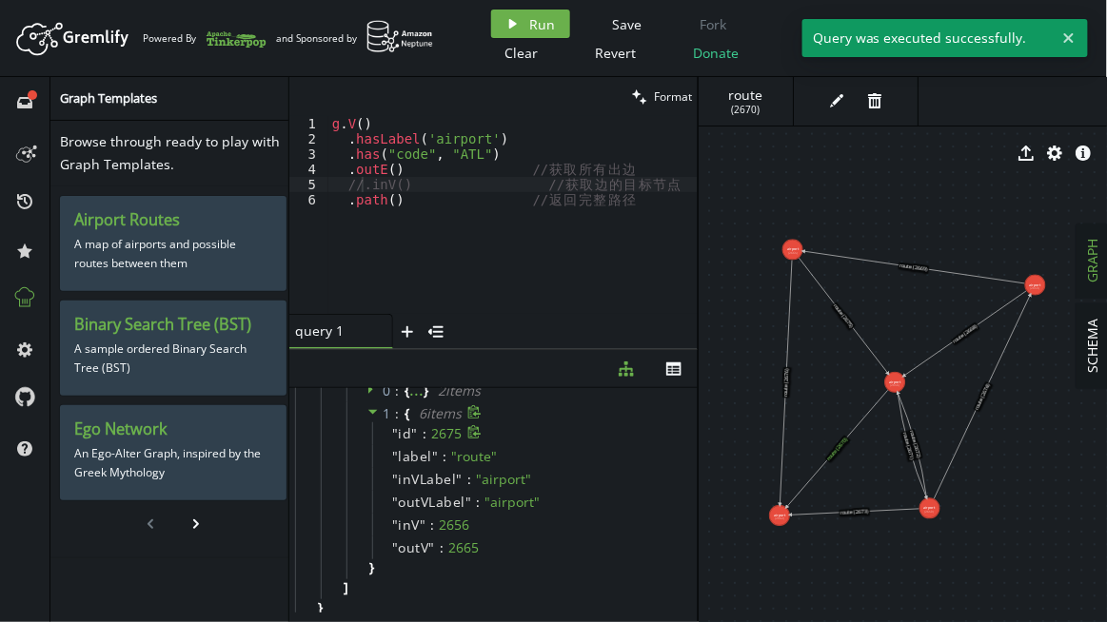
scroll to position [86, 0]
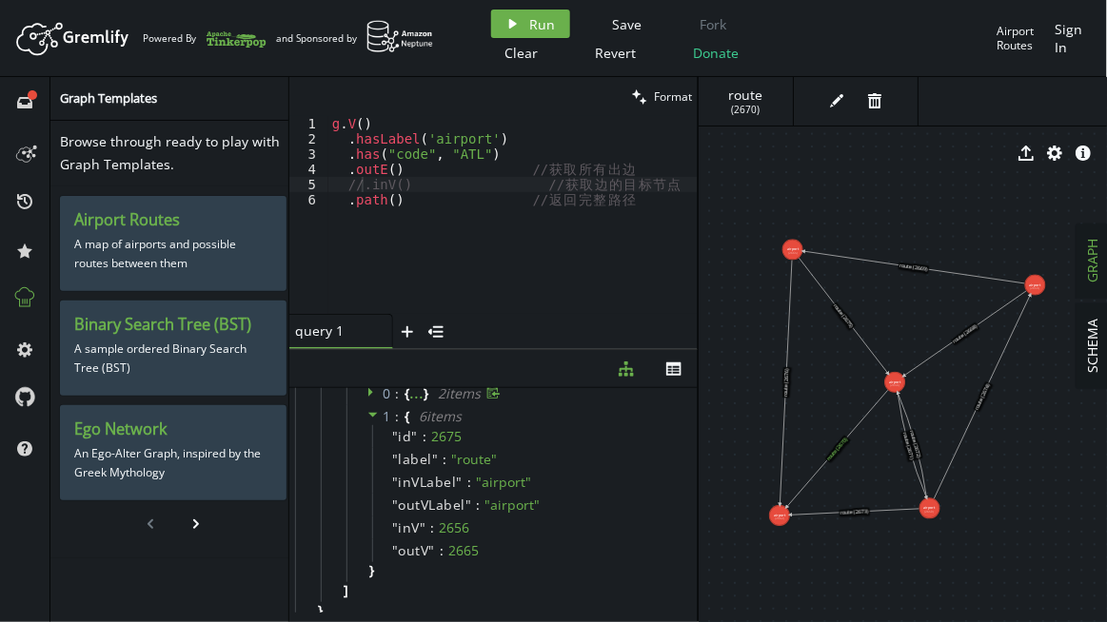
click at [366, 390] on icon at bounding box center [372, 391] width 13 height 13
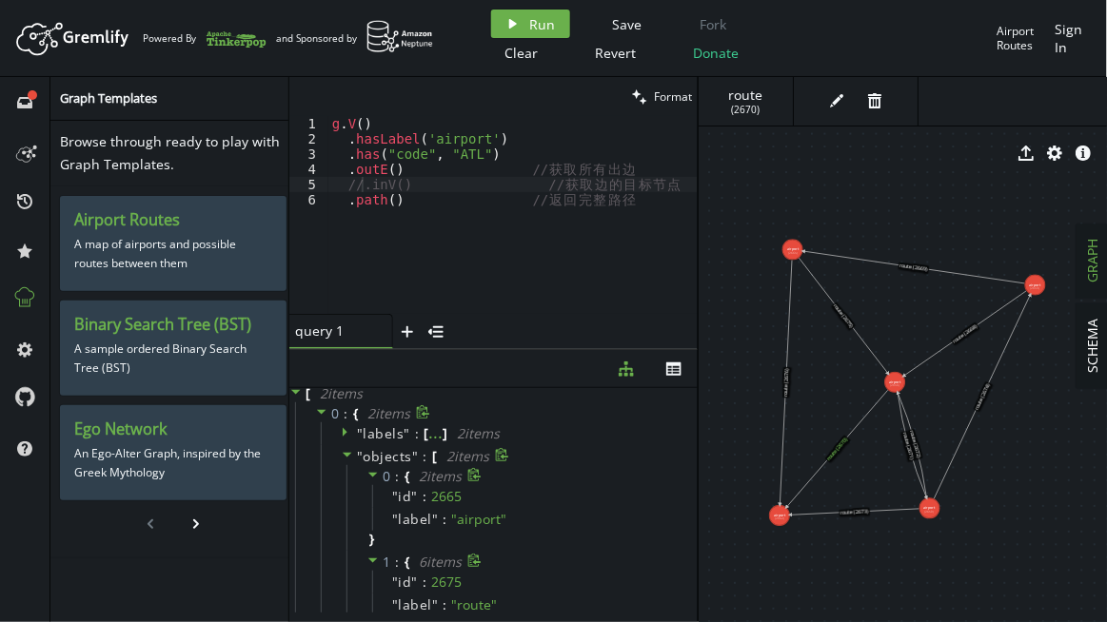
scroll to position [0, 0]
click at [348, 456] on icon at bounding box center [347, 457] width 13 height 13
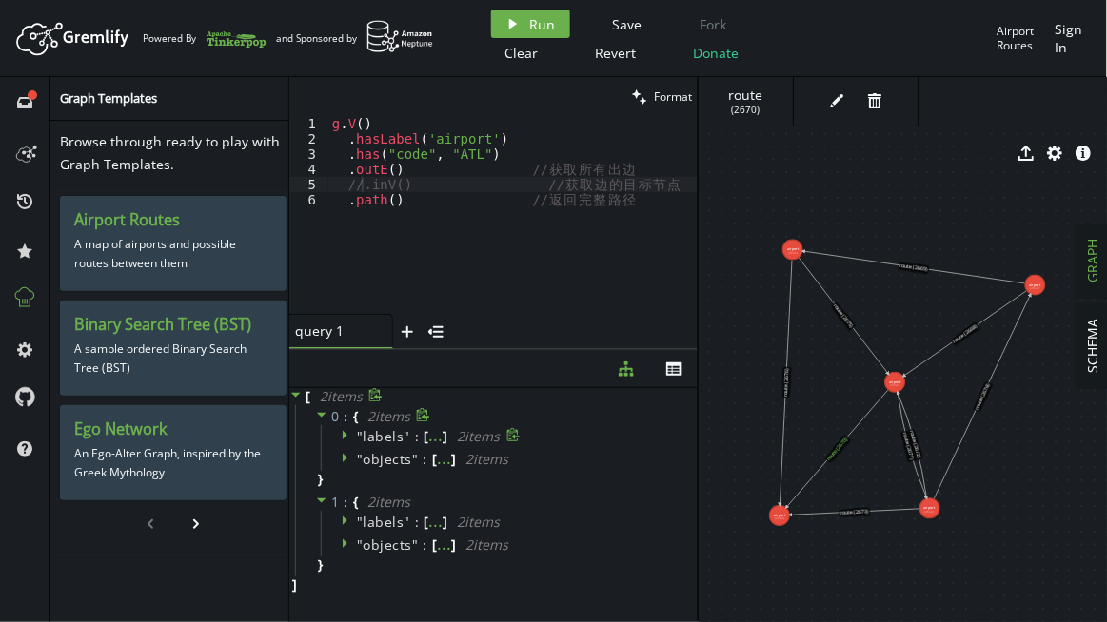
click at [348, 437] on icon at bounding box center [347, 434] width 13 height 13
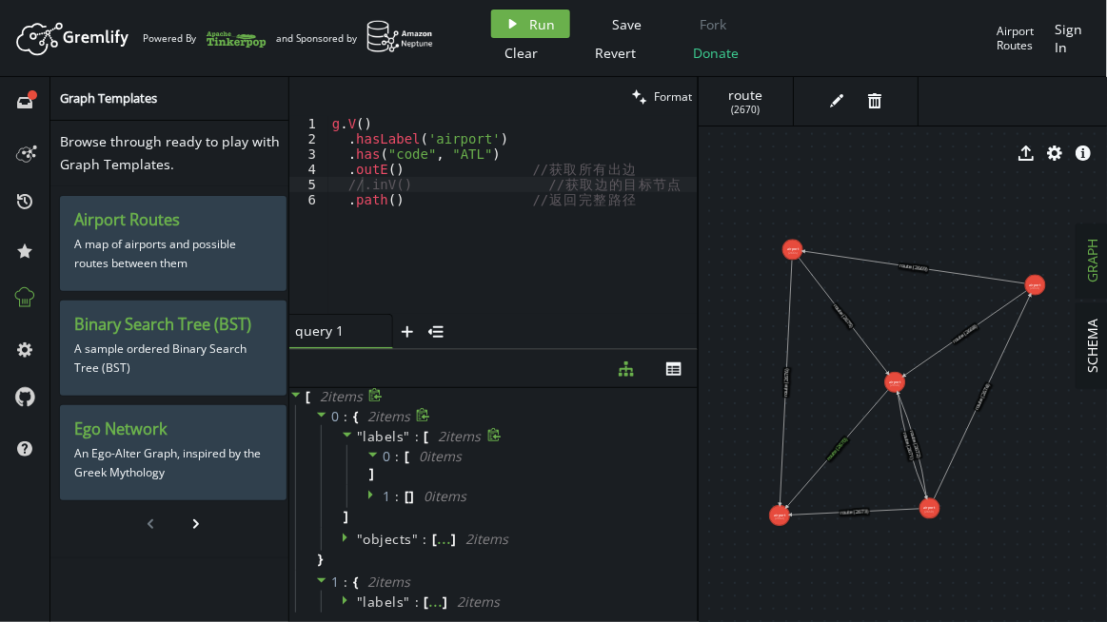
click at [345, 435] on icon at bounding box center [348, 435] width 10 height 5
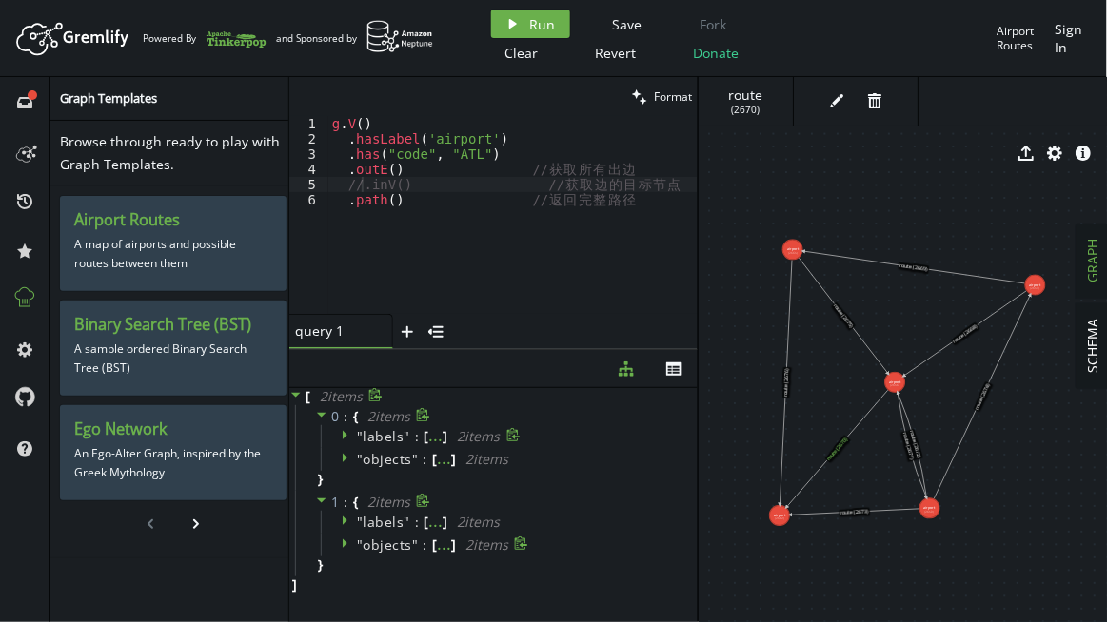
click at [346, 541] on icon at bounding box center [347, 543] width 13 height 13
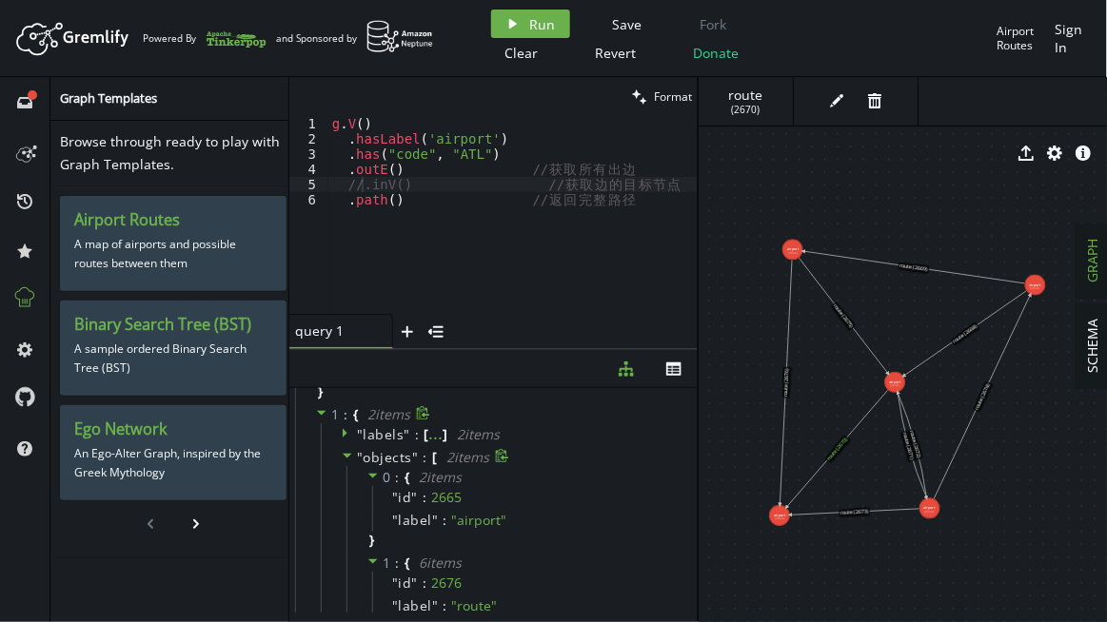
scroll to position [86, 0]
click at [344, 458] on icon at bounding box center [348, 458] width 10 height 5
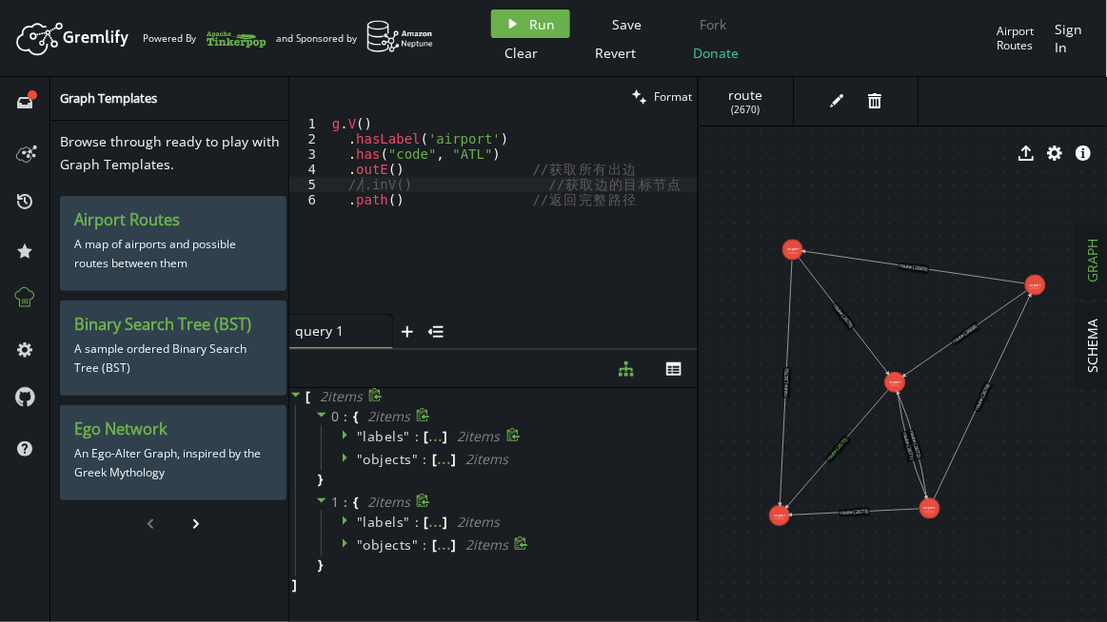
scroll to position [0, 0]
drag, startPoint x: 345, startPoint y: 165, endPoint x: 406, endPoint y: 167, distance: 61.0
click at [406, 167] on div "g . V ( ) . [GEOGRAPHIC_DATA] ( 'airport' ) . has ( "code" , "ATL" ) . outE ( )…" at bounding box center [513, 230] width 370 height 229
click at [516, 24] on icon "play" at bounding box center [512, 23] width 15 height 15
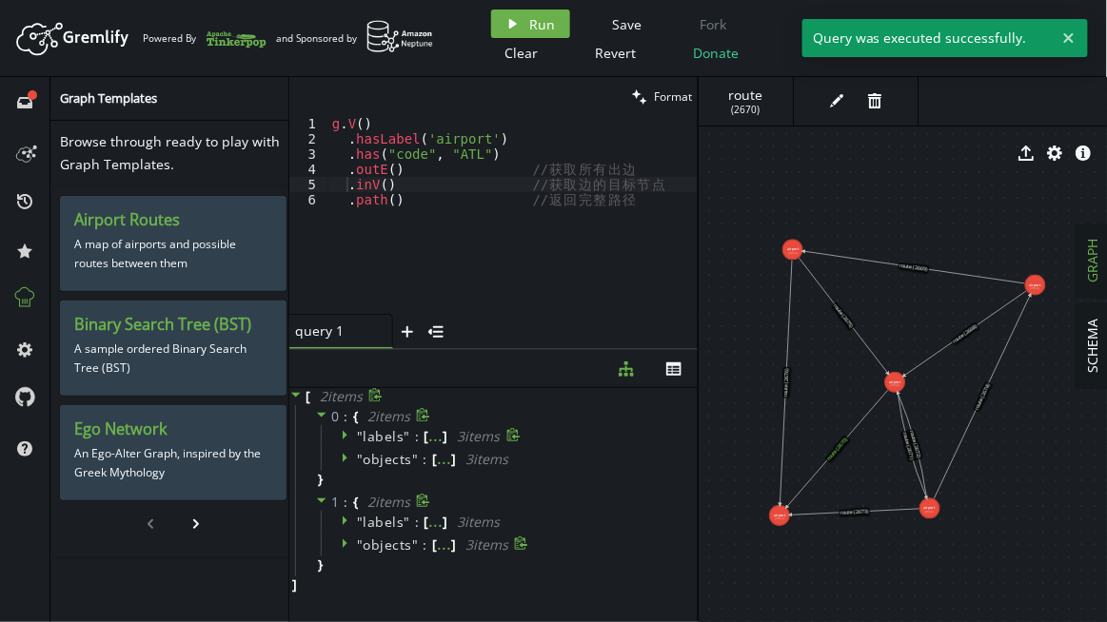
click at [344, 459] on icon at bounding box center [347, 457] width 13 height 13
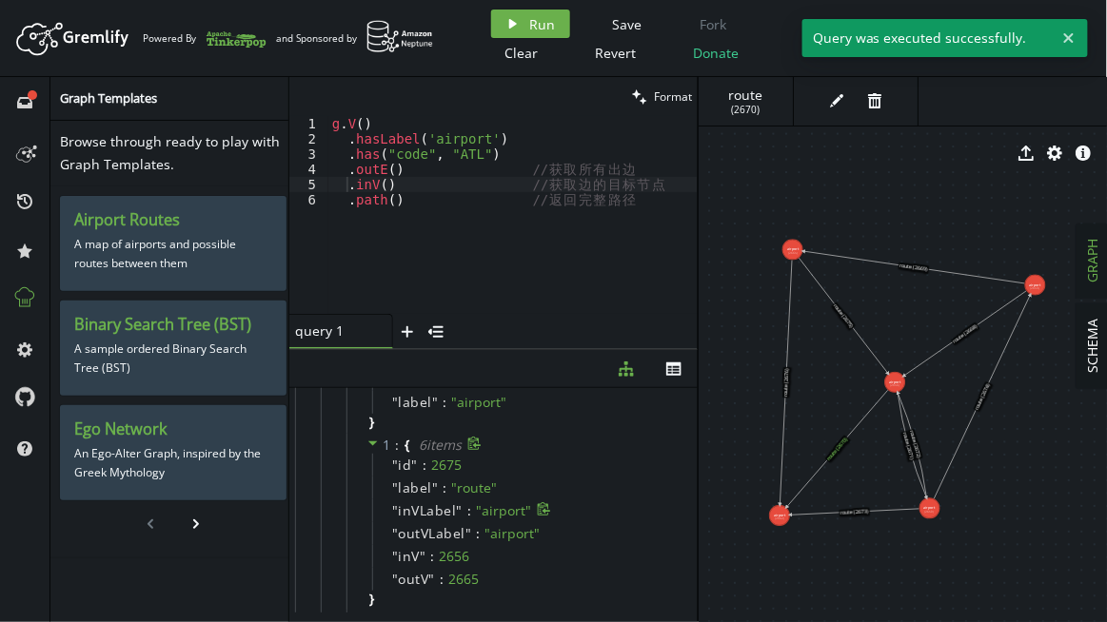
scroll to position [259, 0]
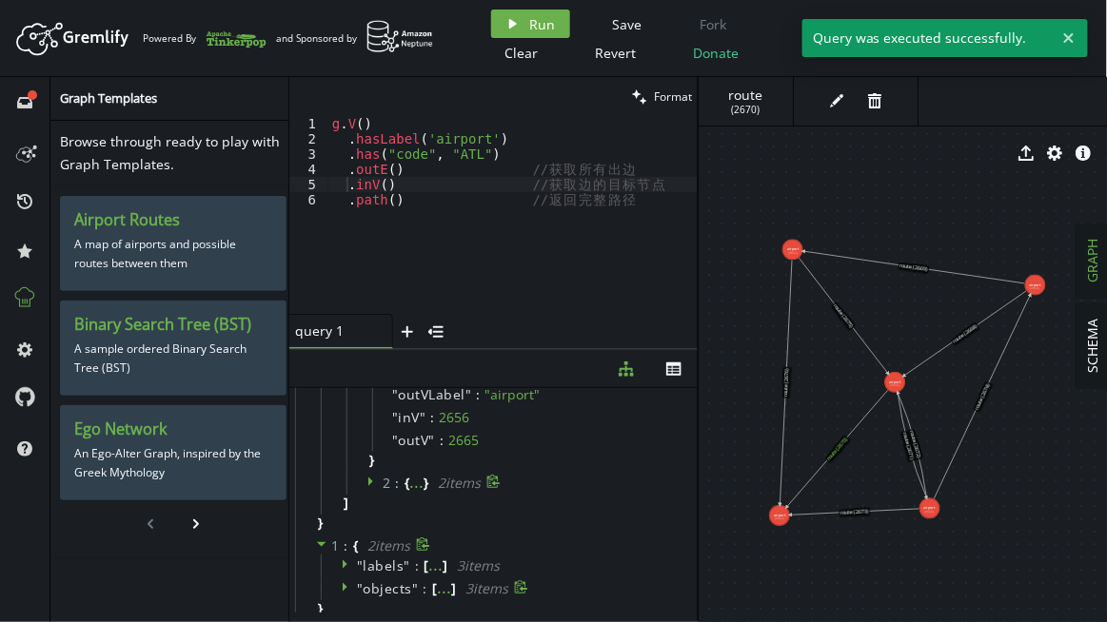
click at [368, 481] on icon at bounding box center [370, 483] width 5 height 10
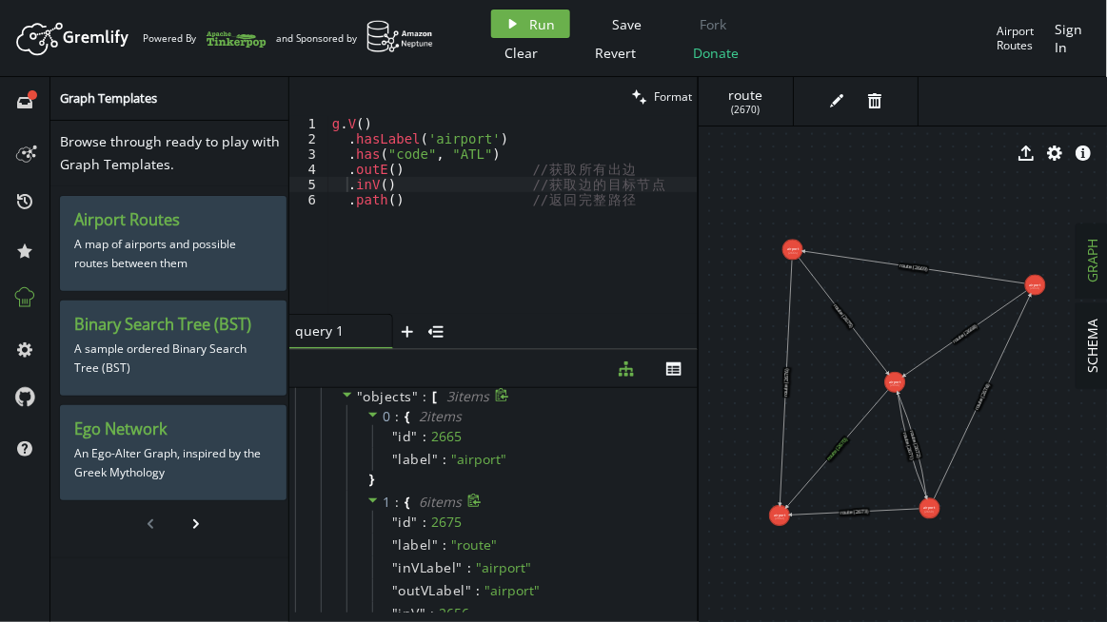
scroll to position [0, 0]
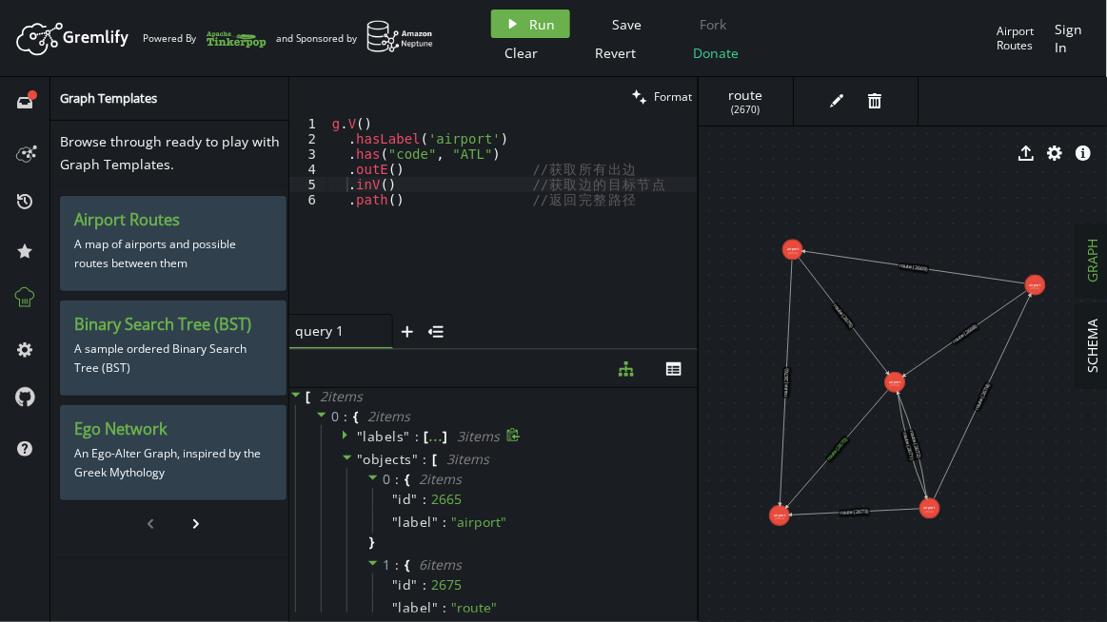
click at [408, 196] on div "g . V ( ) . [GEOGRAPHIC_DATA] ( 'airport' ) . has ( "code" , "ATL" ) . outE ( )…" at bounding box center [513, 230] width 370 height 229
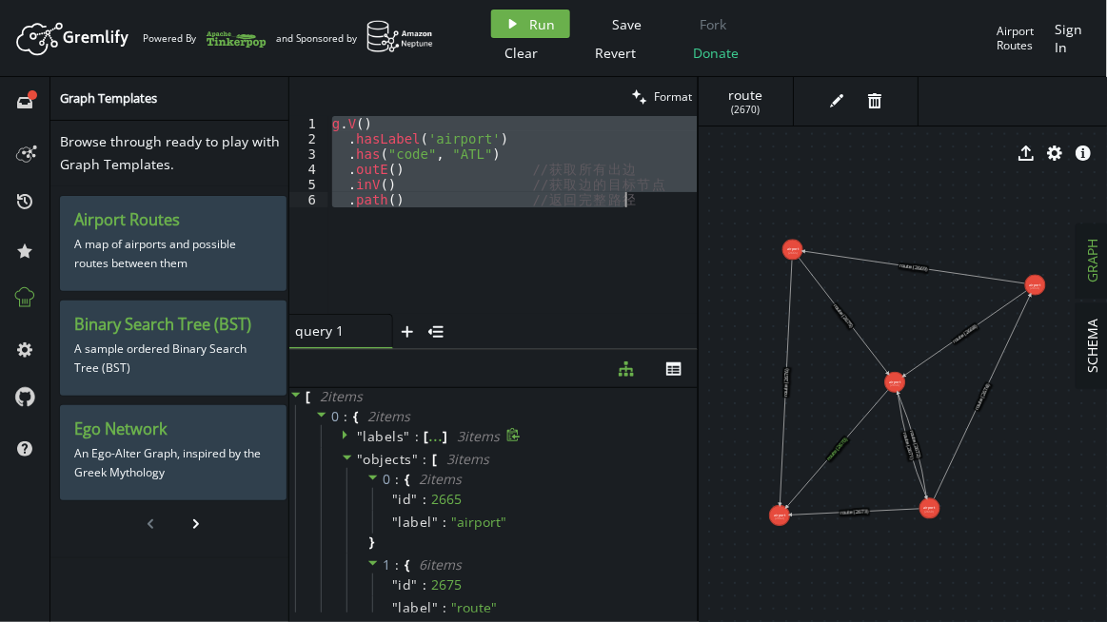
click at [469, 253] on div "g . V ( ) . [GEOGRAPHIC_DATA] ( 'airport' ) . has ( "code" , "ATL" ) . outE ( )…" at bounding box center [512, 215] width 369 height 198
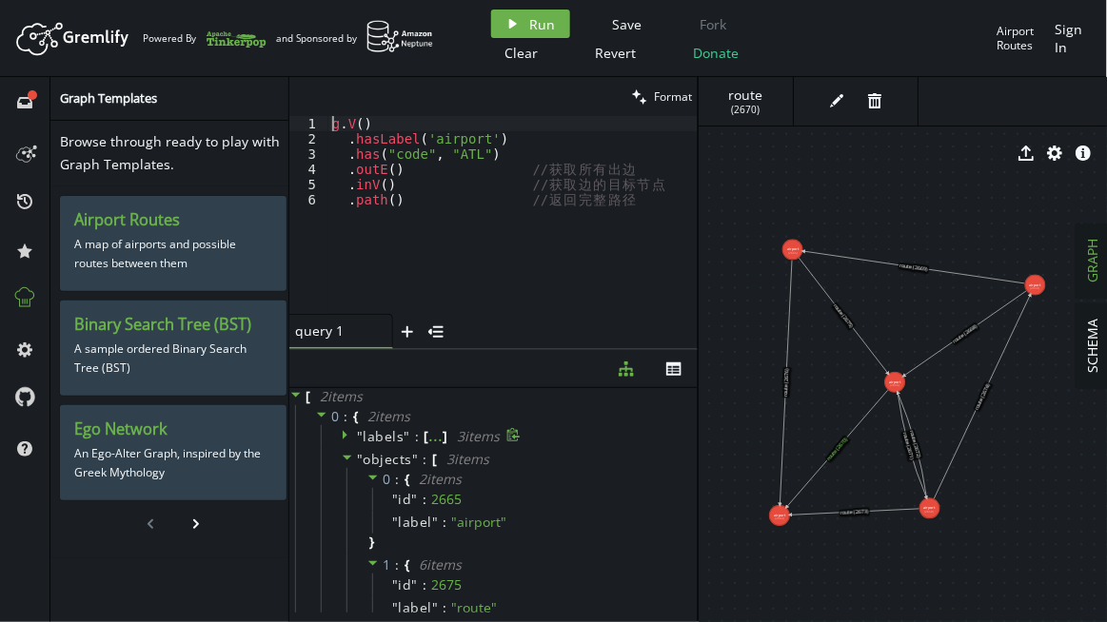
click at [329, 128] on div "g . V ( ) . [GEOGRAPHIC_DATA] ( 'airport' ) . has ( "code" , "ATL" ) . outE ( )…" at bounding box center [513, 230] width 370 height 229
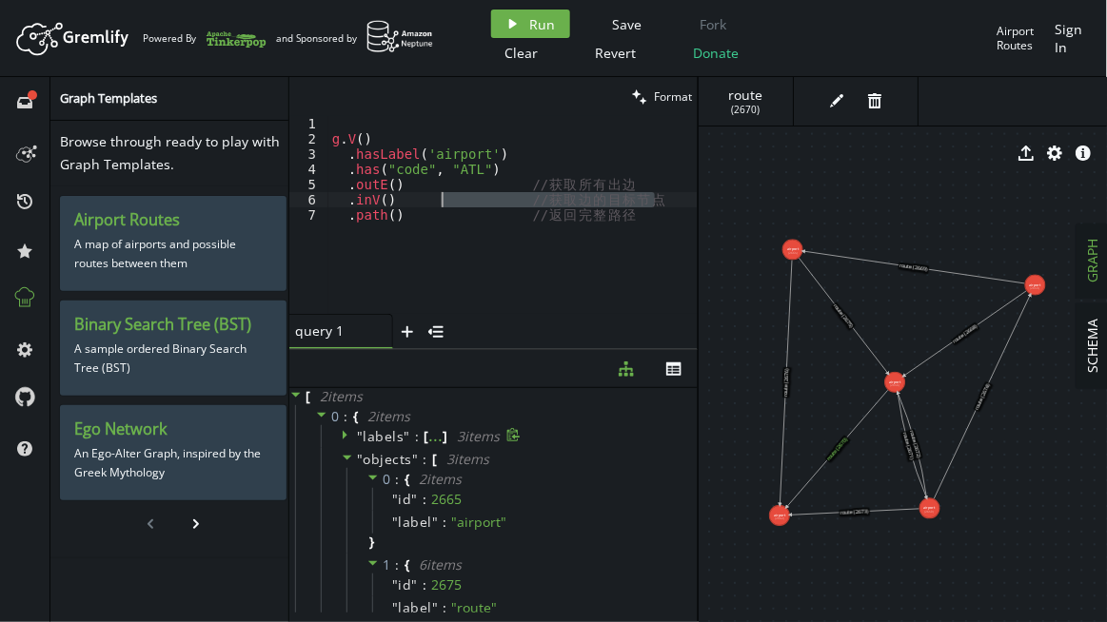
drag, startPoint x: 618, startPoint y: 195, endPoint x: 443, endPoint y: 198, distance: 175.1
click at [443, 198] on div "g . V ( ) . [GEOGRAPHIC_DATA] ( 'airport' ) . has ( "code" , "ATL" ) . outE ( )…" at bounding box center [513, 230] width 370 height 229
click at [362, 208] on div "g . V ( ) . [GEOGRAPHIC_DATA] ( 'airport' ) . has ( "code" , "ATL" ) . outE ( )…" at bounding box center [513, 230] width 370 height 229
drag, startPoint x: 336, startPoint y: 185, endPoint x: 660, endPoint y: 201, distance: 324.8
click at [660, 201] on div "g . V ( ) . [GEOGRAPHIC_DATA] ( 'airport' ) . has ( "code" , "ATL" ) . outE ( )…" at bounding box center [513, 230] width 370 height 229
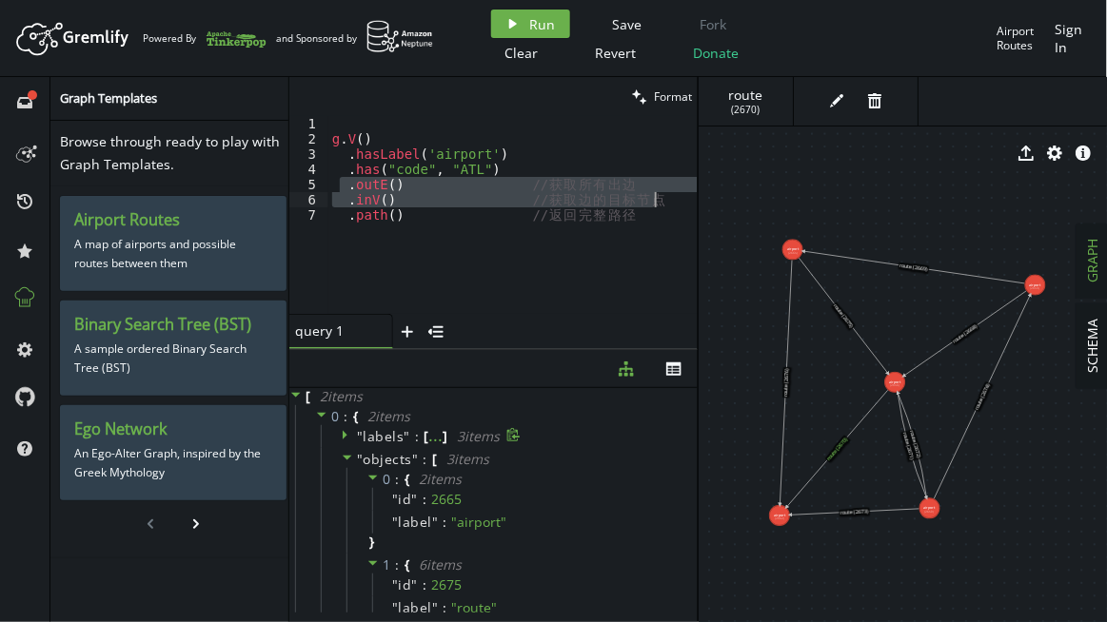
type textarea ".outE() // 获取所有出边 .inV() // 获取边的目标节点"
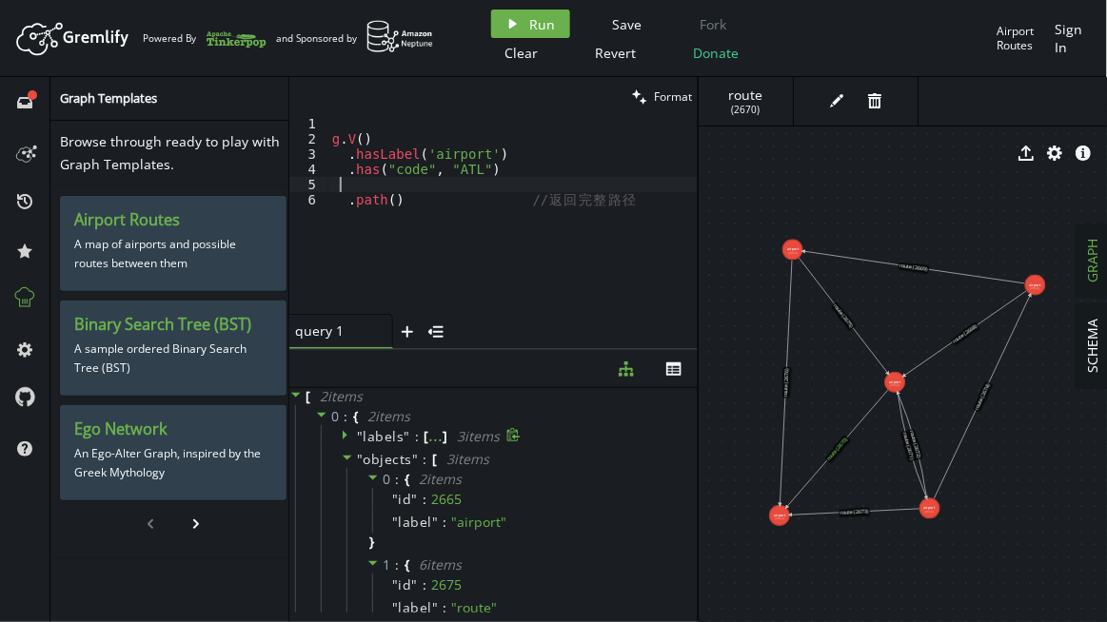
type textarea ".path() // 返回完整路径"
click at [546, 30] on span "Run" at bounding box center [543, 24] width 26 height 18
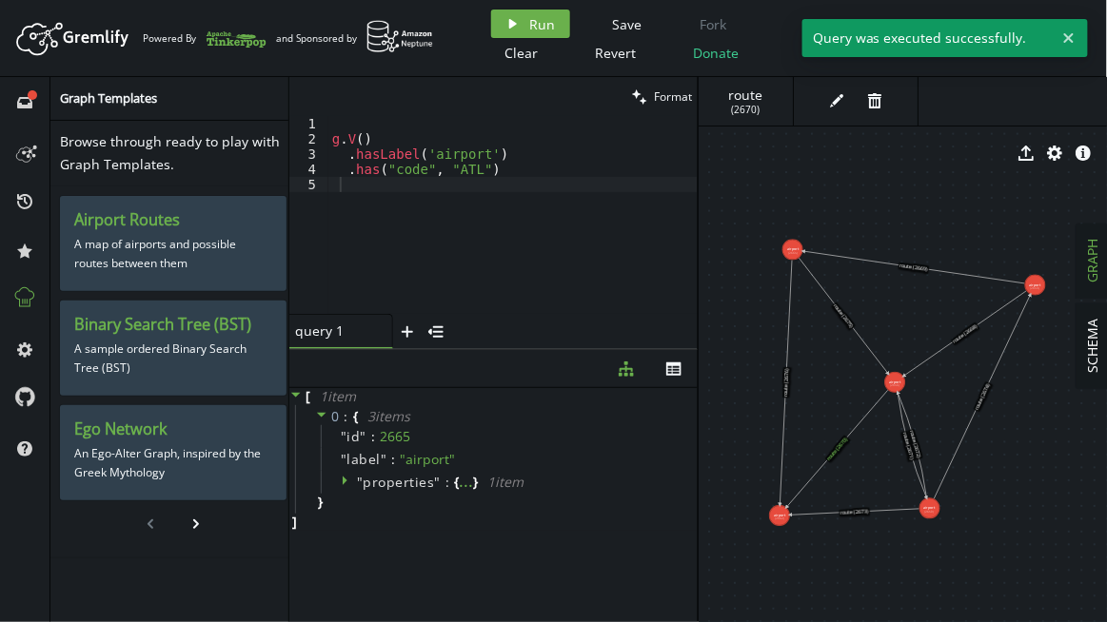
click at [319, 416] on icon at bounding box center [321, 414] width 13 height 13
click at [319, 416] on icon at bounding box center [319, 416] width 5 height 10
click at [343, 477] on icon at bounding box center [345, 482] width 5 height 10
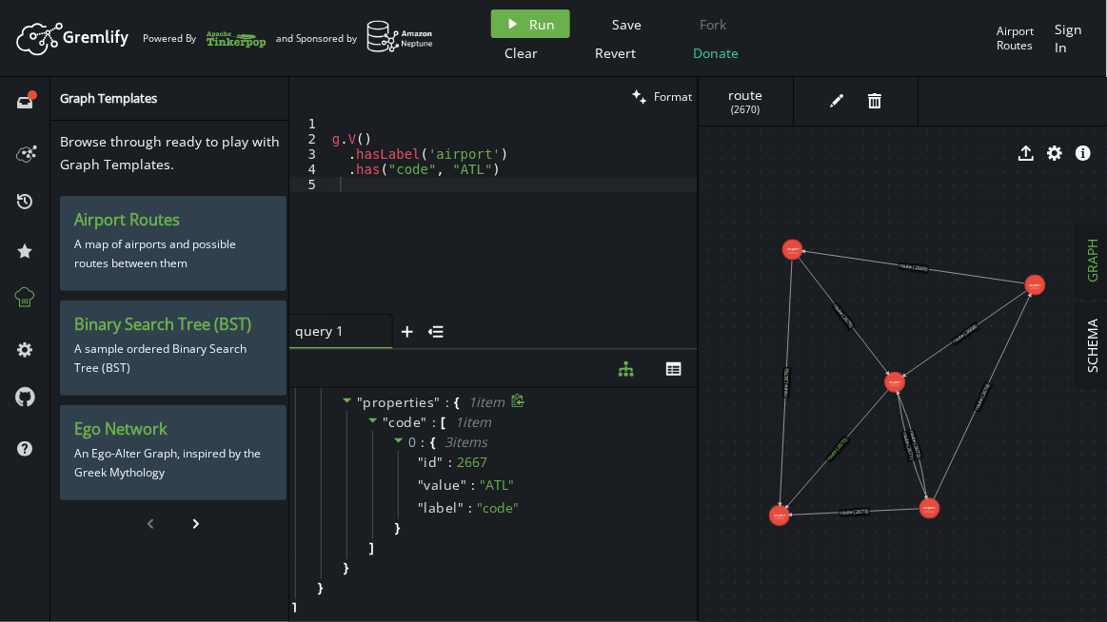
scroll to position [83, 0]
